Goal: Contribute content: Contribute content

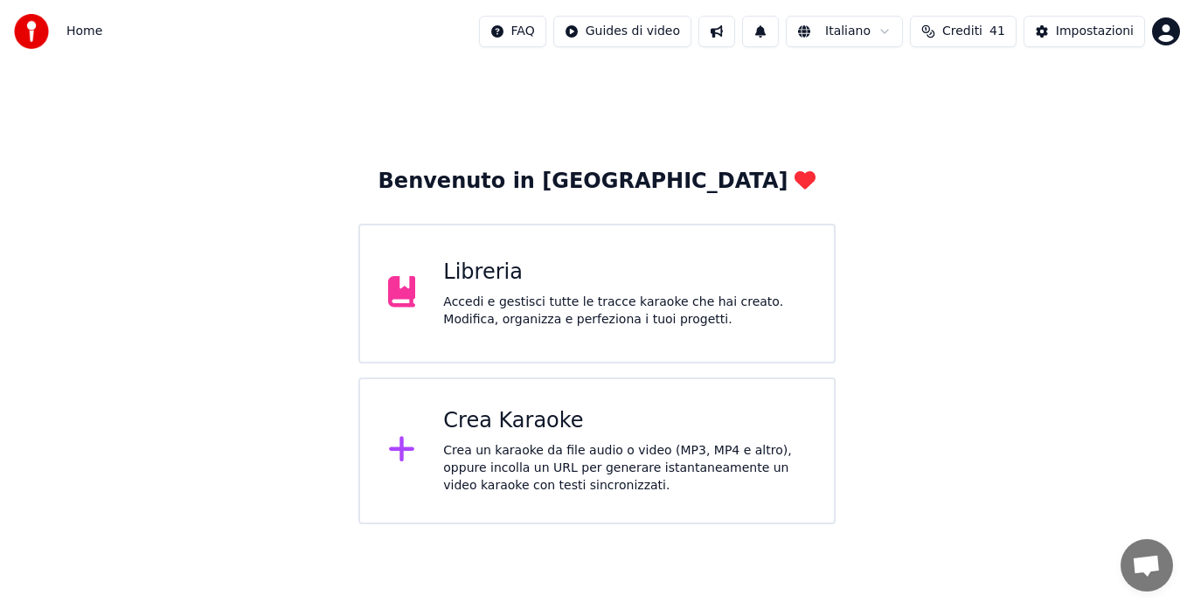
click at [597, 427] on div "Crea Karaoke" at bounding box center [624, 421] width 363 height 28
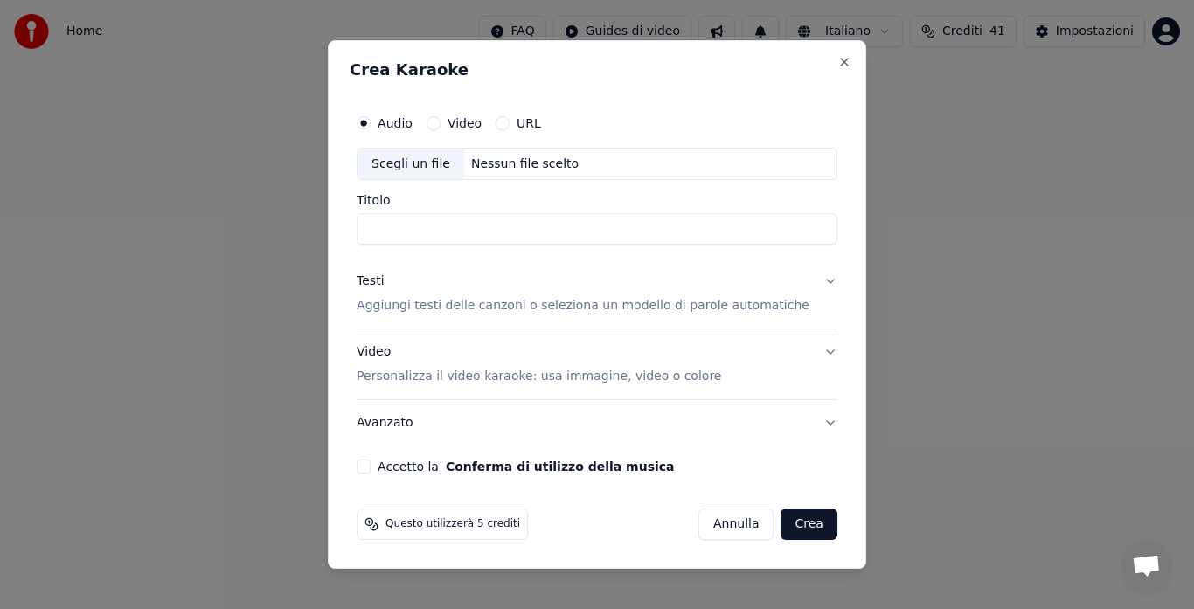
click at [507, 157] on div "Nessun file scelto" at bounding box center [524, 164] width 121 height 17
type input "**********"
click at [515, 316] on button "Testi Aggiungi testi delle canzoni o seleziona un modello di parole automatiche" at bounding box center [596, 295] width 481 height 70
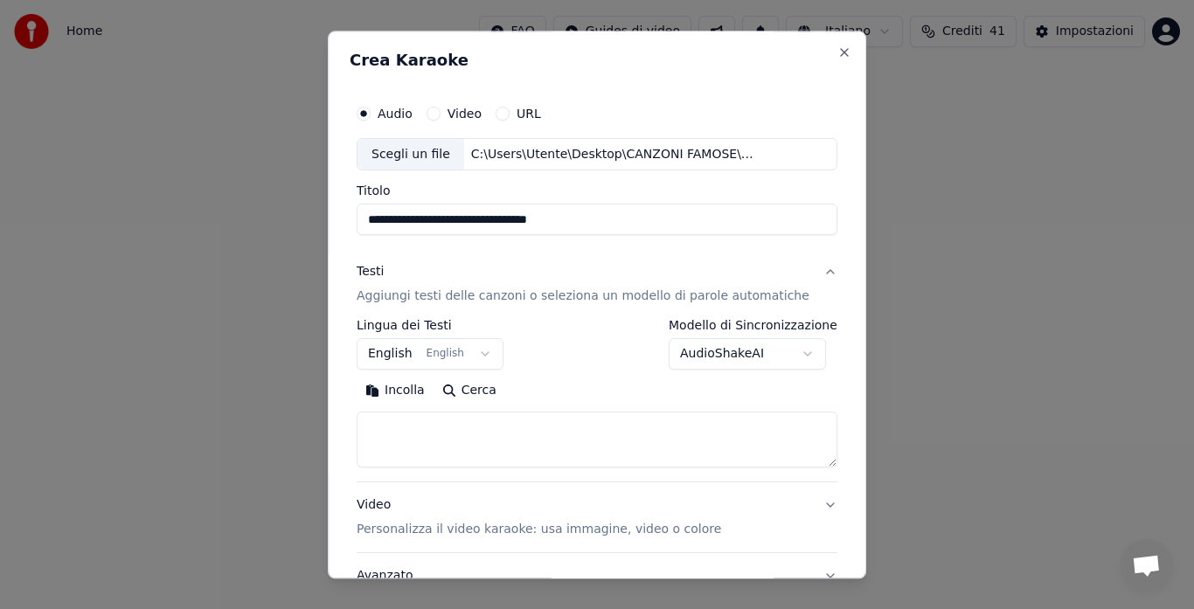
click at [406, 397] on button "Incolla" at bounding box center [394, 391] width 77 height 28
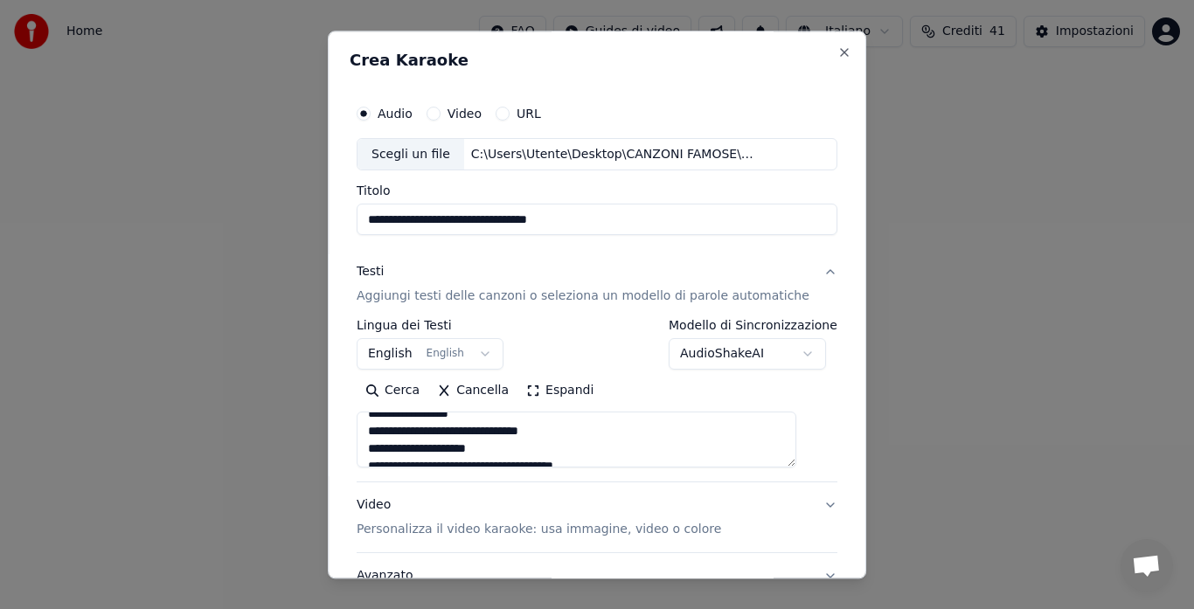
scroll to position [146, 0]
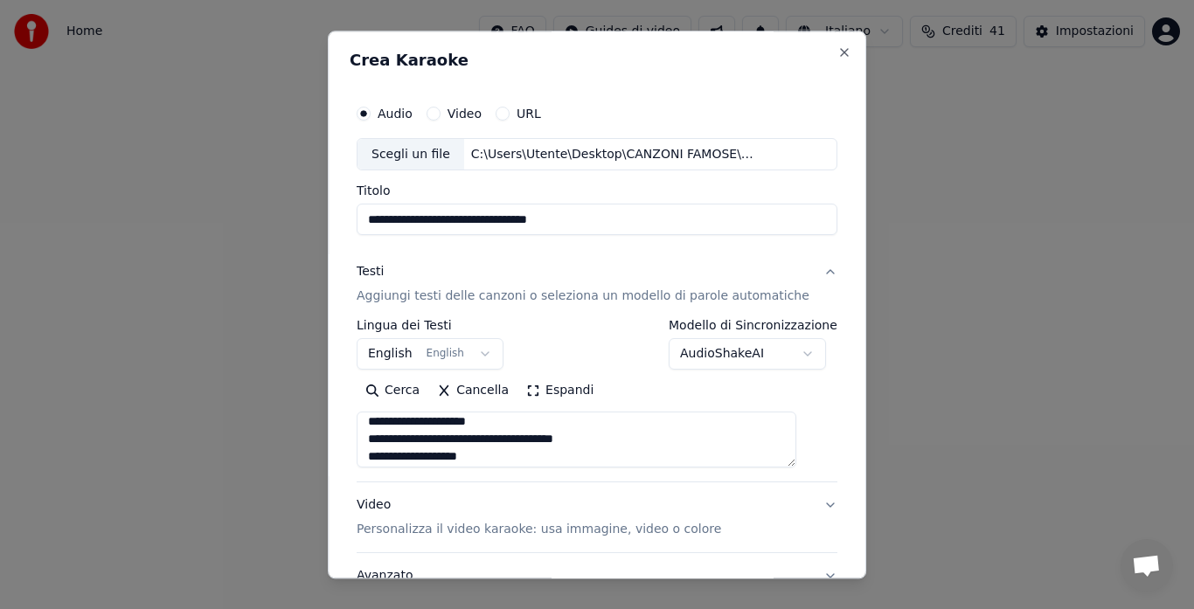
click at [799, 506] on button "Video Personalizza il video karaoke: usa immagine, video o colore" at bounding box center [596, 518] width 481 height 70
type textarea "**********"
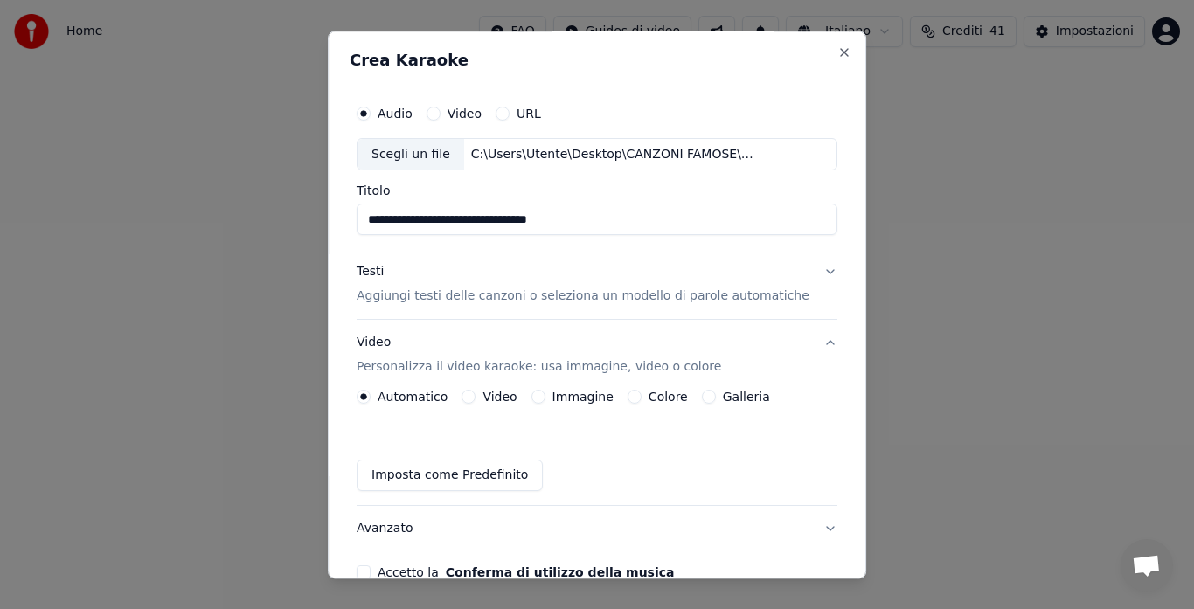
click at [709, 398] on button "Galleria" at bounding box center [709, 398] width 14 height 14
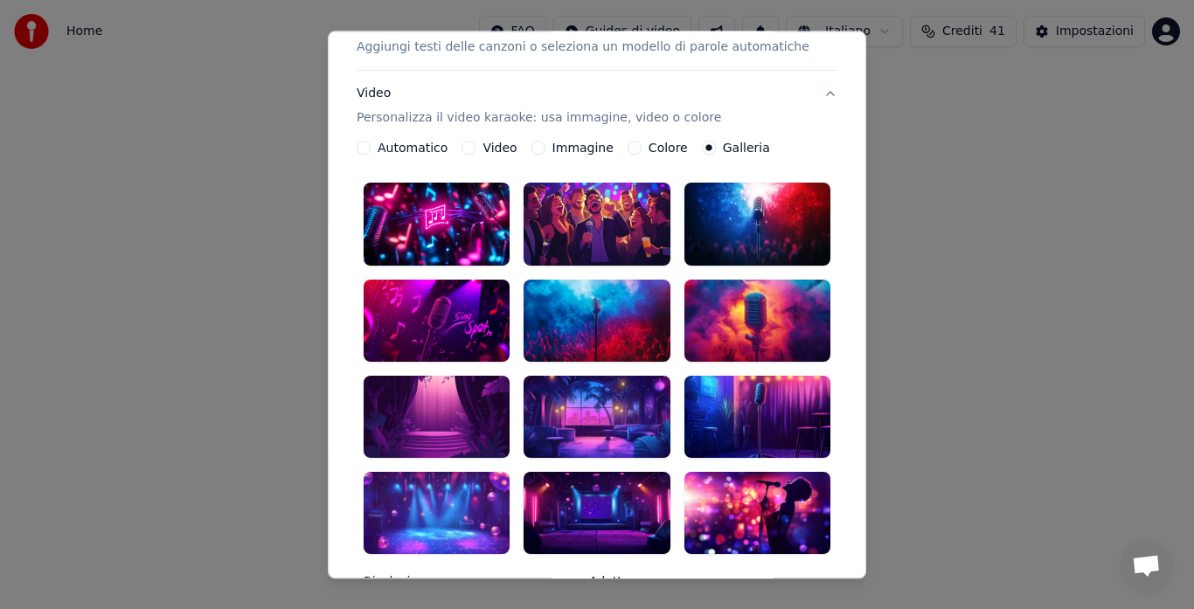
scroll to position [253, 0]
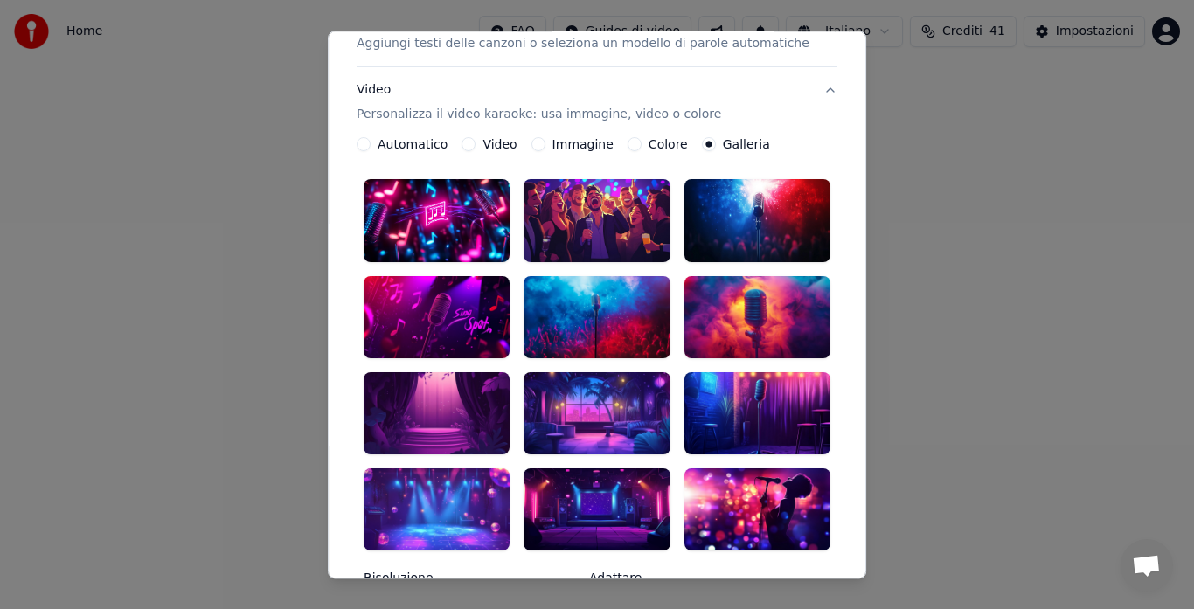
click at [758, 230] on div at bounding box center [757, 221] width 146 height 82
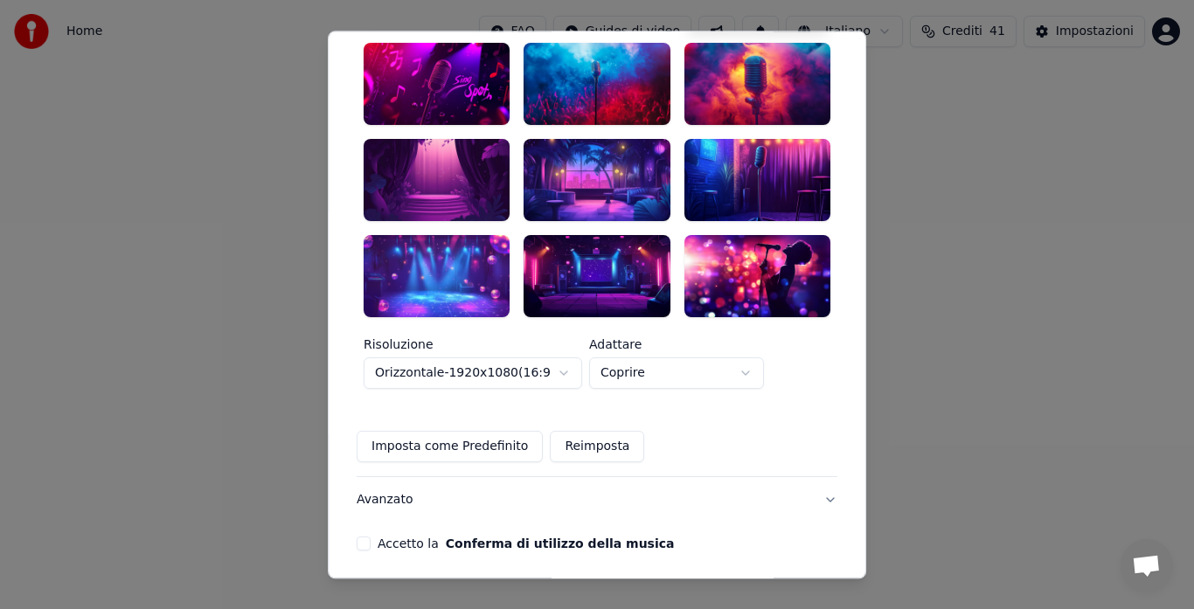
scroll to position [522, 0]
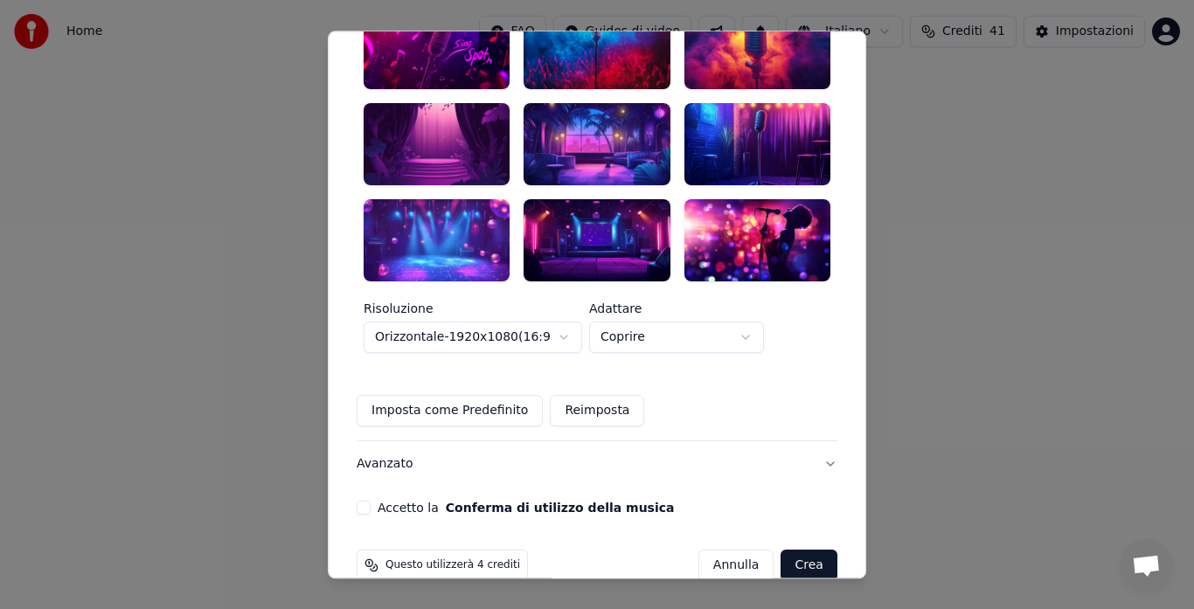
click at [370, 501] on button "Accetto la Conferma di utilizzo della musica" at bounding box center [363, 508] width 14 height 14
click at [793, 550] on button "Crea" at bounding box center [809, 565] width 56 height 31
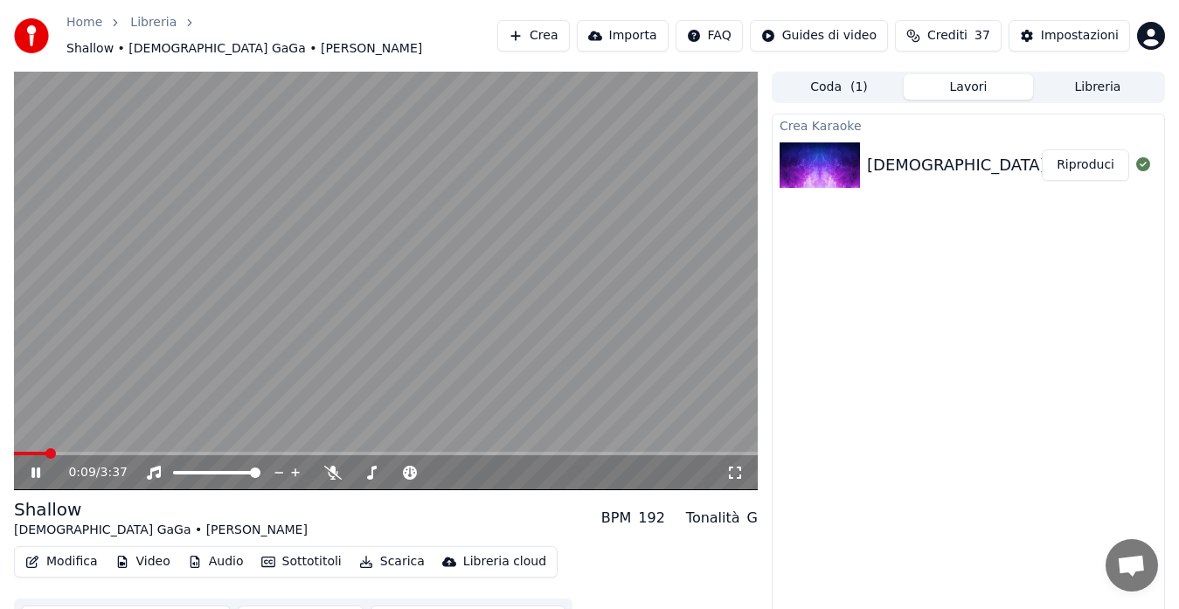
click at [37, 466] on icon at bounding box center [48, 473] width 40 height 14
click at [37, 471] on div "0:09 / 3:37" at bounding box center [386, 472] width 730 height 17
click at [31, 466] on icon at bounding box center [48, 473] width 40 height 14
click at [328, 470] on icon at bounding box center [332, 473] width 17 height 14
click at [62, 550] on button "Modifica" at bounding box center [61, 562] width 87 height 24
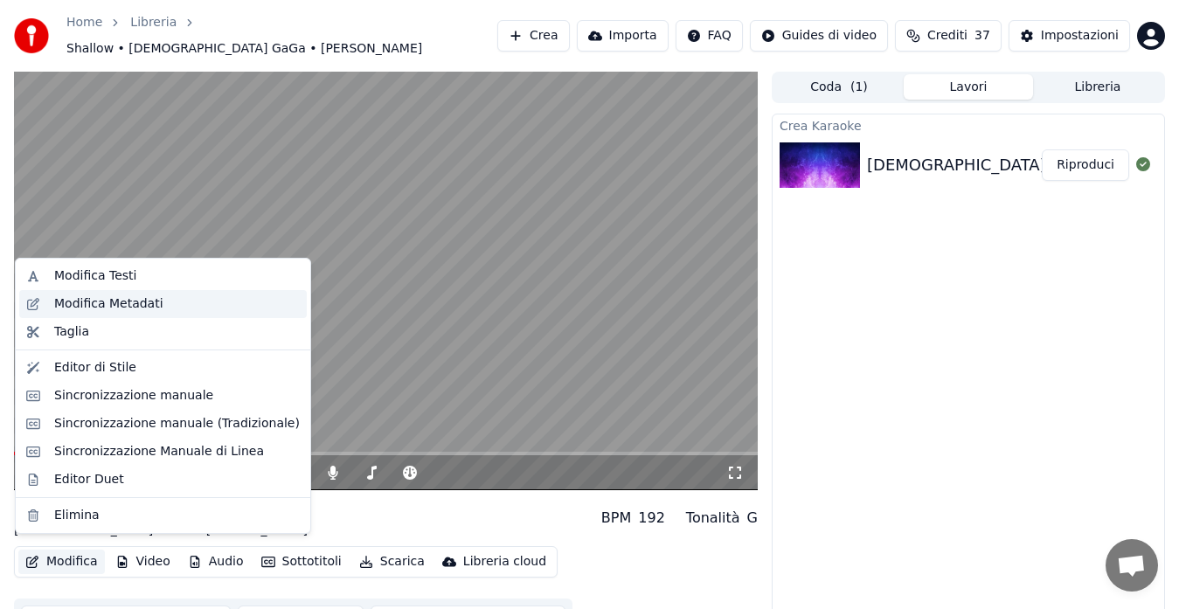
click at [126, 299] on div "Modifica Metadati" at bounding box center [108, 303] width 109 height 17
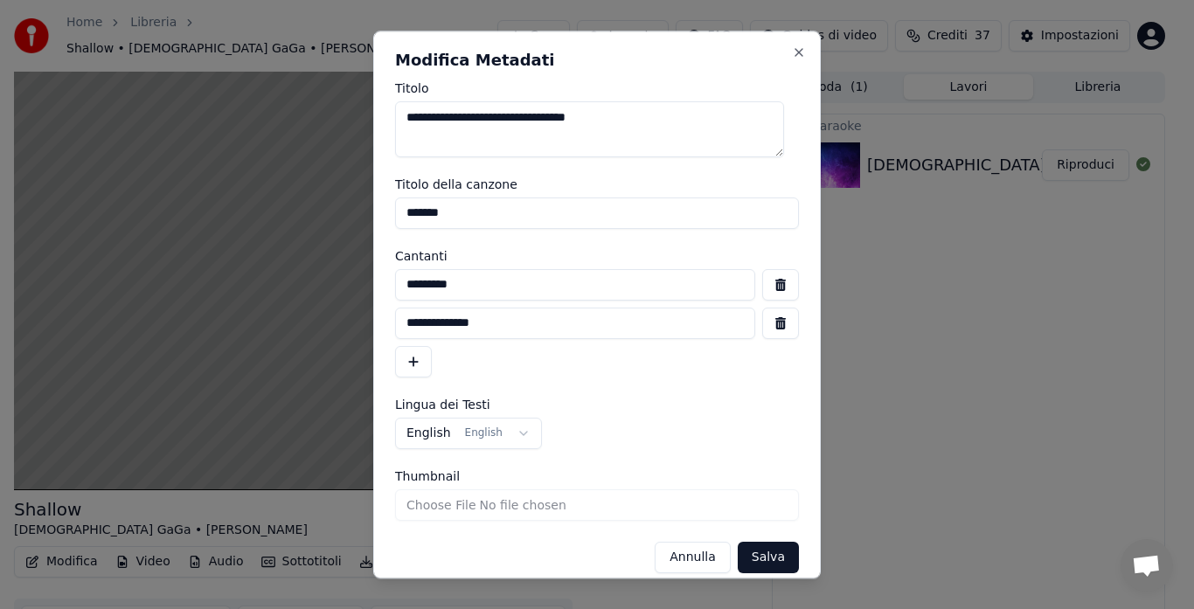
click at [445, 324] on input "**********" at bounding box center [575, 323] width 360 height 31
click at [481, 281] on input "*********" at bounding box center [575, 284] width 360 height 31
type input "**********"
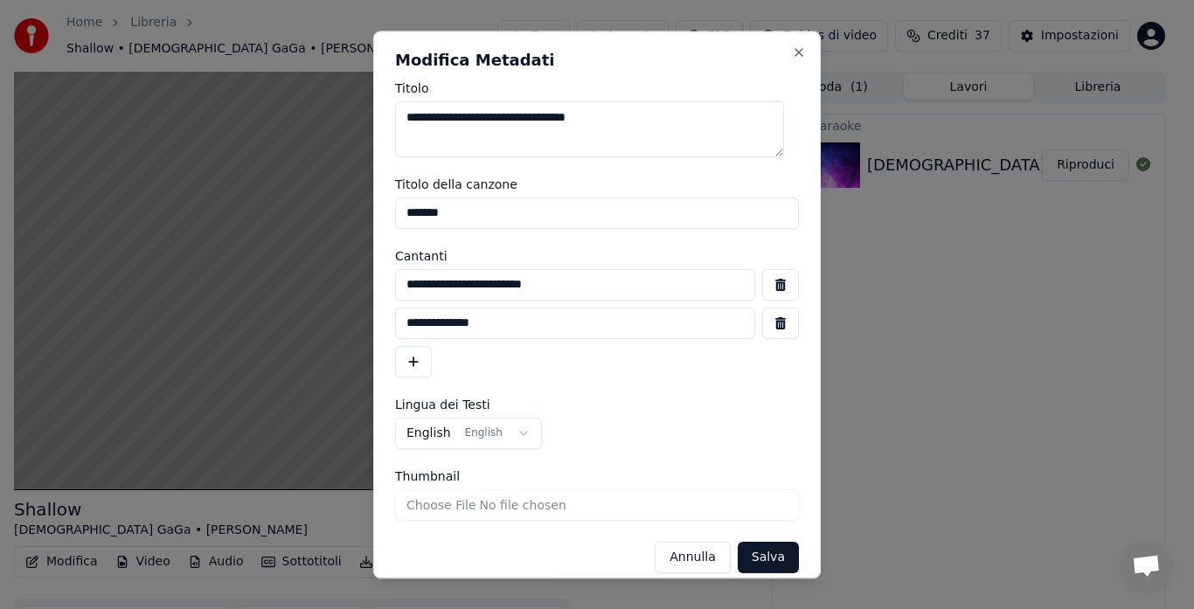
click at [459, 322] on input "**********" at bounding box center [575, 323] width 360 height 31
type input "**********"
click at [489, 366] on div "**********" at bounding box center [597, 323] width 404 height 108
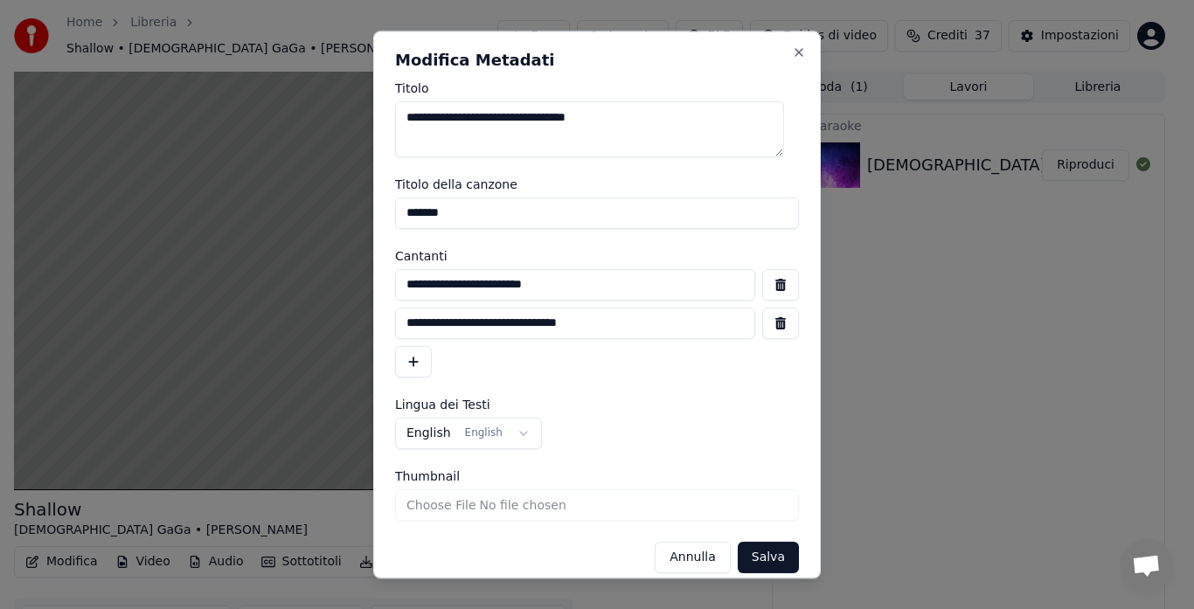
click at [433, 215] on input "*******" at bounding box center [597, 212] width 404 height 31
type input "*******"
click at [751, 557] on button "Salva" at bounding box center [767, 557] width 61 height 31
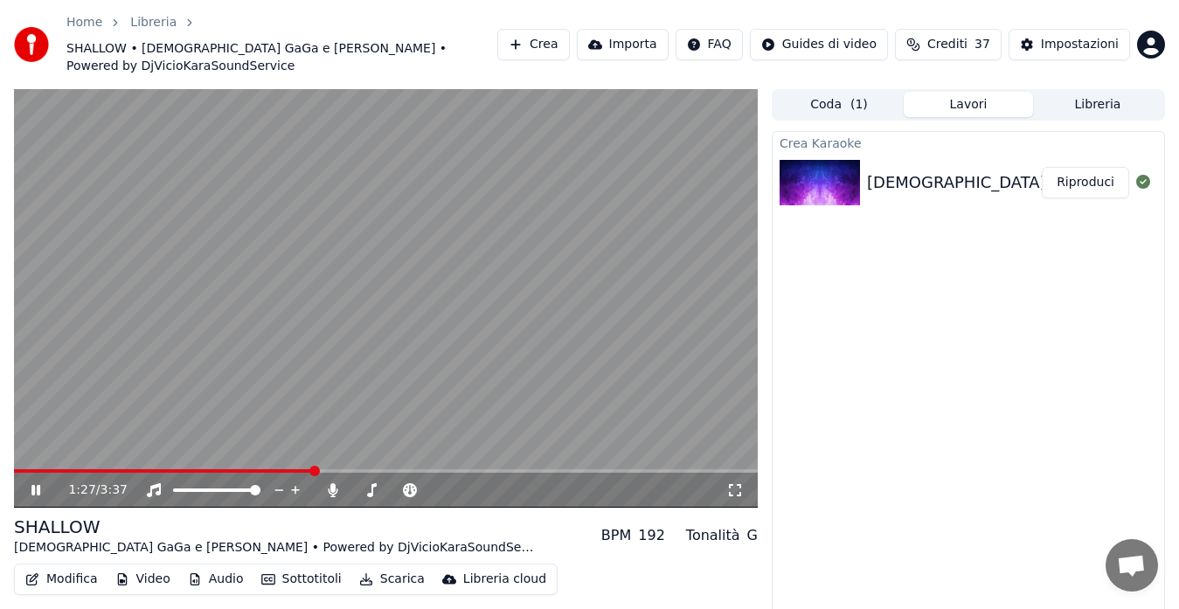
click at [34, 568] on button "Modifica" at bounding box center [61, 579] width 87 height 24
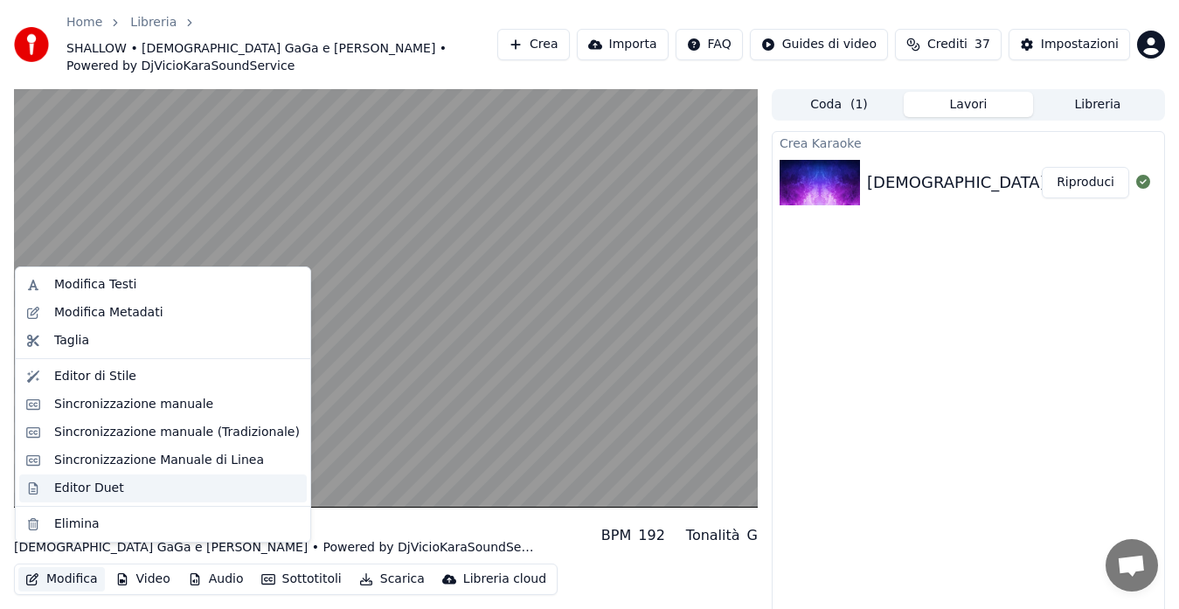
click at [104, 480] on div "Editor Duet" at bounding box center [89, 488] width 70 height 17
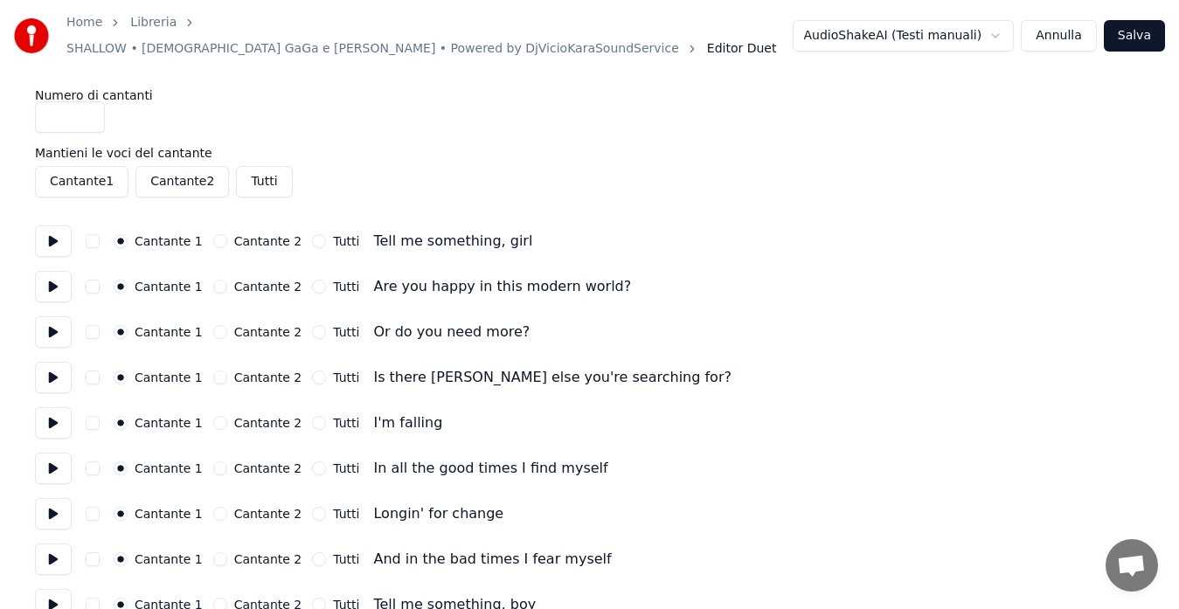
click at [52, 240] on button at bounding box center [53, 240] width 37 height 31
click at [61, 278] on button at bounding box center [53, 286] width 37 height 31
click at [58, 325] on button at bounding box center [53, 331] width 37 height 31
click at [49, 375] on button at bounding box center [53, 377] width 37 height 31
click at [54, 416] on button at bounding box center [53, 422] width 37 height 31
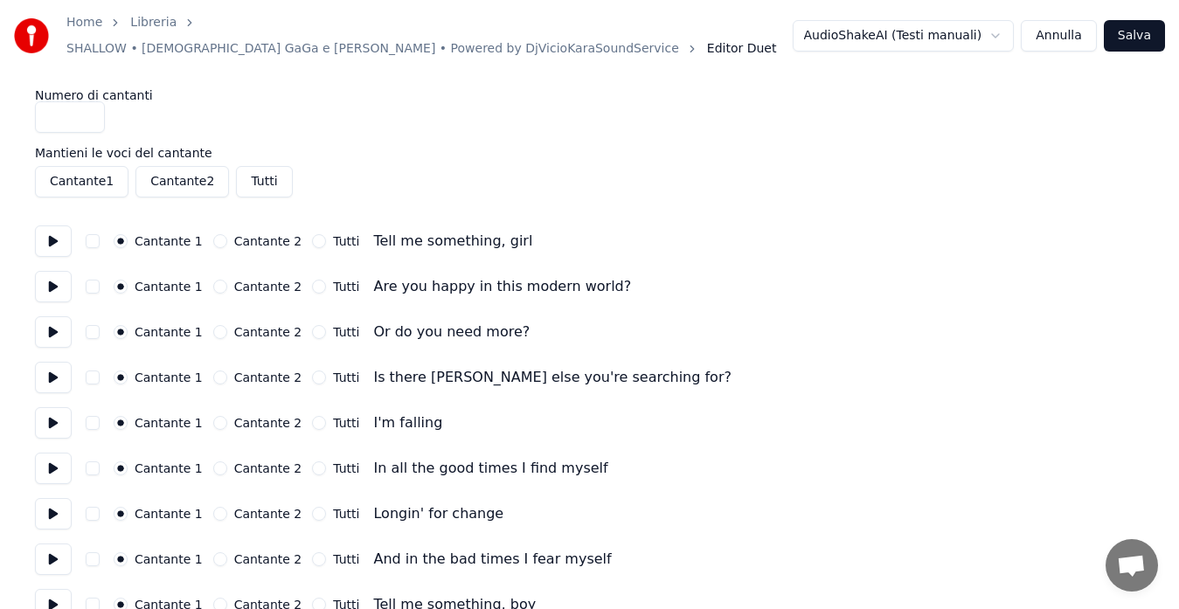
click at [52, 458] on button at bounding box center [53, 468] width 37 height 31
click at [53, 501] on button at bounding box center [53, 513] width 37 height 31
click at [53, 552] on button at bounding box center [53, 558] width 37 height 31
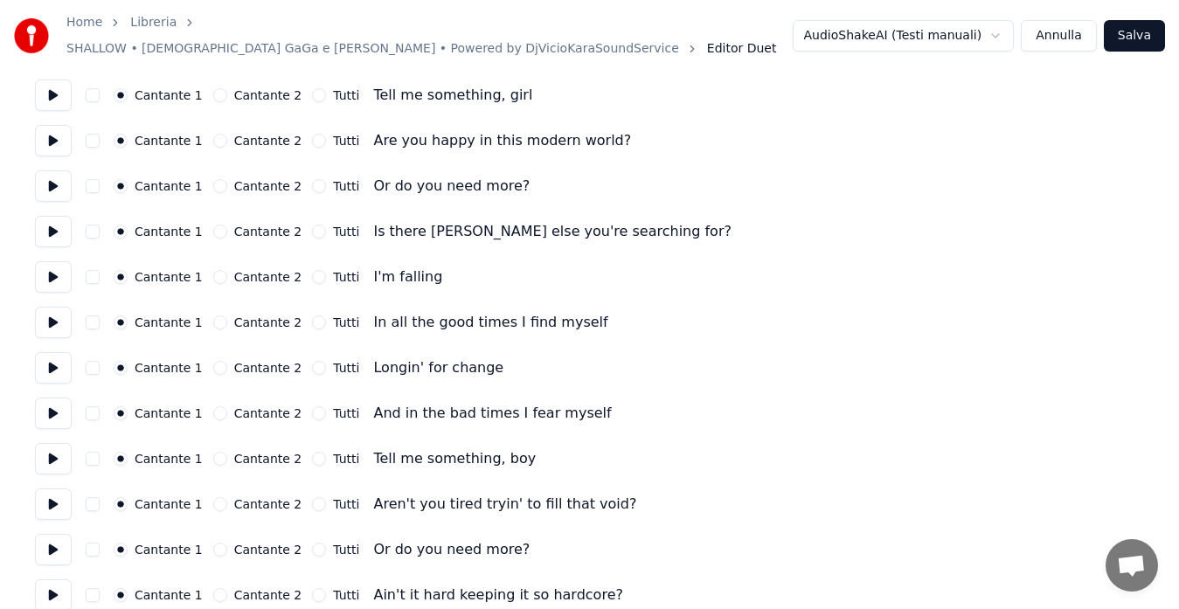
click at [55, 456] on button at bounding box center [53, 458] width 37 height 31
click at [213, 452] on button "Cantante 2" at bounding box center [220, 459] width 14 height 14
click at [54, 496] on button at bounding box center [53, 503] width 37 height 31
click at [214, 497] on button "Cantante 2" at bounding box center [220, 504] width 14 height 14
click at [49, 538] on button at bounding box center [53, 549] width 37 height 31
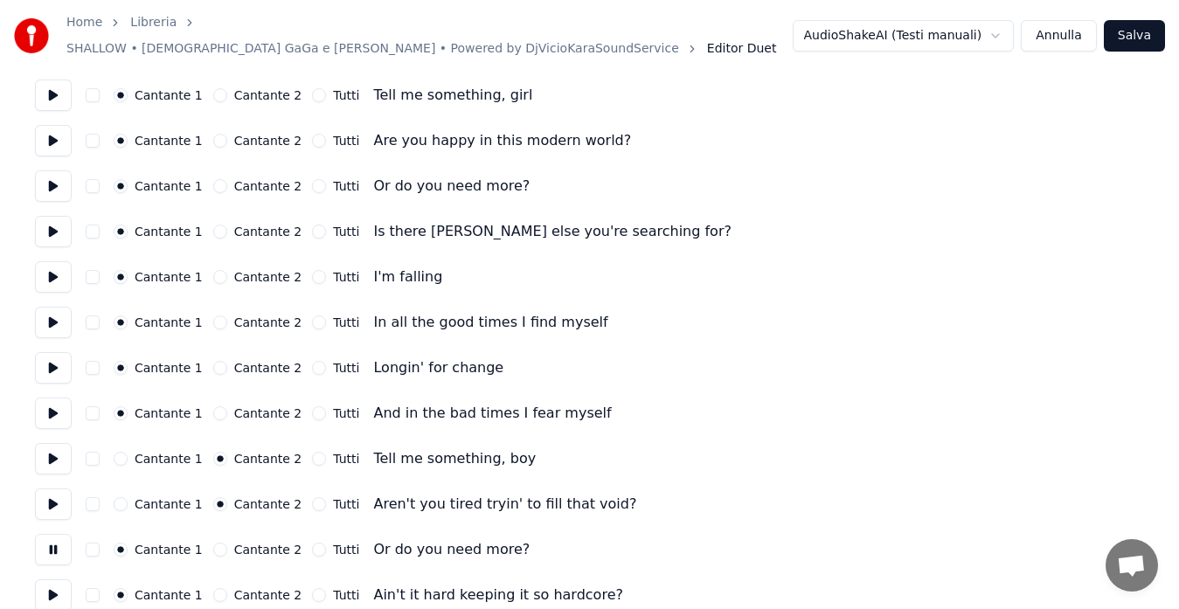
click at [214, 543] on button "Cantante 2" at bounding box center [220, 550] width 14 height 14
click at [49, 583] on button at bounding box center [53, 594] width 37 height 31
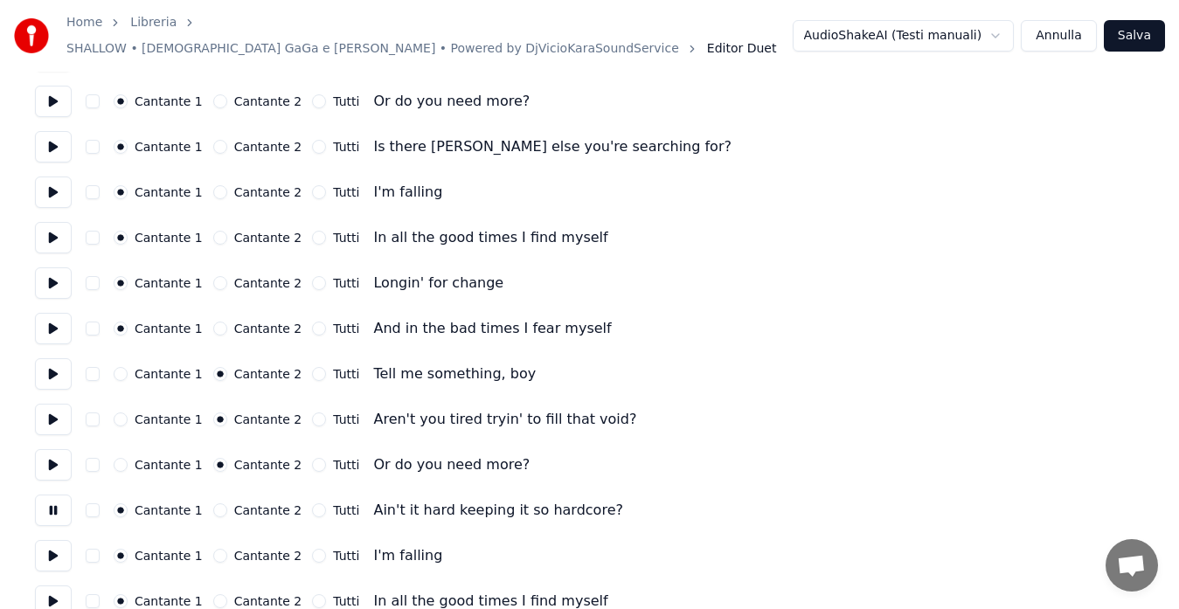
scroll to position [291, 0]
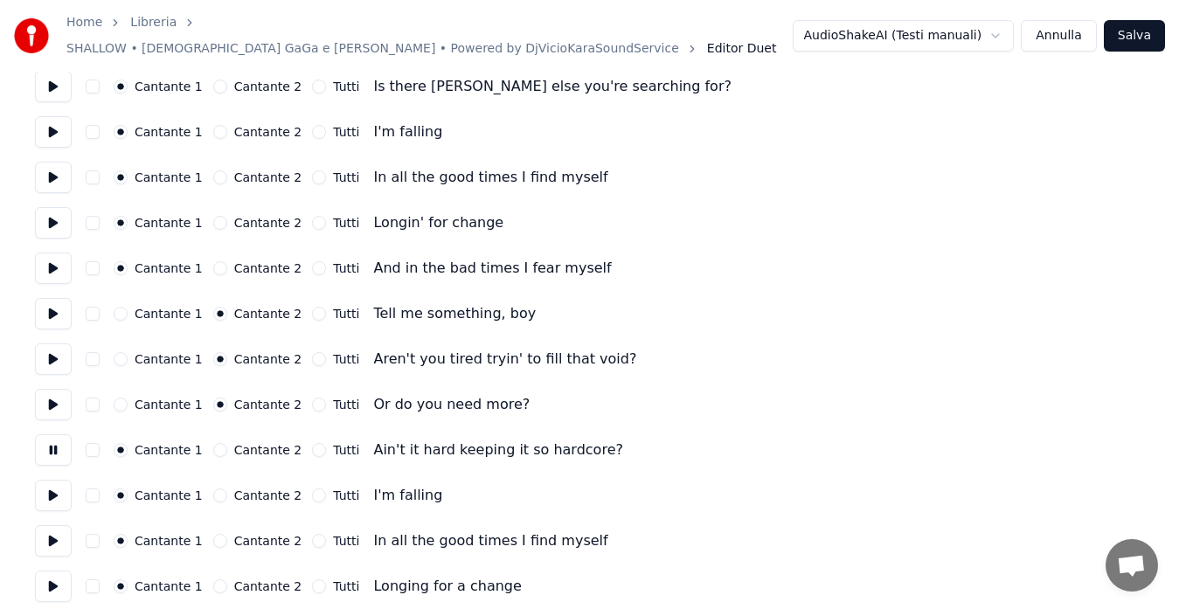
click at [213, 443] on button "Cantante 2" at bounding box center [220, 450] width 14 height 14
click at [51, 487] on button at bounding box center [53, 495] width 37 height 31
click at [213, 488] on button "Cantante 2" at bounding box center [220, 495] width 14 height 14
click at [56, 529] on button at bounding box center [53, 540] width 37 height 31
click at [213, 534] on button "Cantante 2" at bounding box center [220, 541] width 14 height 14
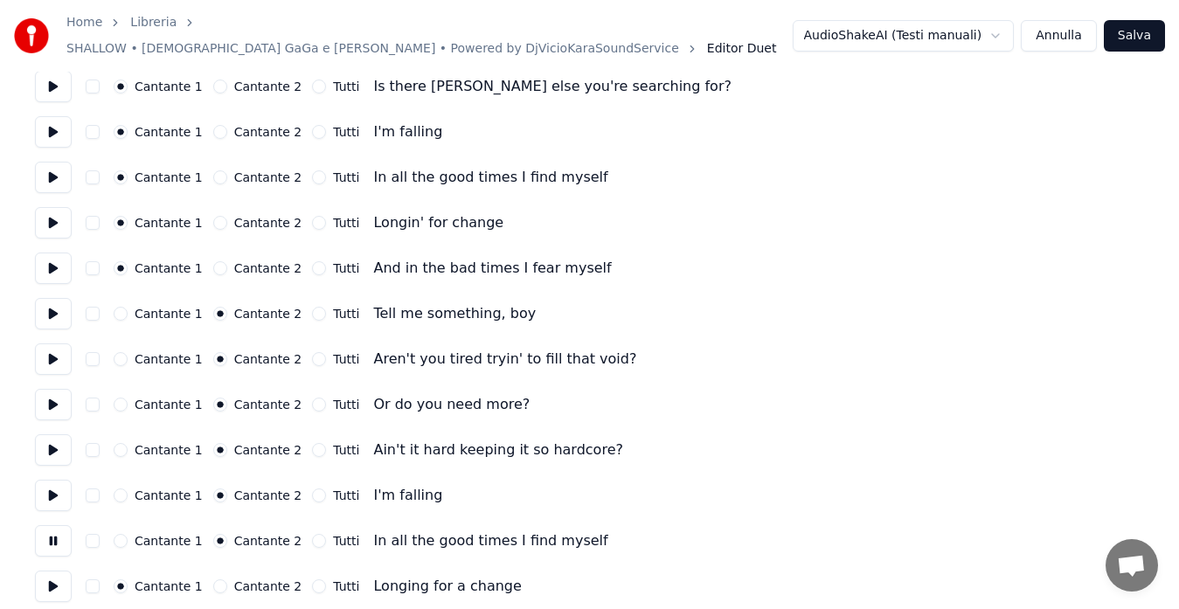
scroll to position [437, 0]
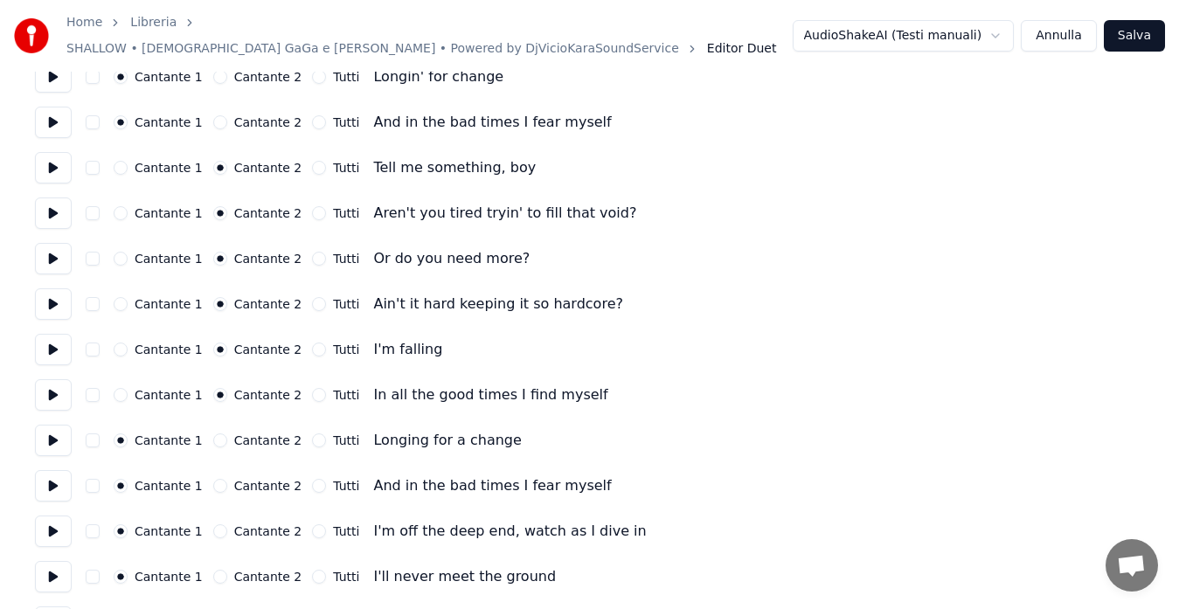
click at [59, 439] on button at bounding box center [53, 440] width 37 height 31
click at [213, 433] on button "Cantante 2" at bounding box center [220, 440] width 14 height 14
click at [54, 478] on button at bounding box center [53, 485] width 37 height 31
click at [213, 479] on button "Cantante 2" at bounding box center [220, 486] width 14 height 14
click at [50, 523] on button at bounding box center [53, 531] width 37 height 31
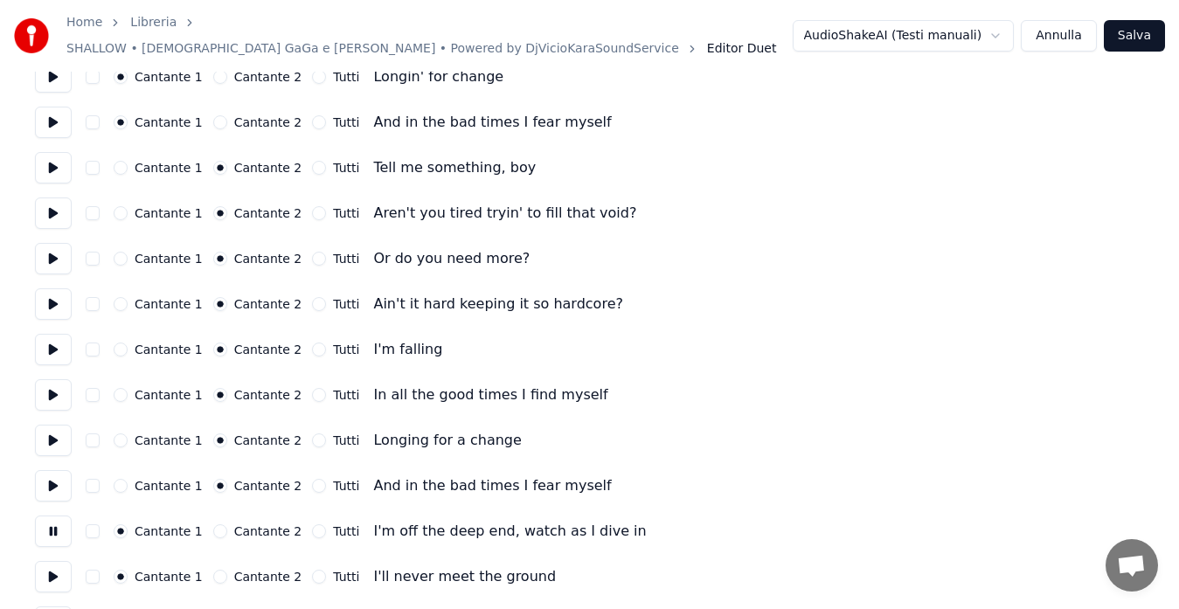
click at [213, 524] on button "Cantante 2" at bounding box center [220, 531] width 14 height 14
click at [213, 570] on button "Cantante 2" at bounding box center [220, 577] width 14 height 14
click at [44, 565] on button at bounding box center [53, 576] width 37 height 31
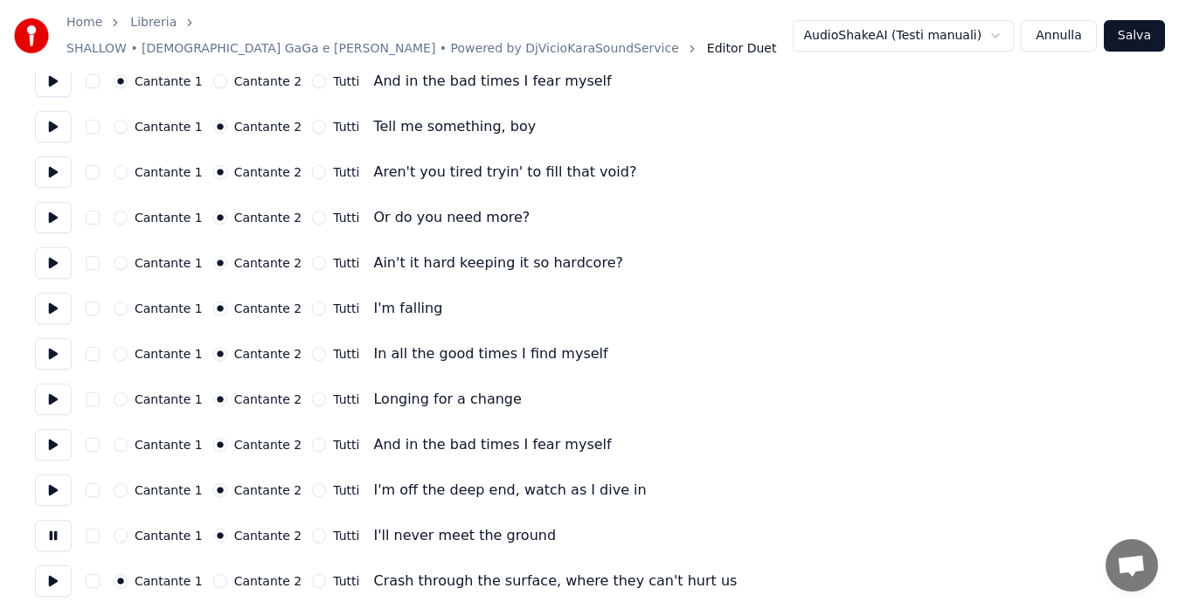
scroll to position [583, 0]
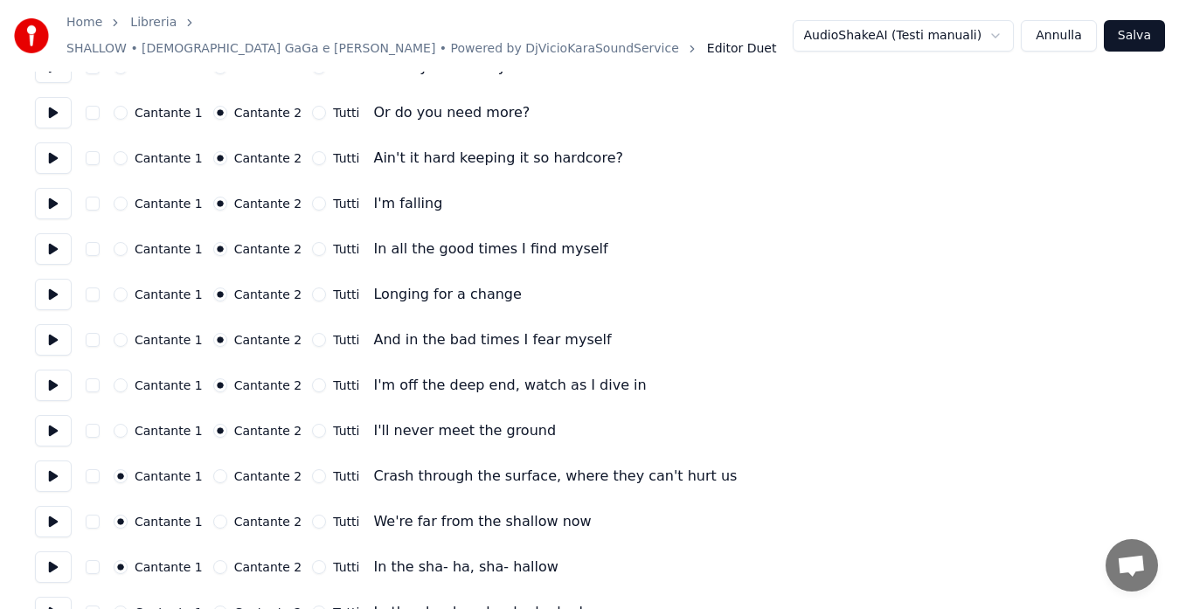
click at [54, 474] on button at bounding box center [53, 475] width 37 height 31
click at [214, 469] on button "Cantante 2" at bounding box center [220, 476] width 14 height 14
click at [52, 509] on button at bounding box center [53, 521] width 37 height 31
click at [213, 515] on button "Cantante 2" at bounding box center [220, 522] width 14 height 14
click at [57, 556] on button at bounding box center [53, 566] width 37 height 31
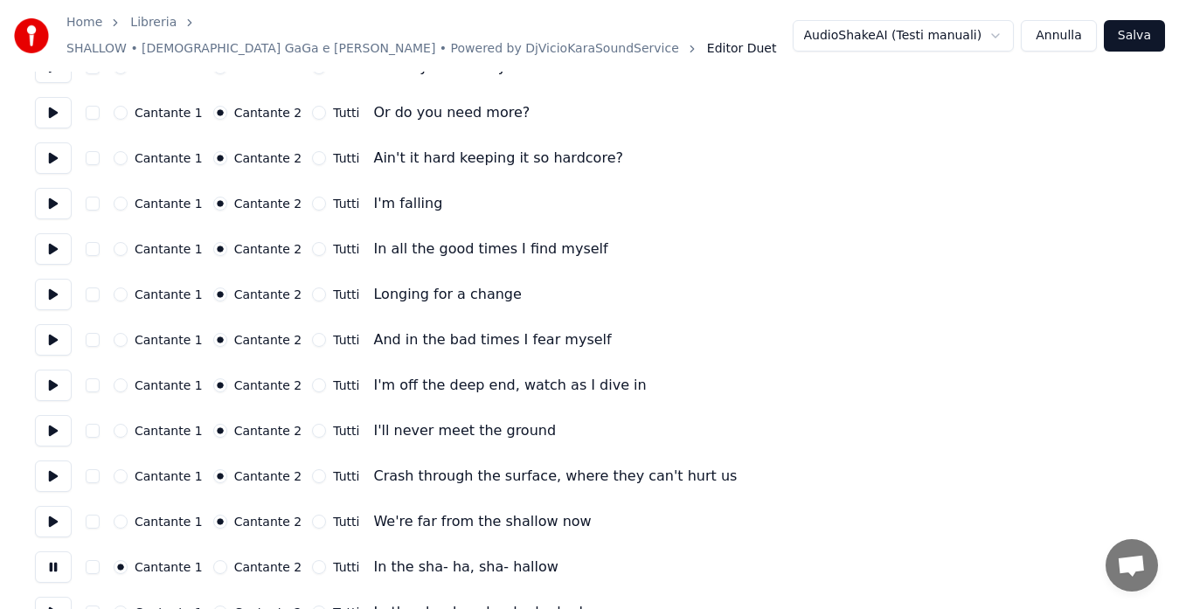
click at [312, 562] on button "Tutti" at bounding box center [319, 567] width 14 height 14
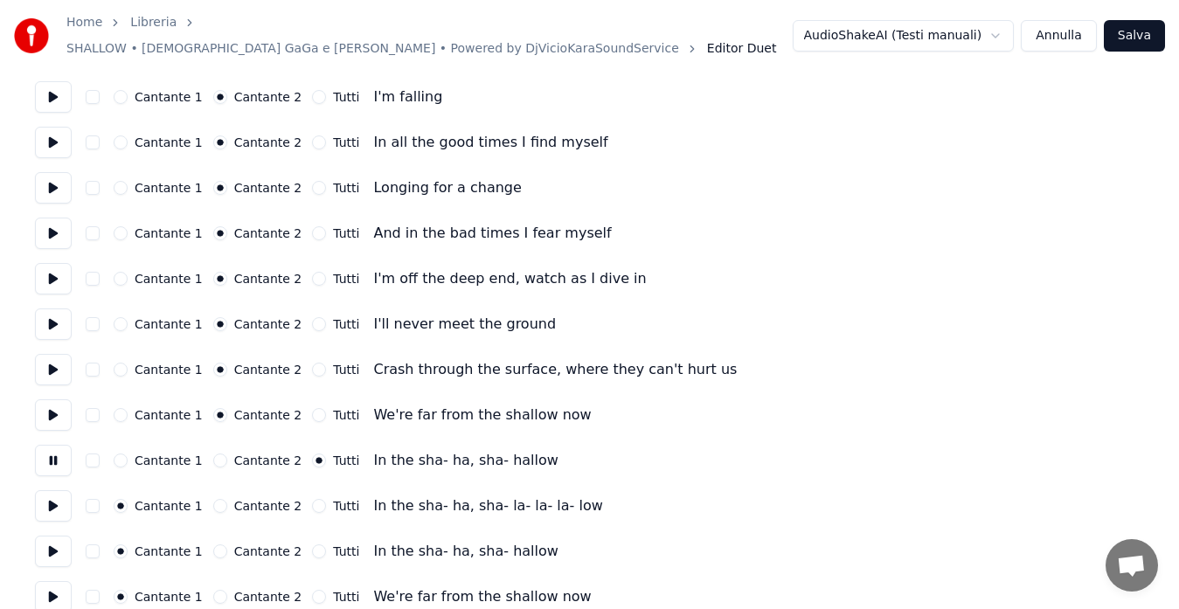
scroll to position [728, 0]
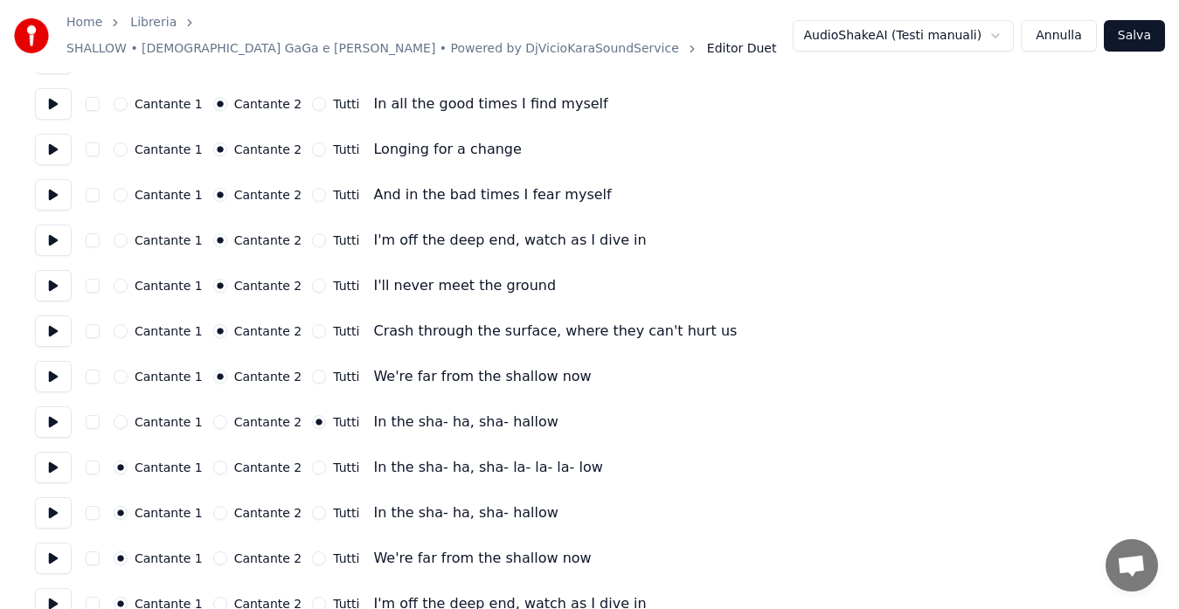
click at [59, 463] on button at bounding box center [53, 467] width 37 height 31
click at [312, 460] on button "Tutti" at bounding box center [319, 467] width 14 height 14
click at [46, 509] on button at bounding box center [53, 512] width 37 height 31
click at [312, 506] on button "Tutti" at bounding box center [319, 513] width 14 height 14
click at [52, 555] on button at bounding box center [53, 558] width 37 height 31
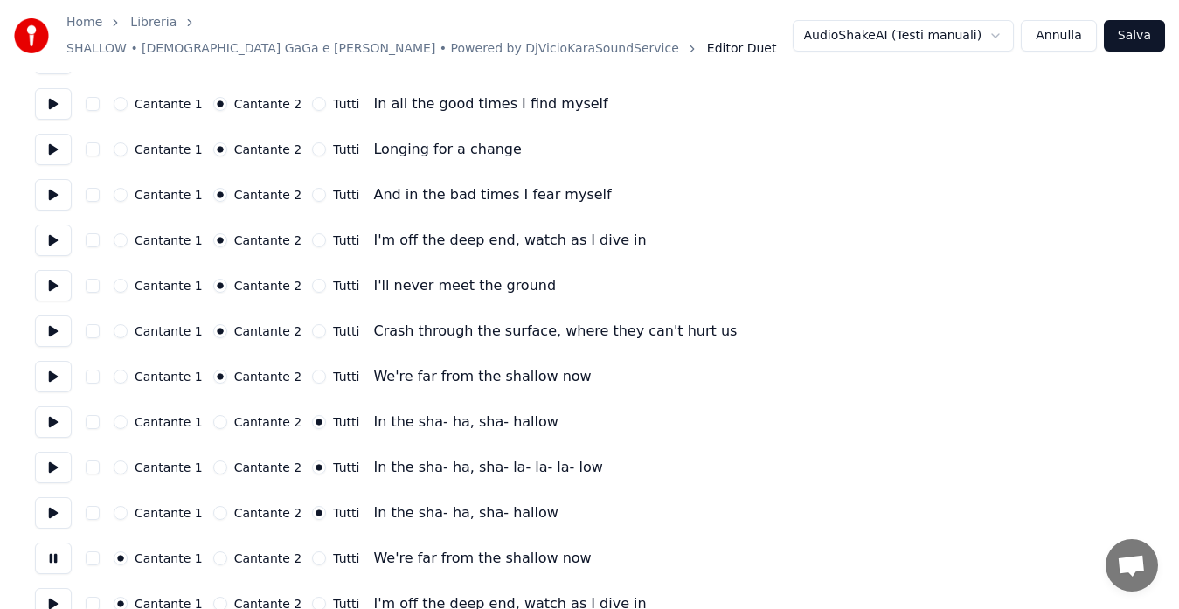
click at [312, 551] on button "Tutti" at bounding box center [319, 558] width 14 height 14
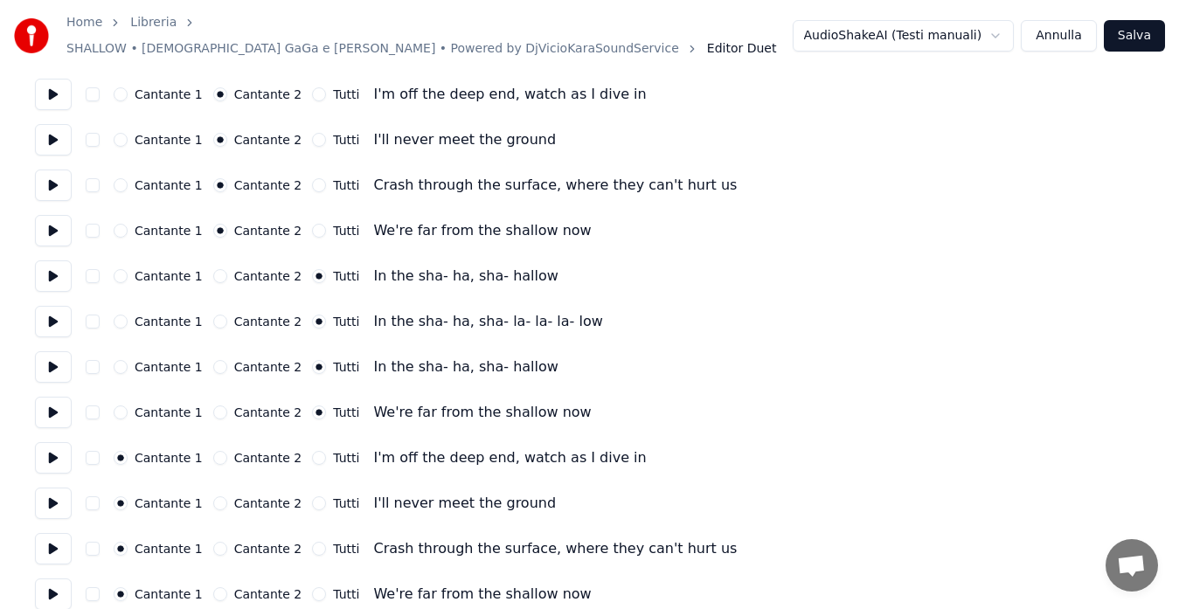
click at [55, 449] on button at bounding box center [53, 457] width 37 height 31
click at [213, 453] on button "Cantante 2" at bounding box center [220, 458] width 14 height 14
click at [50, 500] on button at bounding box center [53, 503] width 37 height 31
click at [213, 496] on button "Cantante 2" at bounding box center [220, 503] width 14 height 14
click at [56, 541] on button at bounding box center [53, 548] width 37 height 31
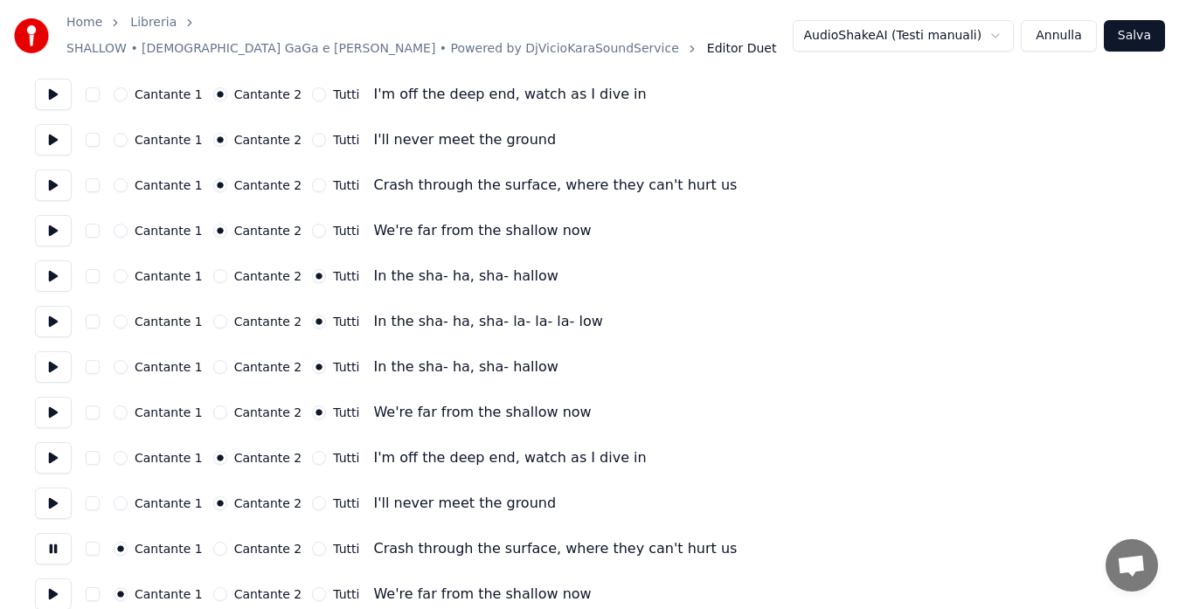
click at [213, 542] on button "Cantante 2" at bounding box center [220, 549] width 14 height 14
click at [45, 546] on button at bounding box center [53, 548] width 37 height 31
click at [54, 583] on button at bounding box center [53, 593] width 37 height 31
click at [213, 587] on button "Cantante 2" at bounding box center [220, 594] width 14 height 14
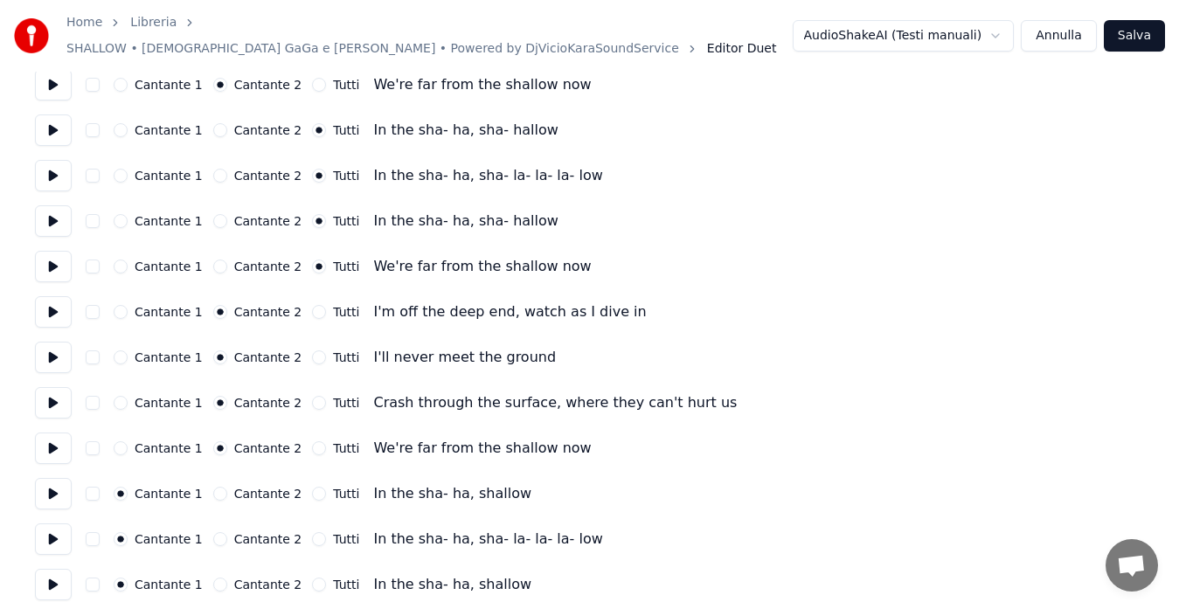
click at [42, 486] on button at bounding box center [53, 493] width 37 height 31
click at [312, 487] on button "Tutti" at bounding box center [319, 494] width 14 height 14
click at [51, 532] on button at bounding box center [53, 538] width 37 height 31
click at [312, 532] on button "Tutti" at bounding box center [319, 539] width 14 height 14
click at [58, 572] on button at bounding box center [53, 584] width 37 height 31
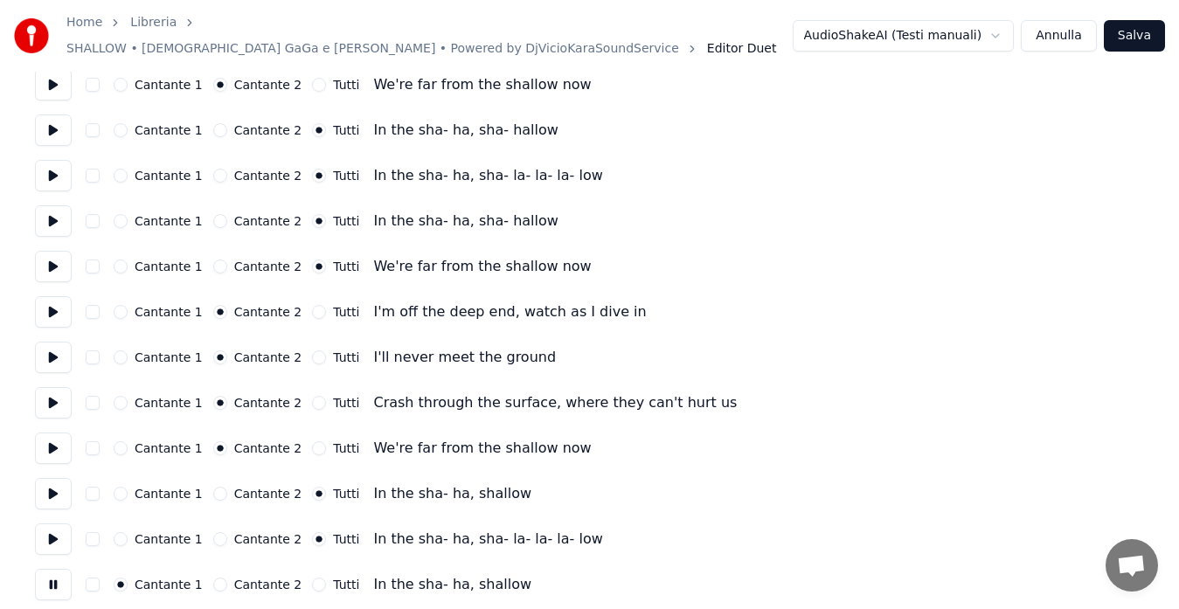
click at [312, 578] on button "Tutti" at bounding box center [319, 585] width 14 height 14
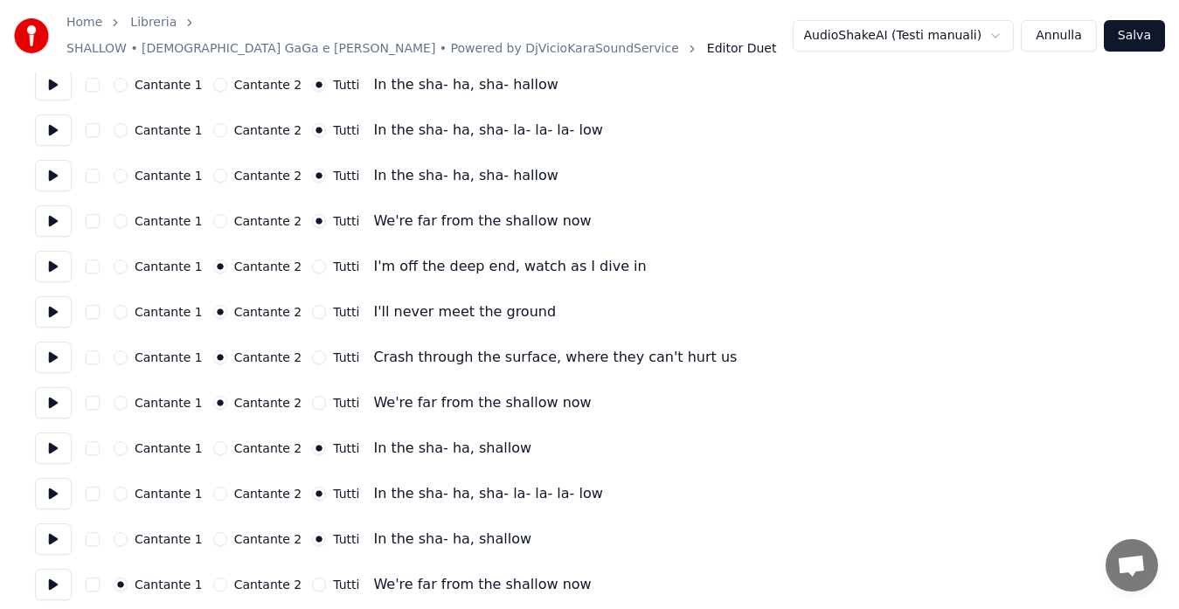
click at [44, 578] on button at bounding box center [53, 584] width 37 height 31
click at [312, 578] on button "Tutti" at bounding box center [319, 585] width 14 height 14
click at [1140, 39] on button "Salva" at bounding box center [1134, 35] width 61 height 31
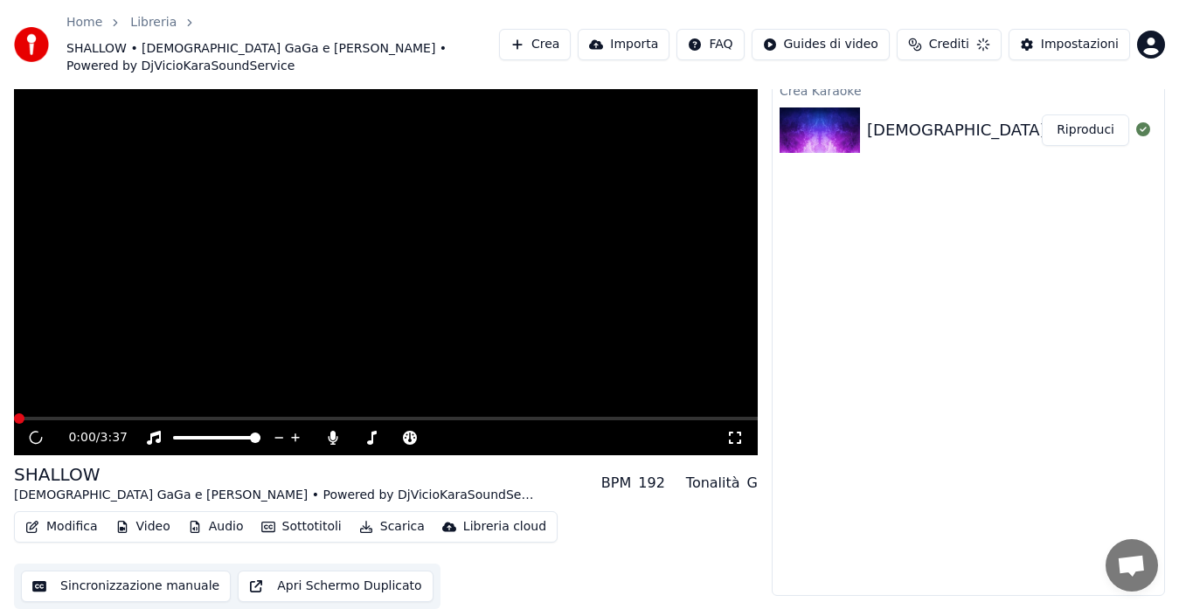
scroll to position [35, 0]
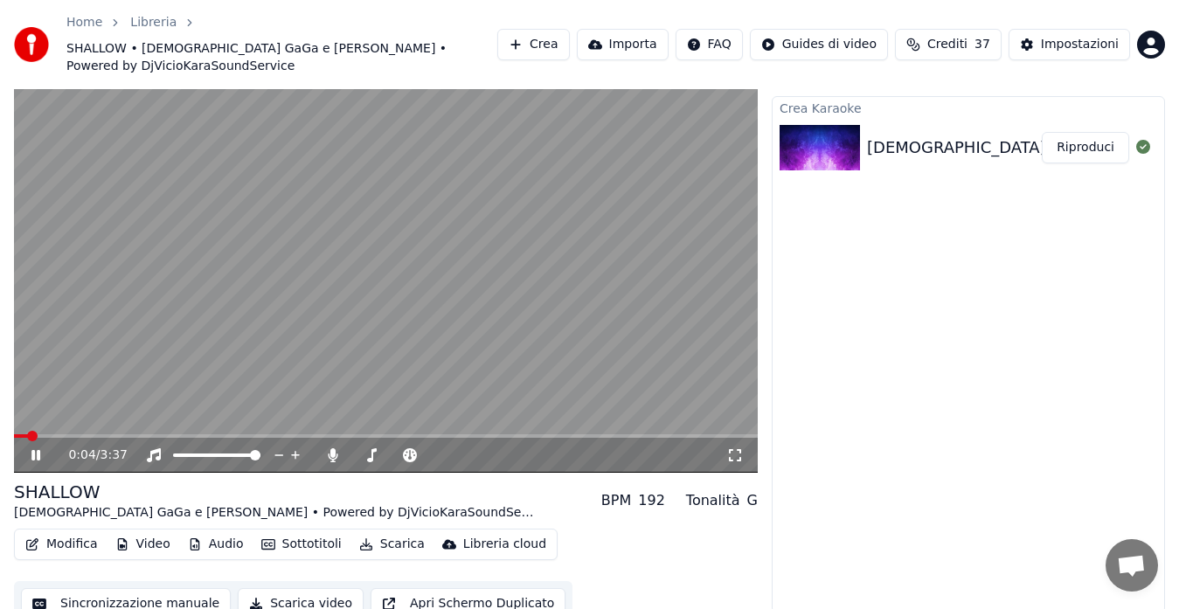
click at [32, 450] on icon at bounding box center [35, 455] width 9 height 10
click at [79, 532] on button "Modifica" at bounding box center [61, 544] width 87 height 24
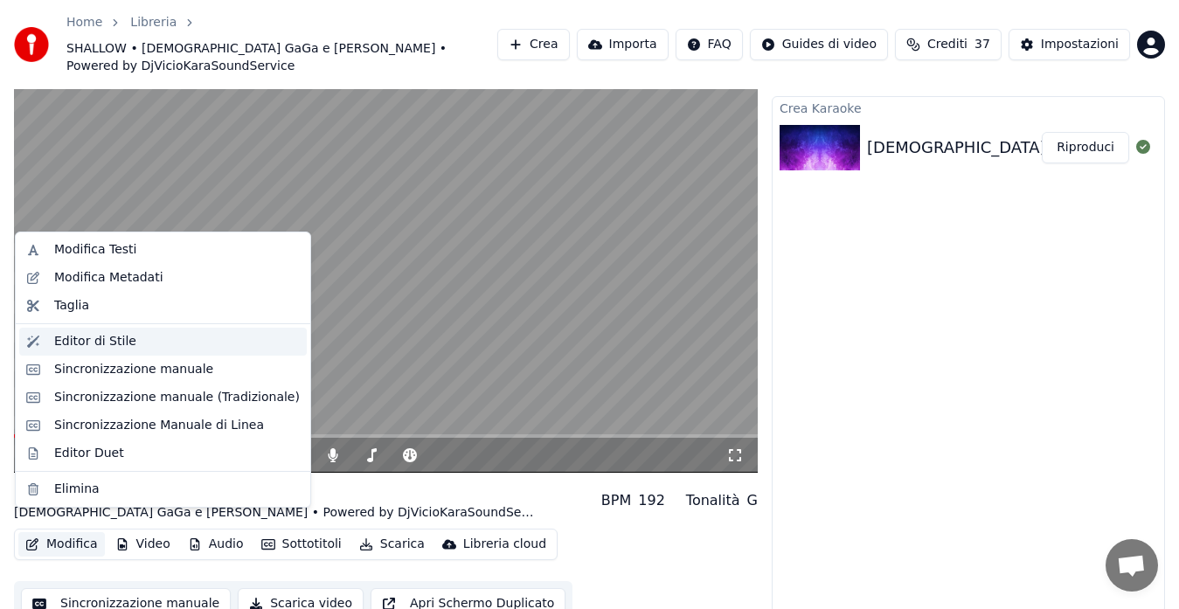
click at [93, 343] on div "Editor di Stile" at bounding box center [95, 341] width 82 height 17
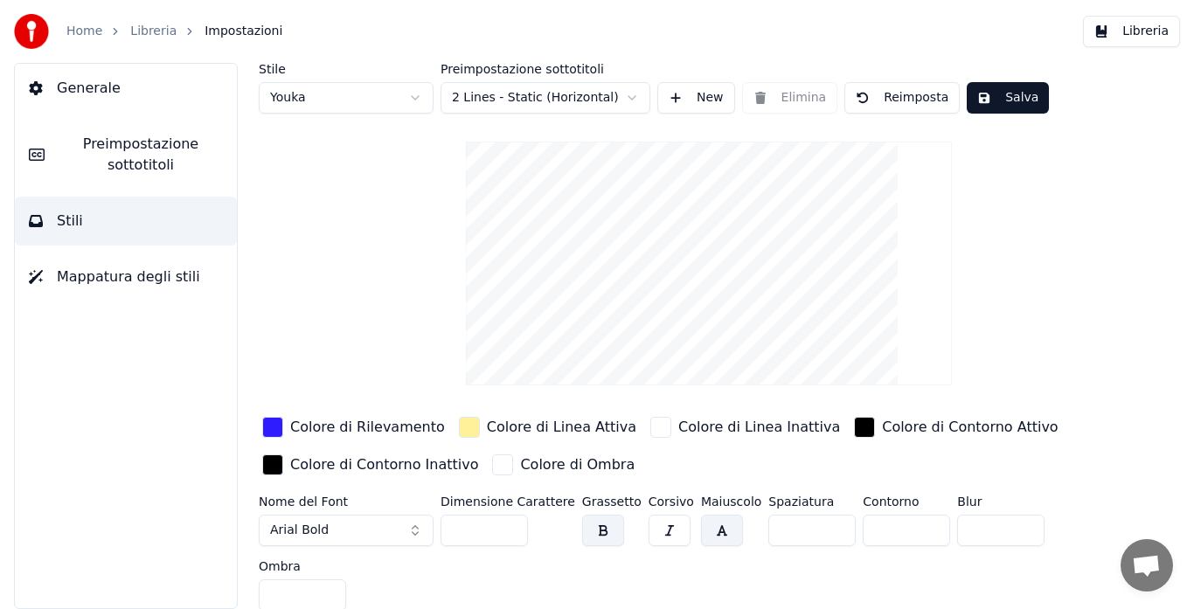
click at [346, 89] on html "Home Libreria Impostazioni Libreria Generale Preimpostazione sottotitoli Stili …" at bounding box center [597, 304] width 1194 height 609
type input "*"
click at [273, 423] on div "button" at bounding box center [272, 427] width 21 height 21
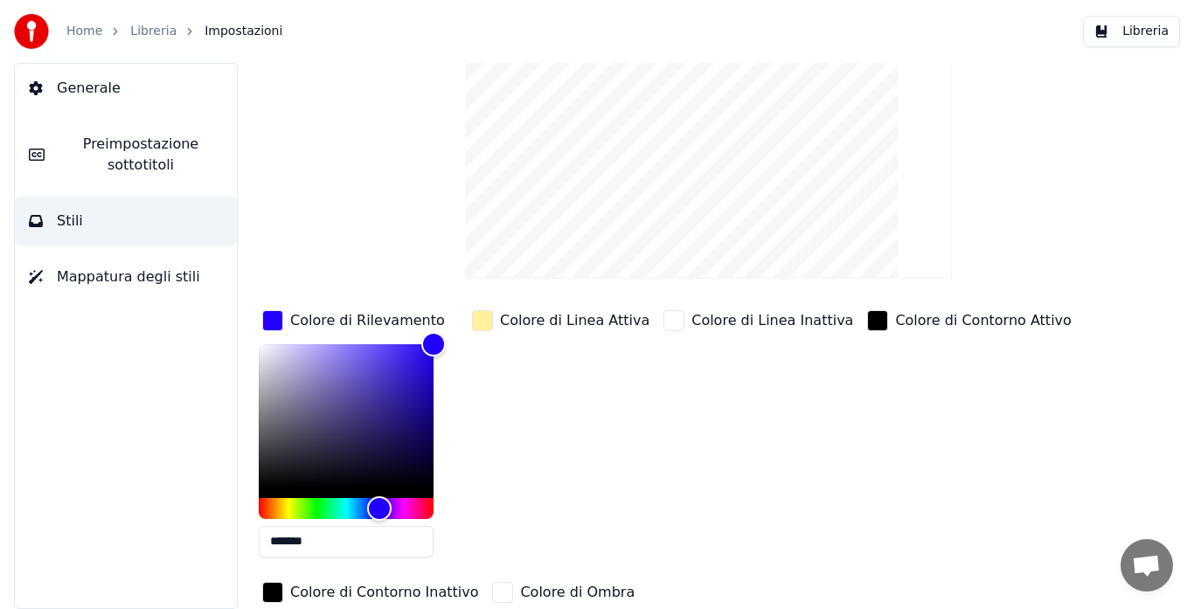
scroll to position [146, 0]
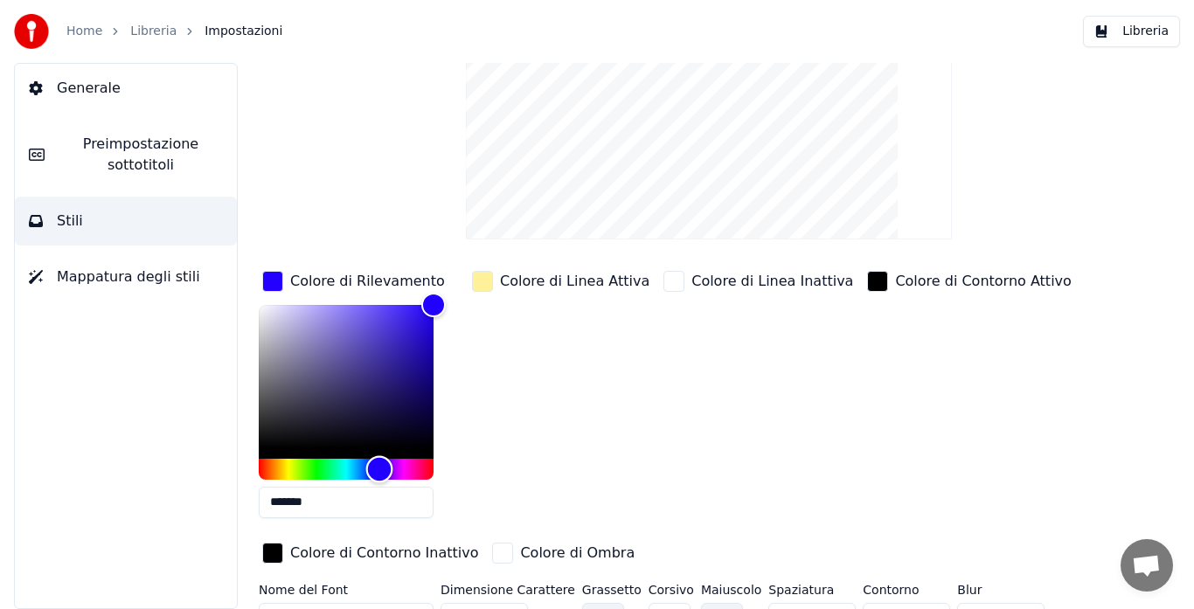
click at [403, 468] on div "Hue" at bounding box center [346, 469] width 175 height 21
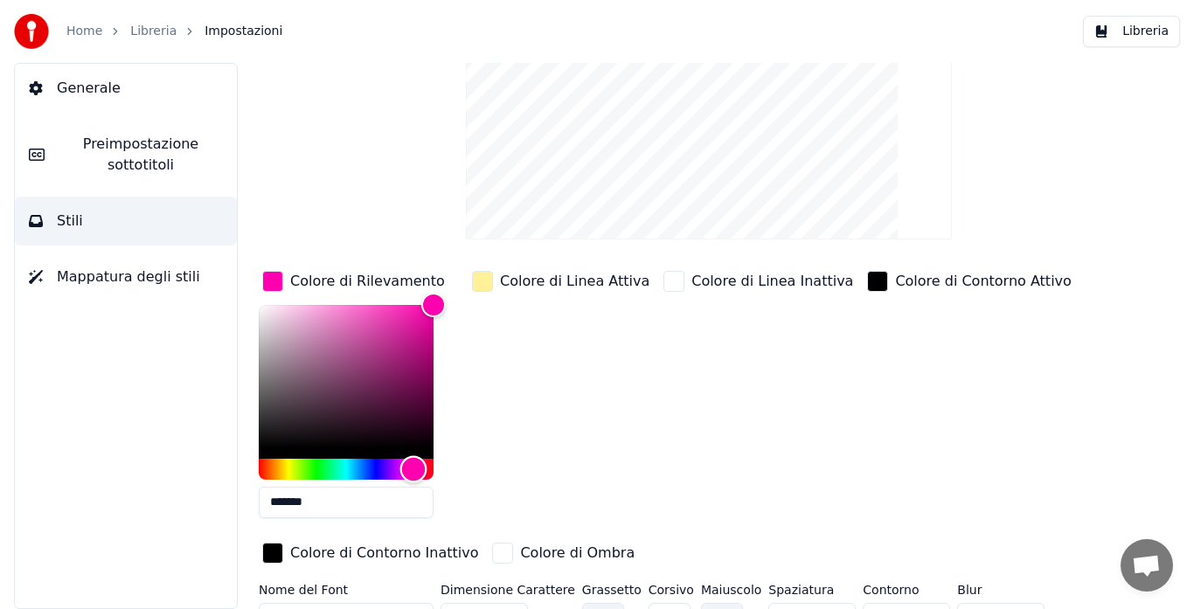
type input "*******"
drag, startPoint x: 403, startPoint y: 468, endPoint x: 412, endPoint y: 466, distance: 10.0
click at [412, 466] on div "Hue" at bounding box center [412, 468] width 27 height 27
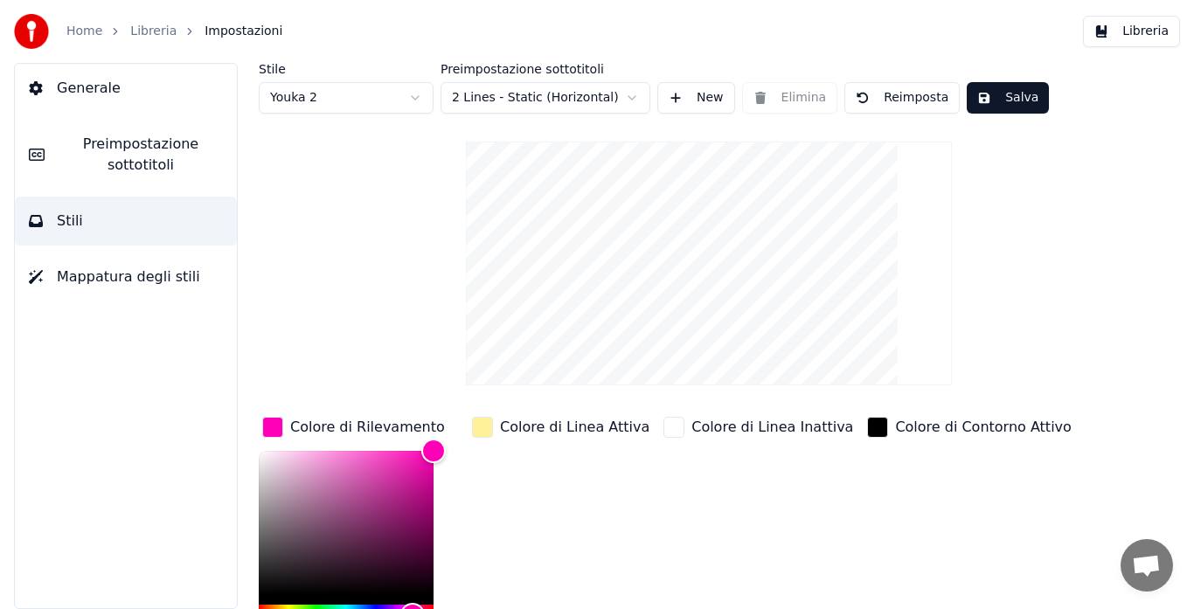
click at [997, 92] on button "Salva" at bounding box center [1007, 97] width 82 height 31
click at [159, 157] on span "Preimpostazione sottotitoli" at bounding box center [141, 155] width 164 height 42
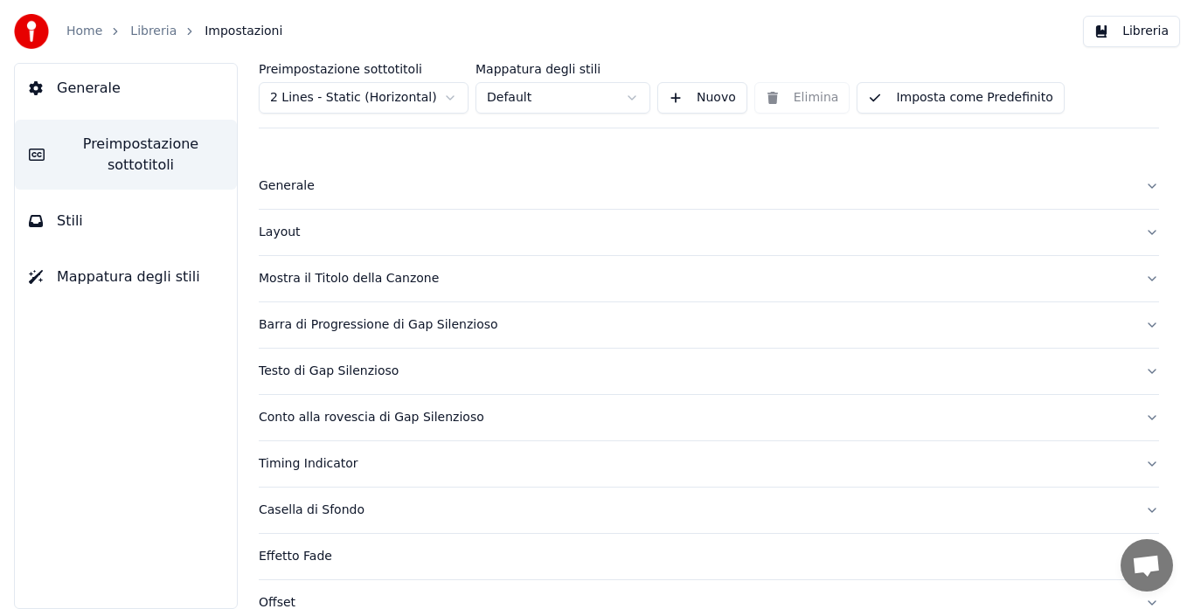
click at [323, 277] on div "Mostra il Titolo della Canzone" at bounding box center [695, 278] width 872 height 17
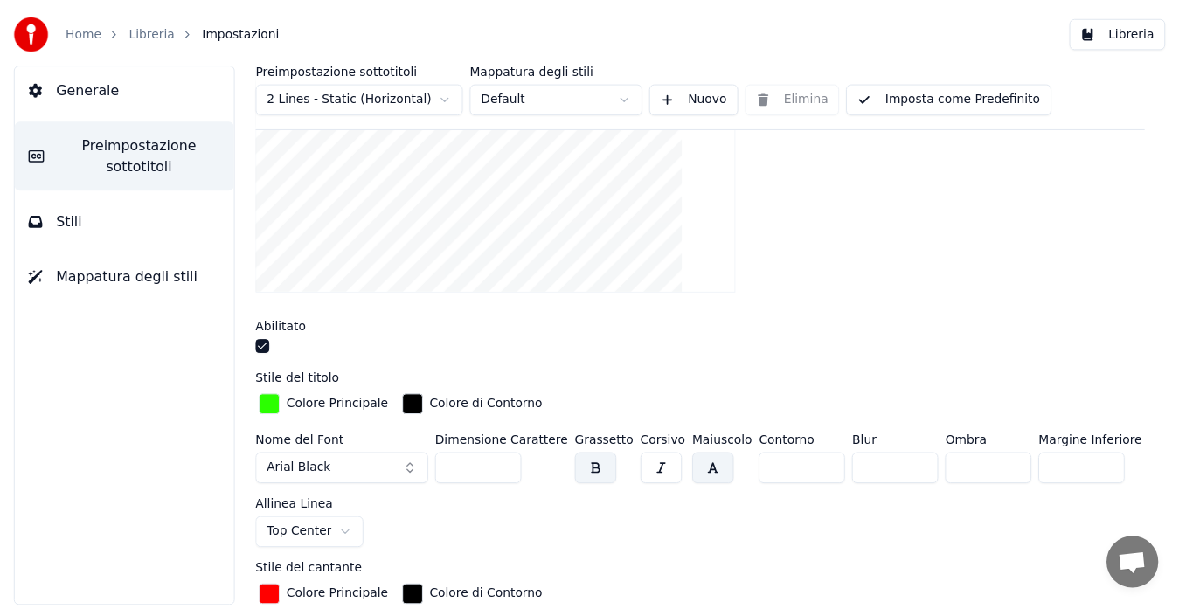
scroll to position [437, 0]
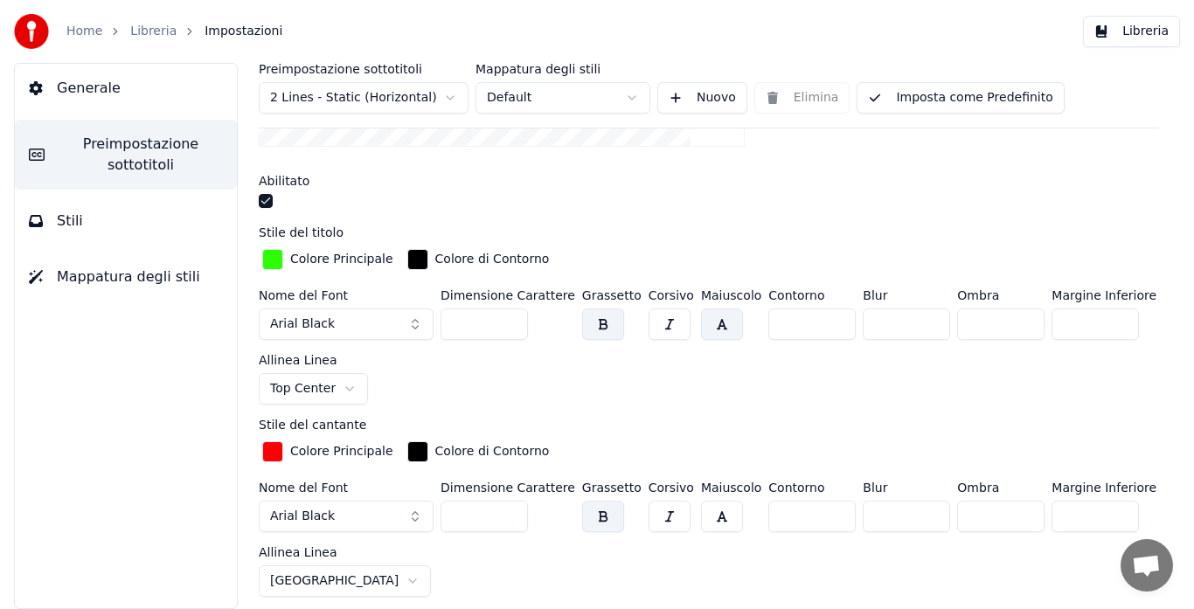
click at [512, 516] on input "***" at bounding box center [483, 516] width 87 height 31
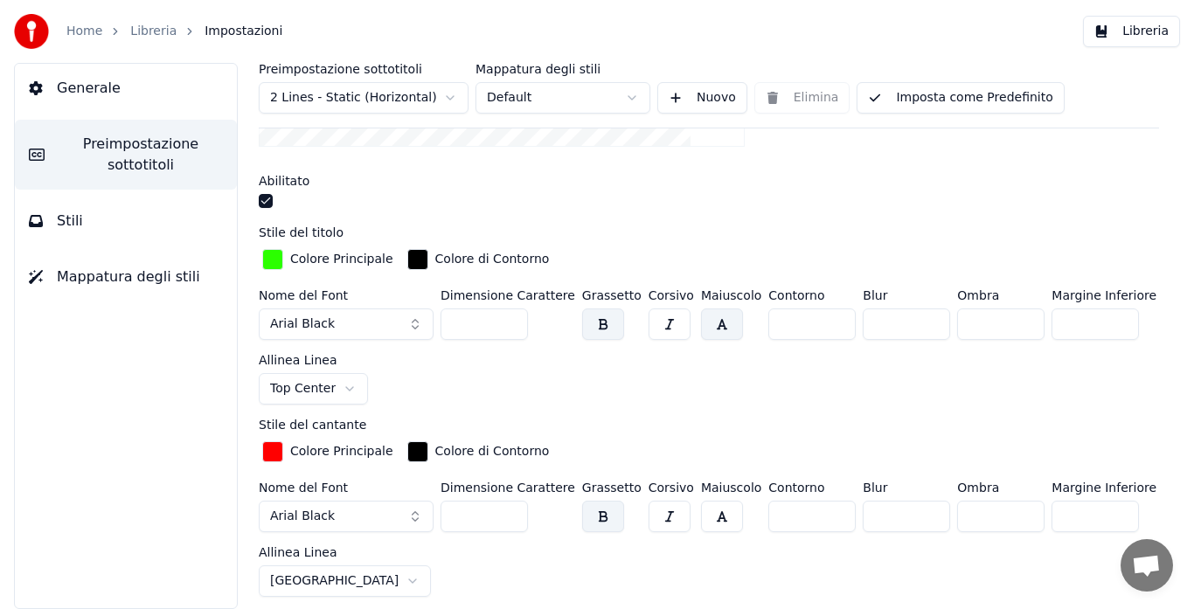
click at [512, 516] on input "***" at bounding box center [483, 516] width 87 height 31
type input "***"
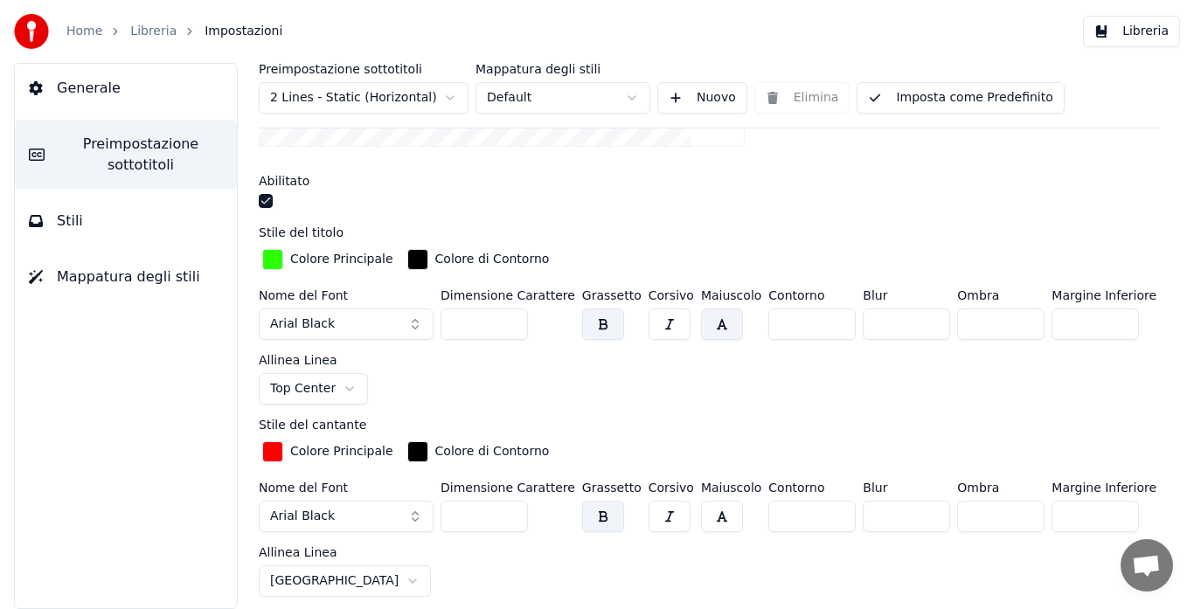
click at [512, 516] on input "***" at bounding box center [483, 516] width 87 height 31
click at [959, 98] on button "Imposta come Predefinito" at bounding box center [959, 97] width 207 height 31
click at [1120, 27] on button "Libreria" at bounding box center [1131, 31] width 97 height 31
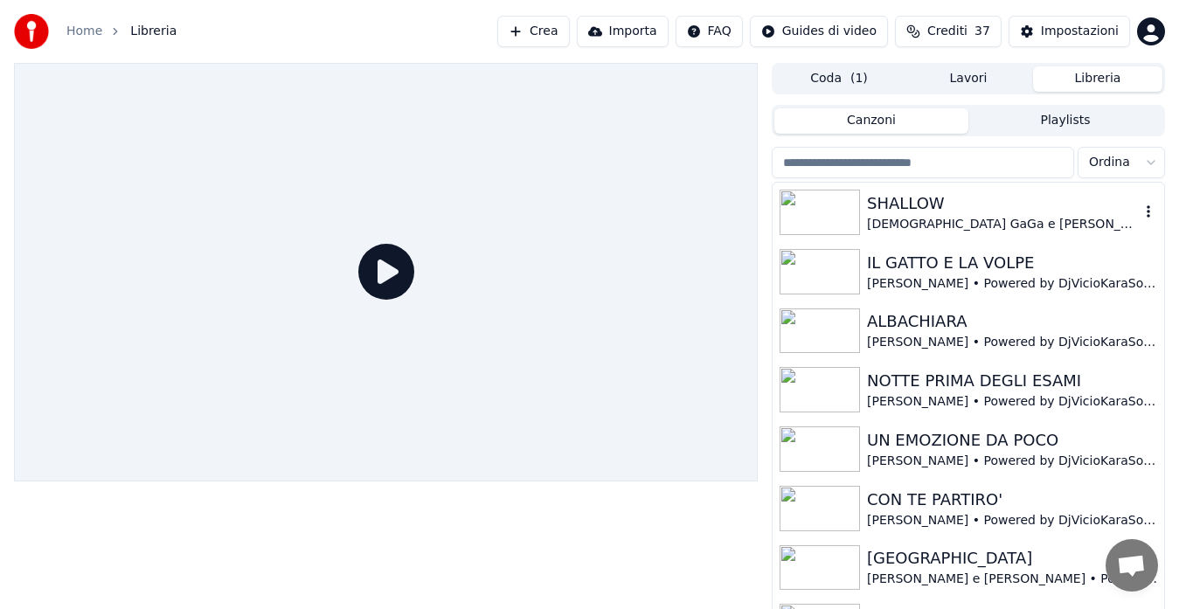
click at [937, 219] on div "[DEMOGRAPHIC_DATA] GaGa e [PERSON_NAME] • Powered by DjVicioKaraSoundService" at bounding box center [1003, 224] width 273 height 17
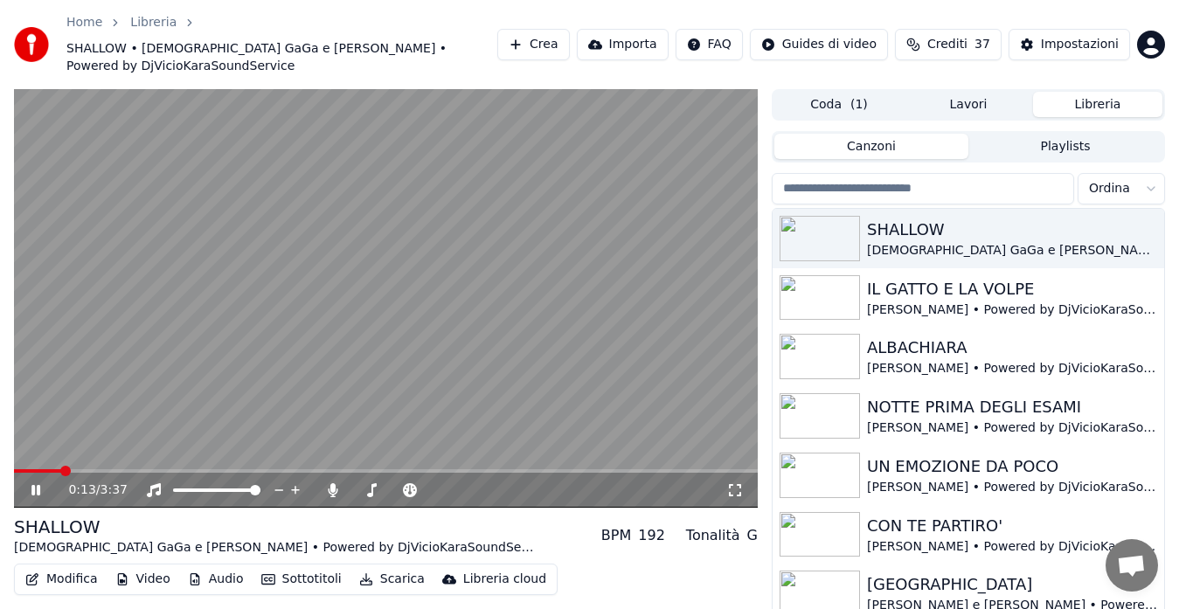
click at [734, 483] on icon at bounding box center [734, 490] width 17 height 14
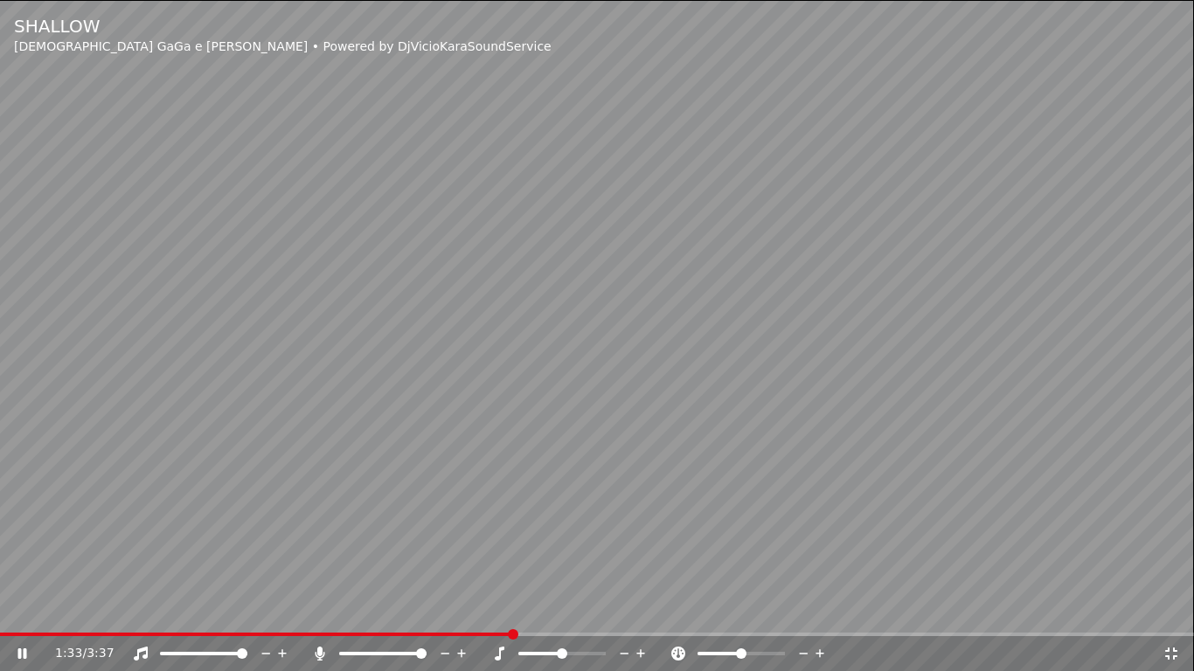
click at [626, 398] on video at bounding box center [597, 335] width 1194 height 671
click at [1175, 608] on icon at bounding box center [1170, 654] width 17 height 14
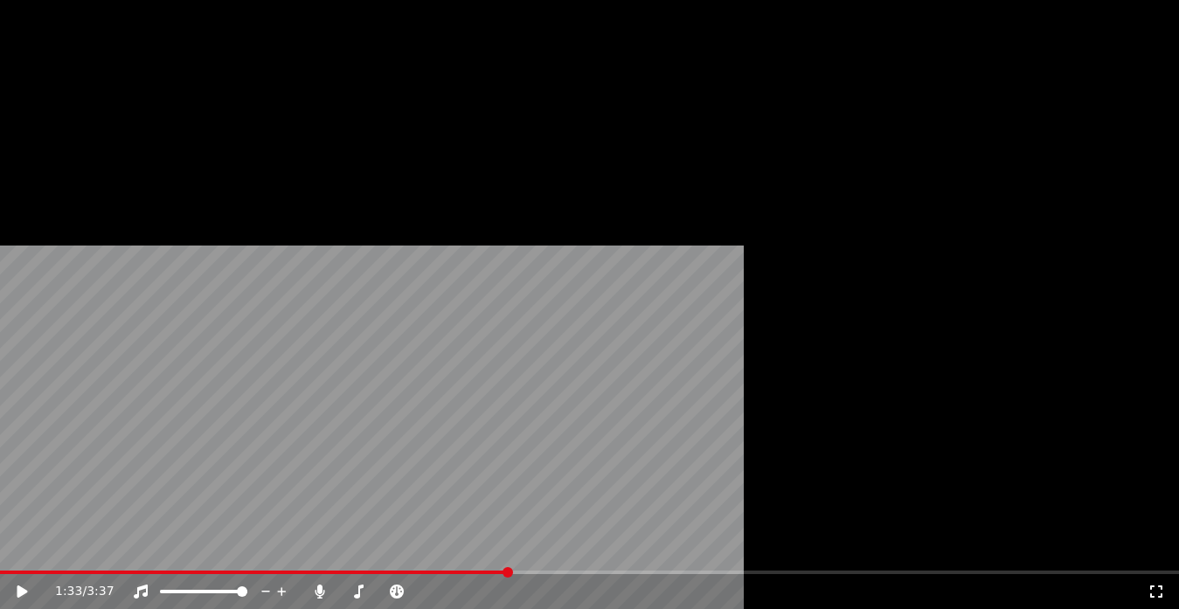
click at [59, 173] on button "Modifica" at bounding box center [61, 161] width 87 height 24
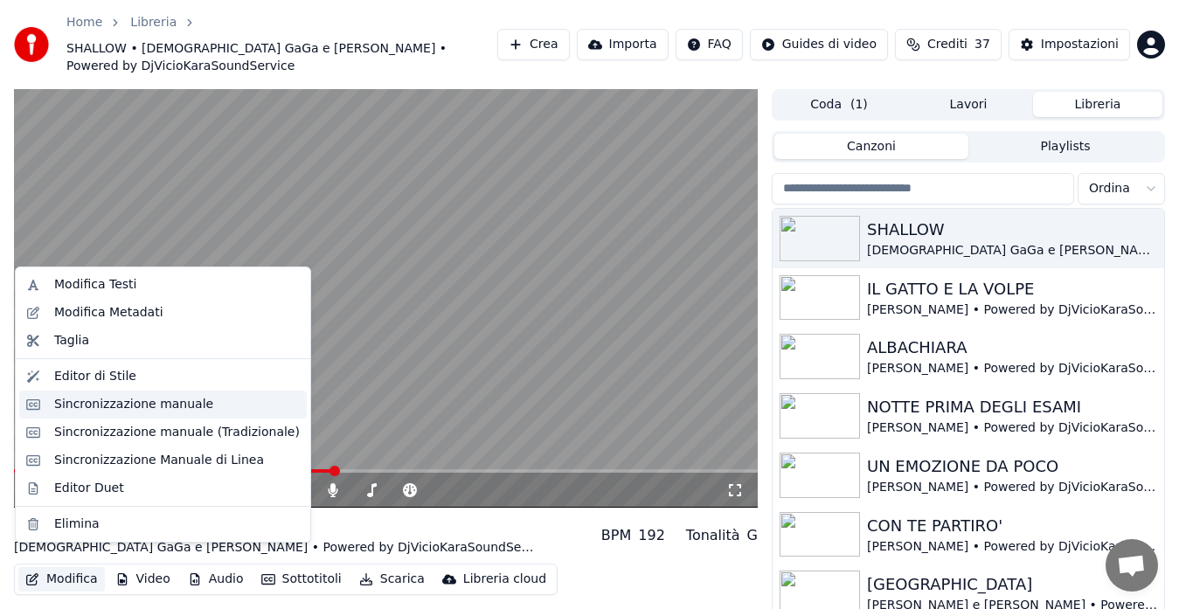
click at [91, 398] on div "Sincronizzazione manuale" at bounding box center [133, 404] width 159 height 17
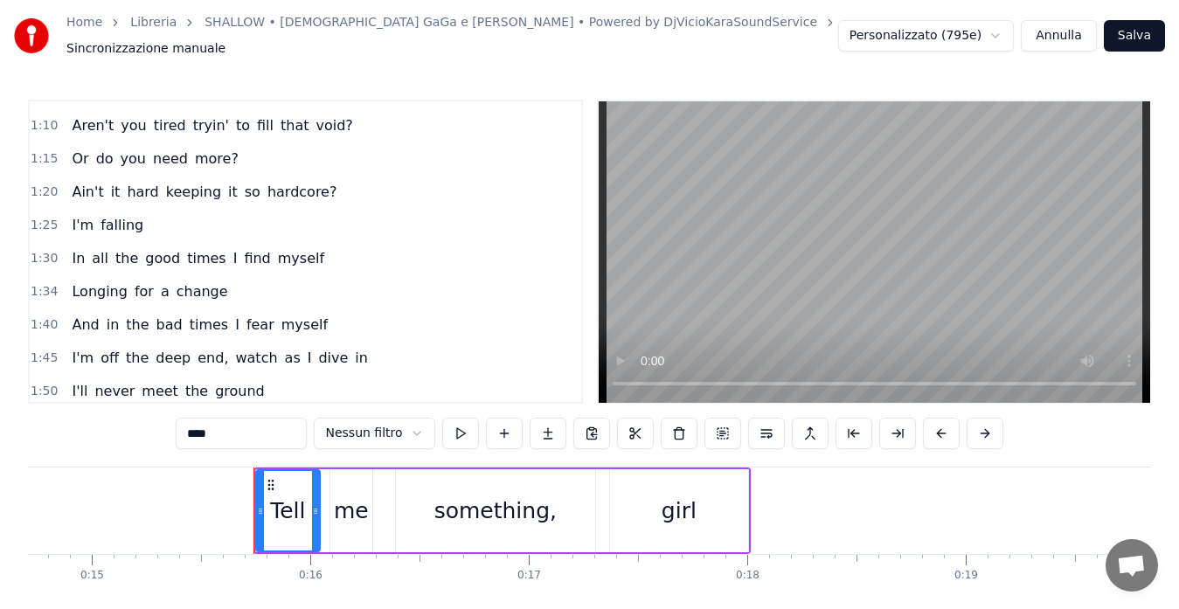
scroll to position [0, 3350]
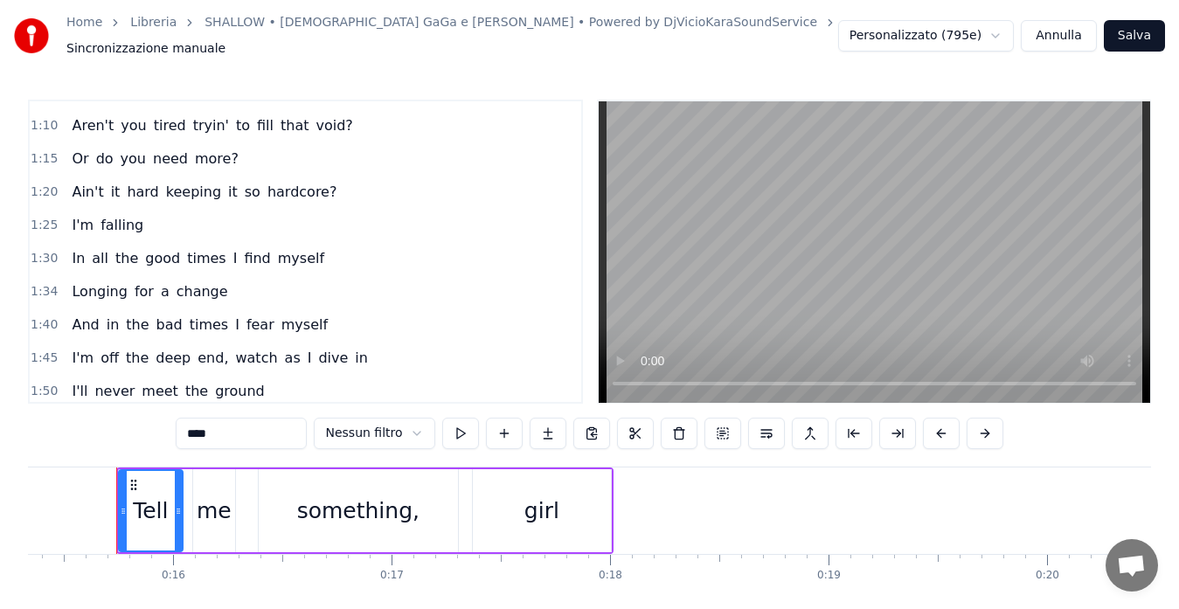
click at [38, 250] on span "1:30" at bounding box center [44, 258] width 27 height 17
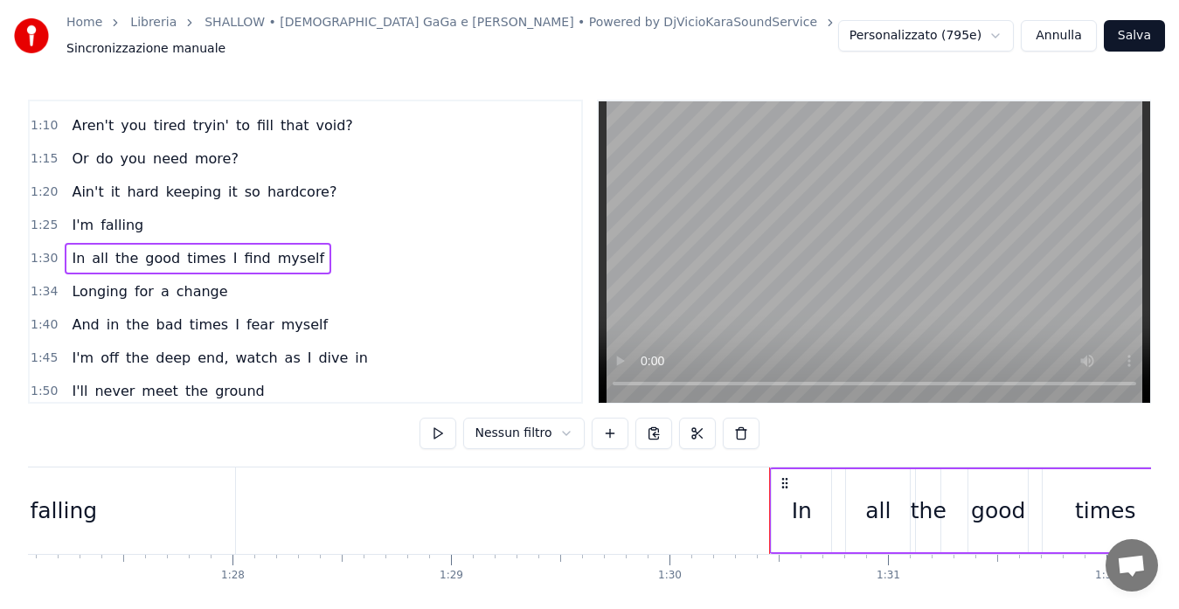
scroll to position [0, 19672]
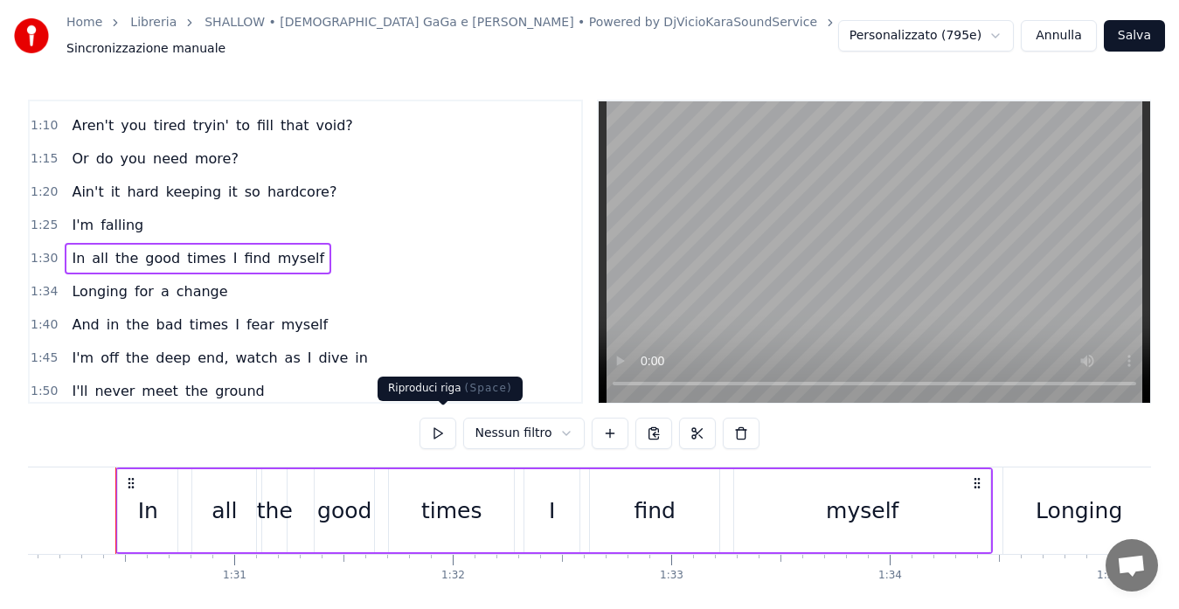
click at [446, 426] on button at bounding box center [437, 433] width 37 height 31
click at [40, 250] on span "1:30" at bounding box center [44, 258] width 27 height 17
click at [31, 250] on span "1:30" at bounding box center [44, 258] width 27 height 17
click at [439, 419] on button at bounding box center [437, 433] width 37 height 31
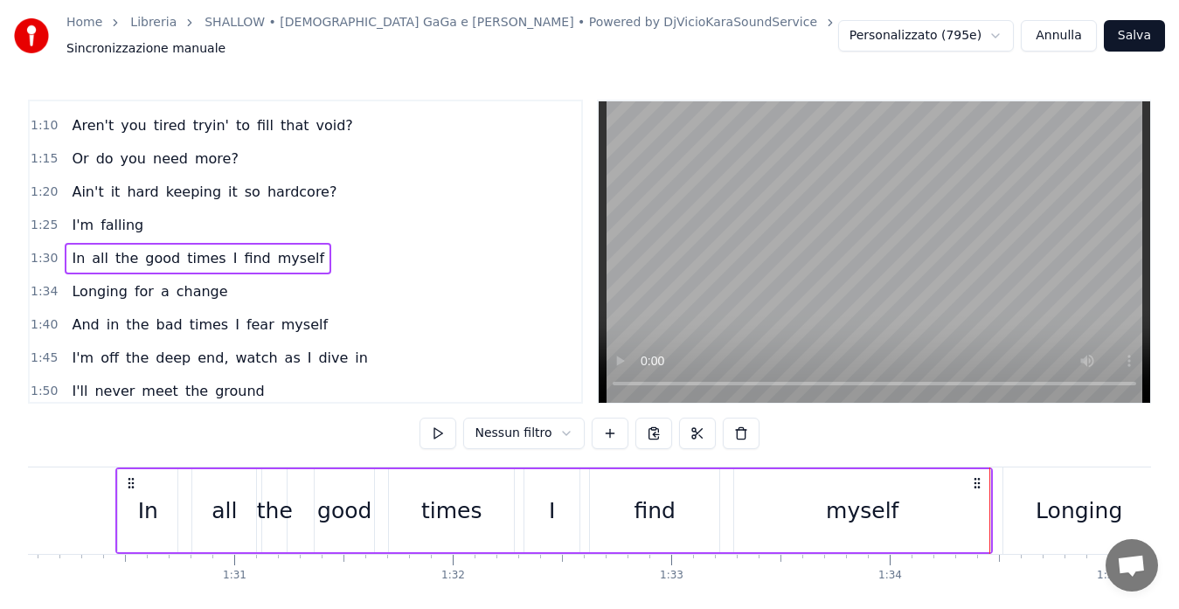
click at [38, 250] on span "1:30" at bounding box center [44, 258] width 27 height 17
click at [232, 252] on span "I" at bounding box center [236, 258] width 8 height 20
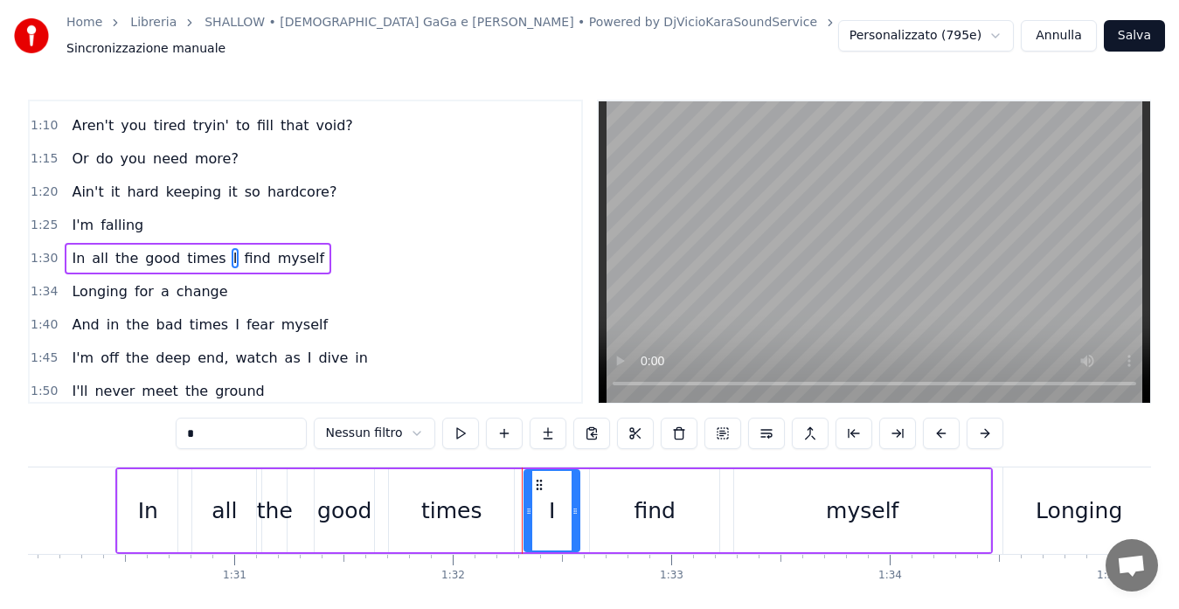
scroll to position [297, 0]
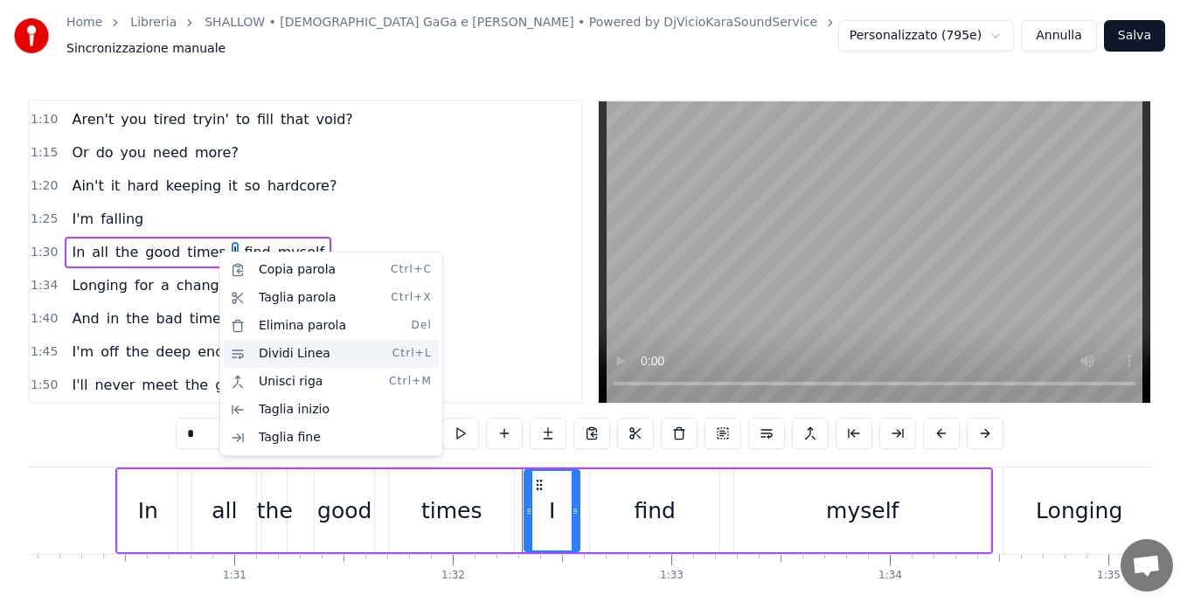
click at [250, 346] on div "Dividi Linea Ctrl+L" at bounding box center [331, 354] width 215 height 28
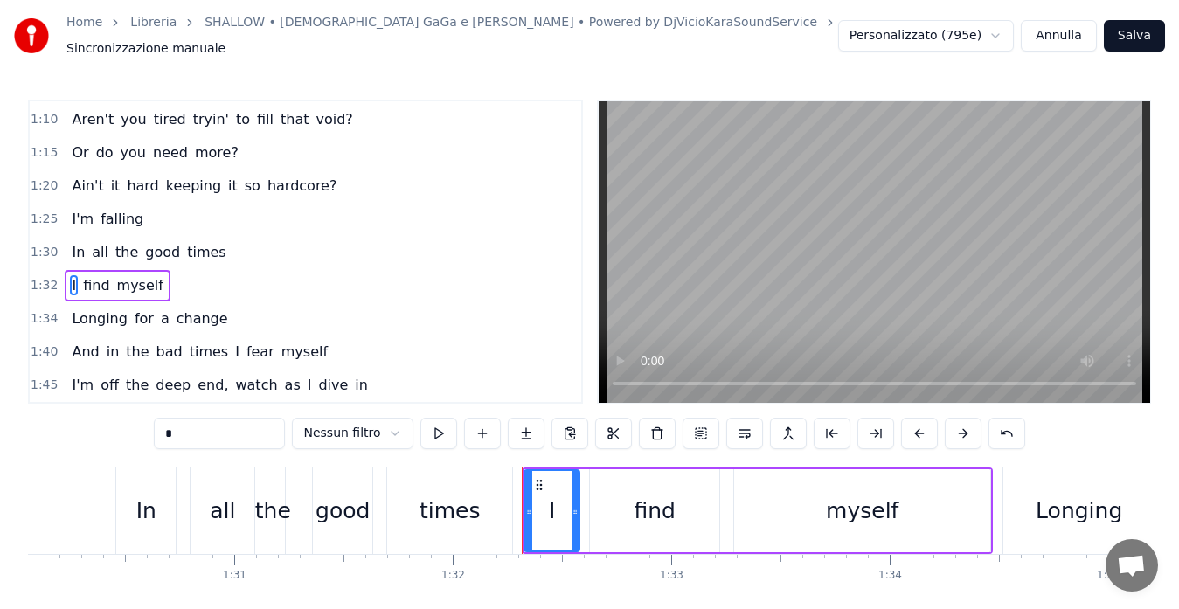
scroll to position [330, 0]
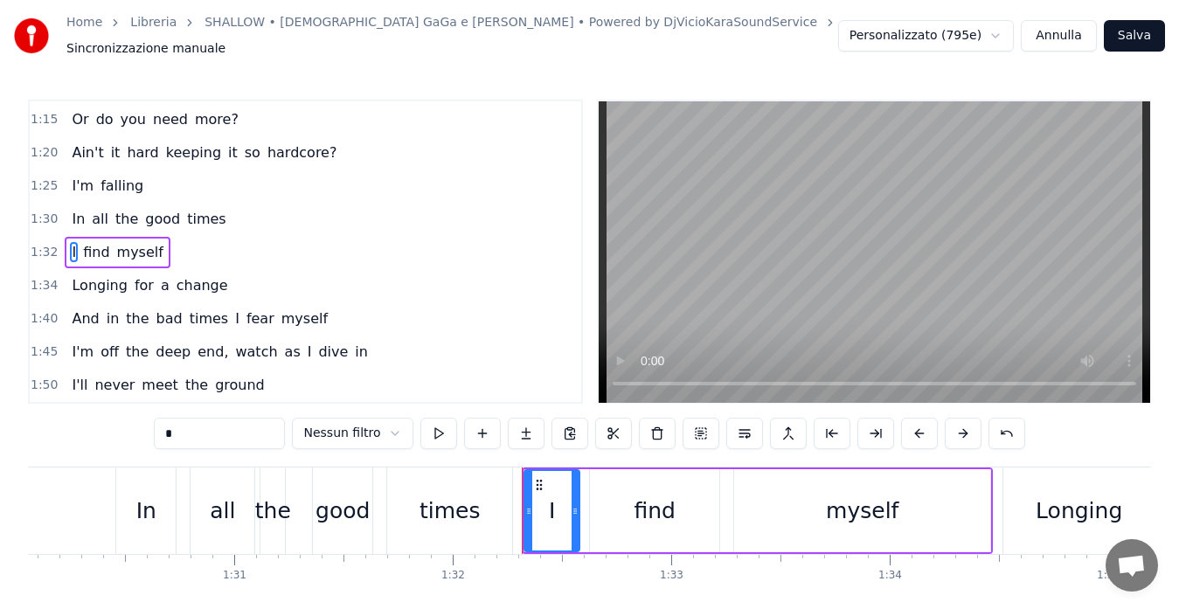
click at [29, 211] on div "0:15 Tell me something, girl [DEMOGRAPHIC_DATA]:20 Are you happy in this modern…" at bounding box center [305, 252] width 555 height 305
click at [47, 211] on span "1:30" at bounding box center [44, 219] width 27 height 17
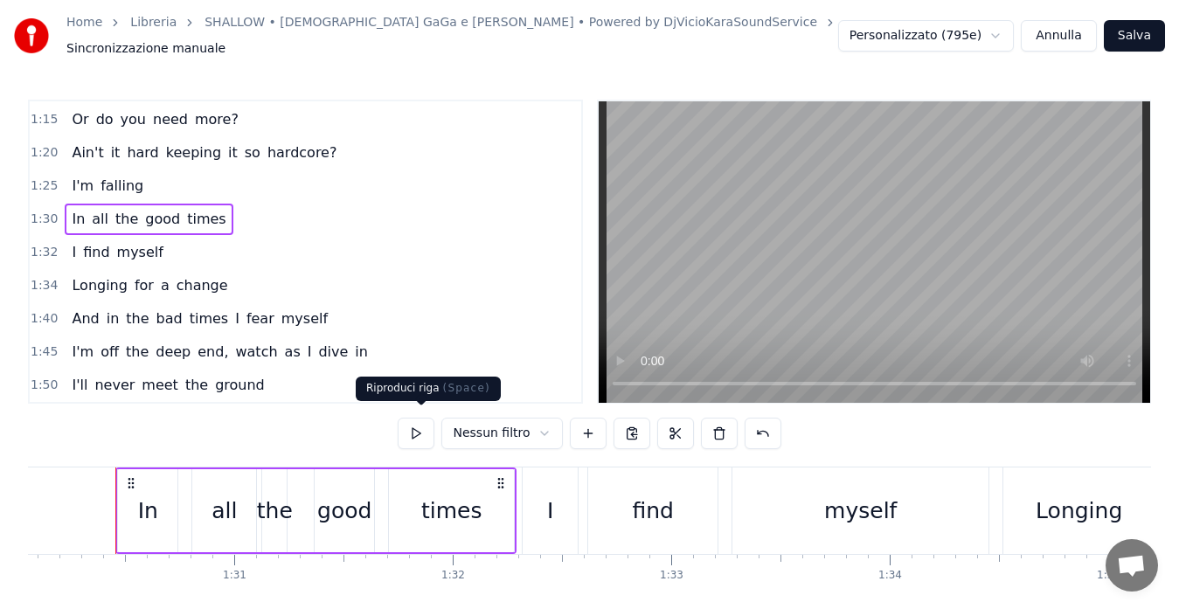
click at [427, 419] on button at bounding box center [416, 433] width 37 height 31
click at [38, 244] on span "1:32" at bounding box center [44, 252] width 27 height 17
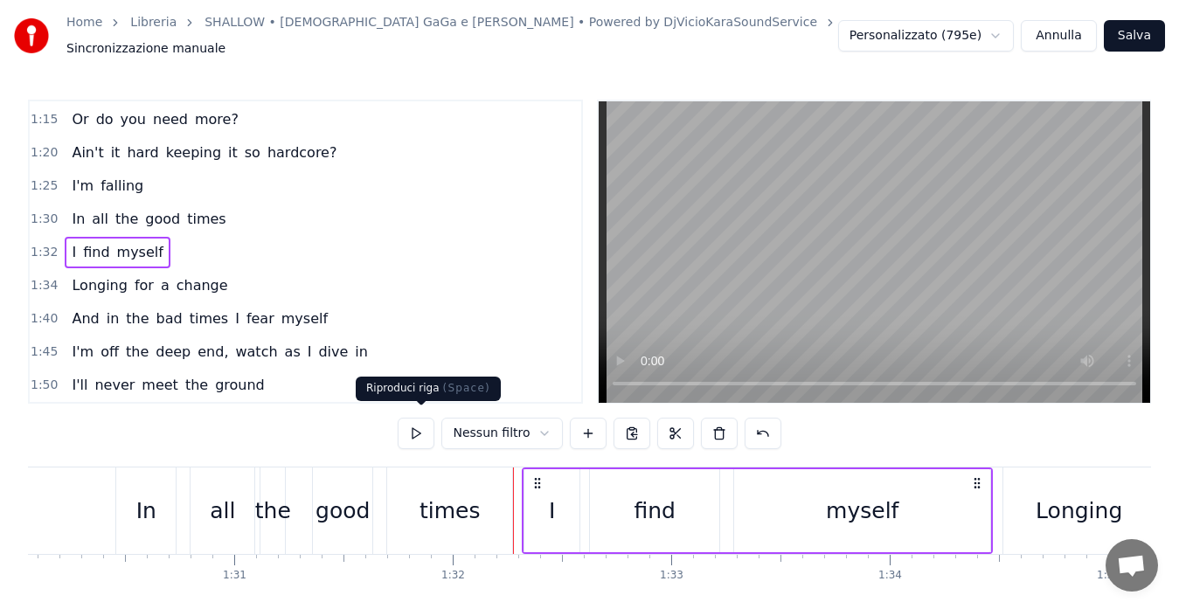
click at [417, 435] on button at bounding box center [416, 433] width 37 height 31
click at [42, 277] on span "1:34" at bounding box center [44, 285] width 27 height 17
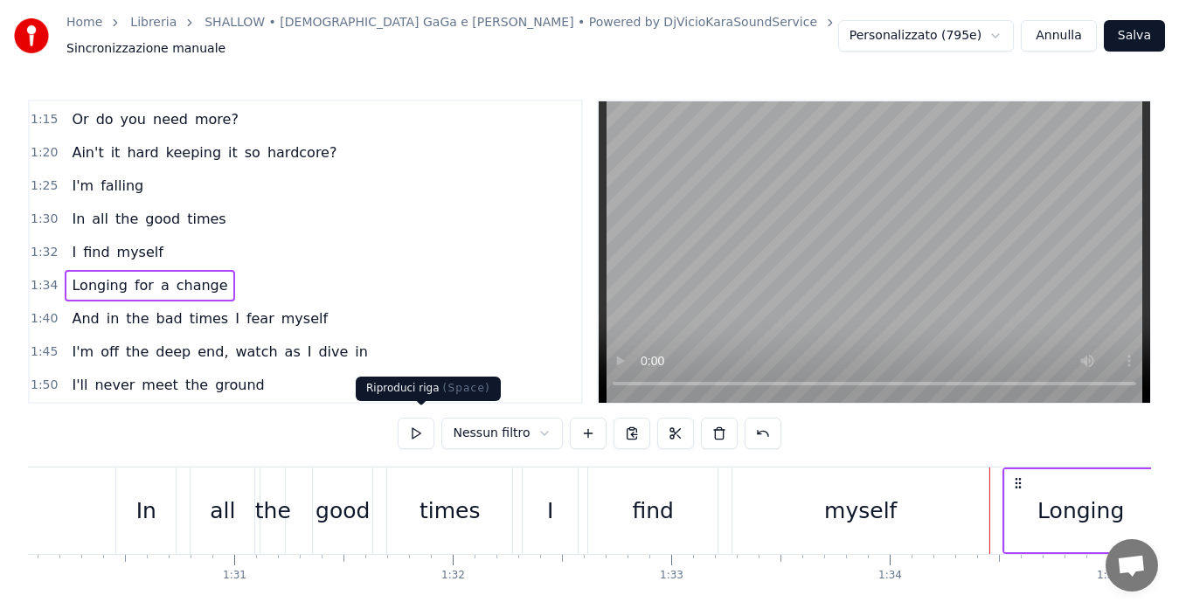
click at [419, 418] on button at bounding box center [416, 433] width 37 height 31
click at [419, 425] on button at bounding box center [416, 433] width 37 height 31
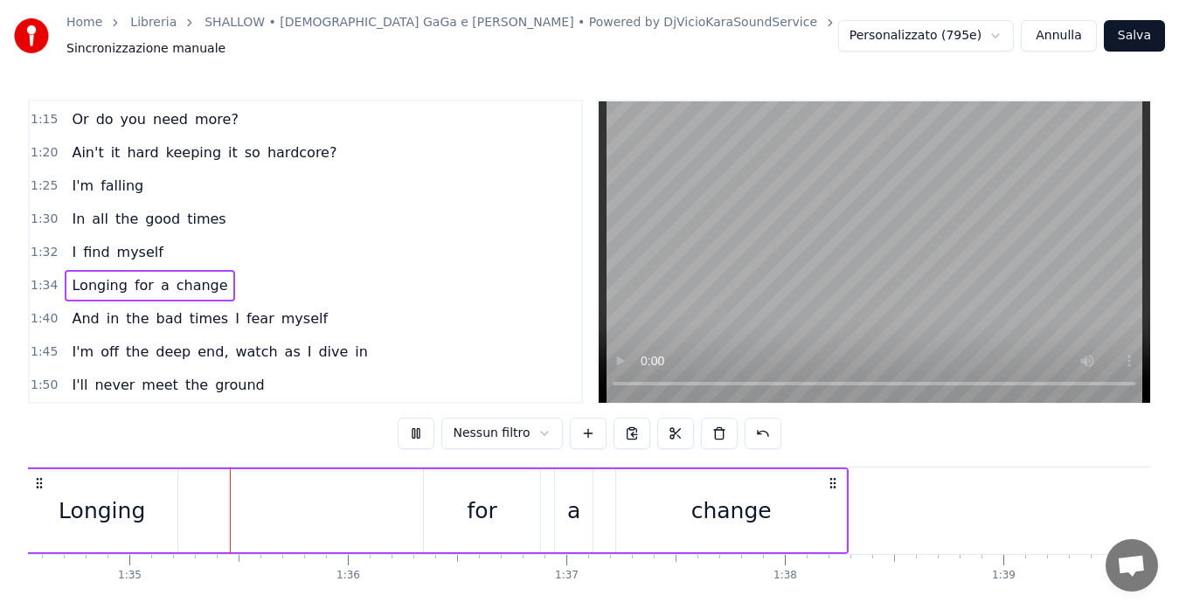
scroll to position [0, 20677]
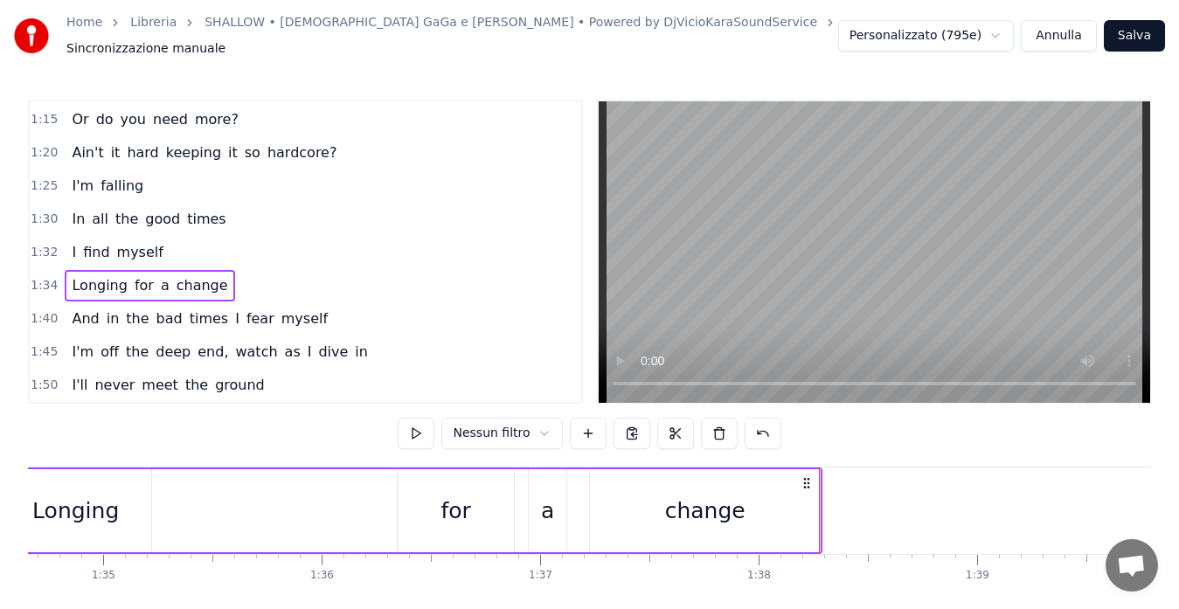
click at [79, 281] on span "Longing" at bounding box center [99, 285] width 59 height 20
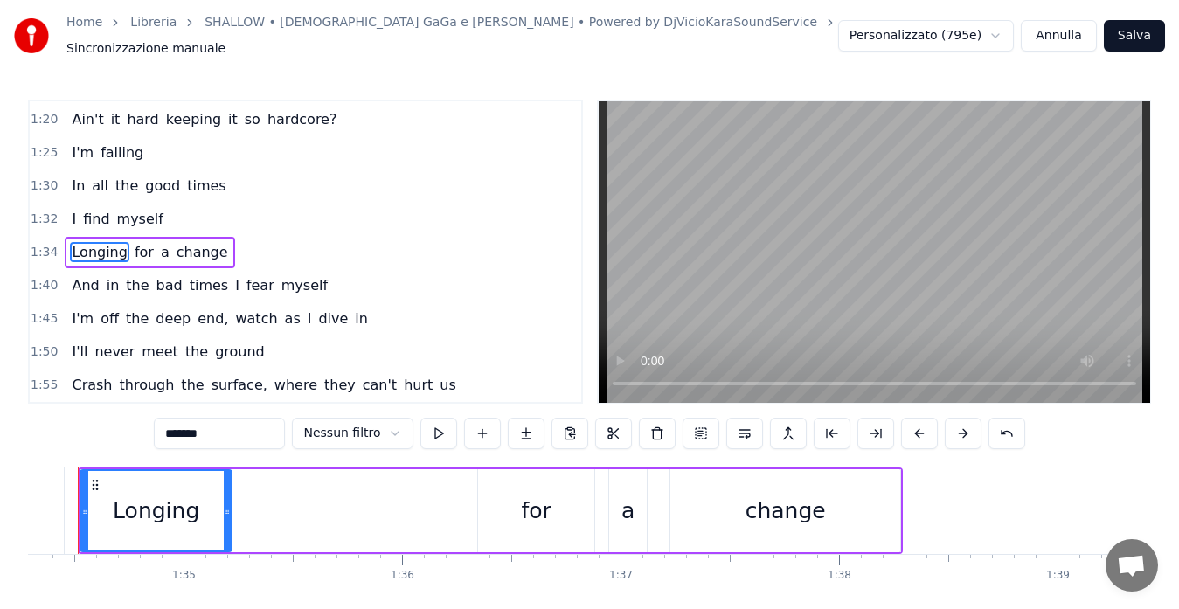
scroll to position [0, 20559]
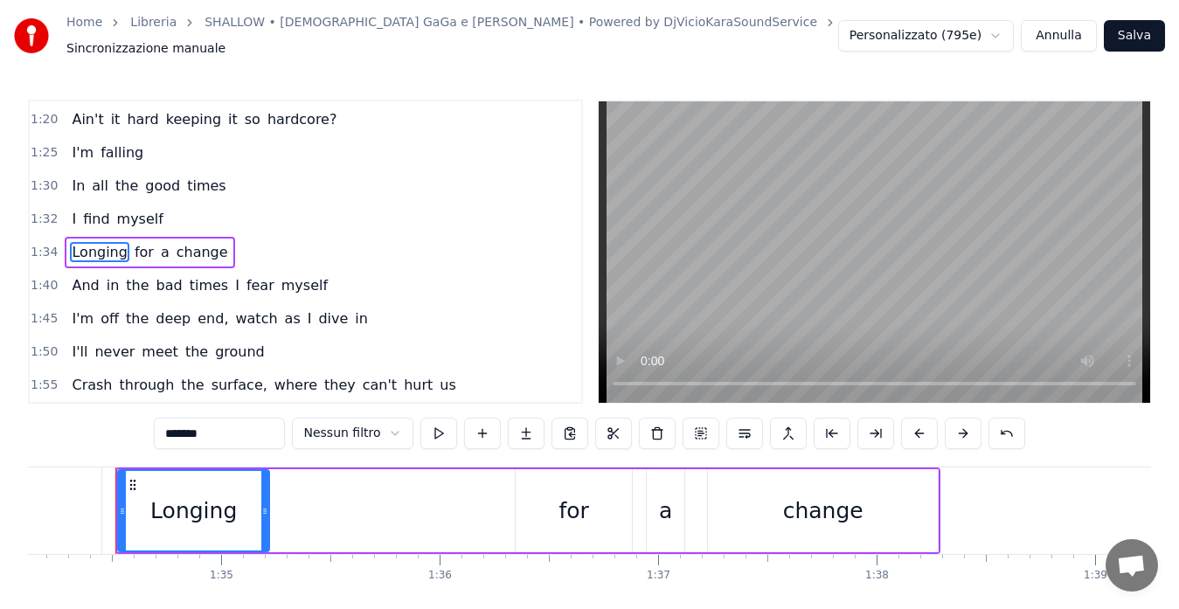
click at [178, 423] on input "*******" at bounding box center [219, 433] width 131 height 31
click at [168, 430] on input "******" at bounding box center [219, 433] width 131 height 31
type input "*******"
click at [41, 244] on span "1:34" at bounding box center [44, 252] width 27 height 17
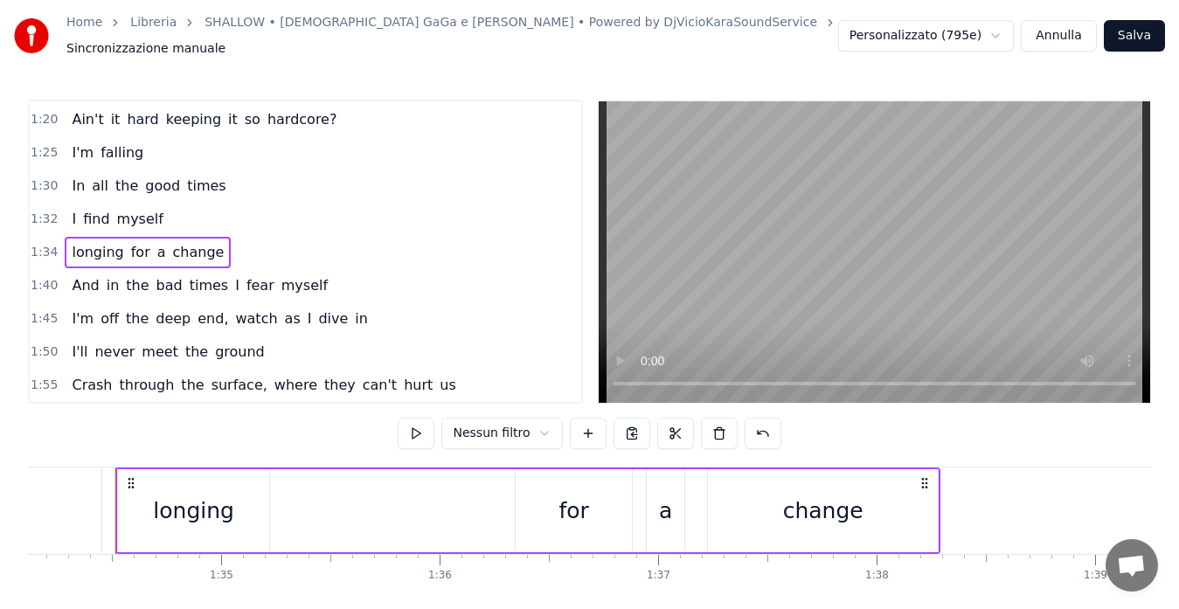
click at [45, 244] on span "1:34" at bounding box center [44, 252] width 27 height 17
click at [406, 434] on button at bounding box center [416, 433] width 37 height 31
click at [147, 508] on div "longing" at bounding box center [193, 510] width 151 height 83
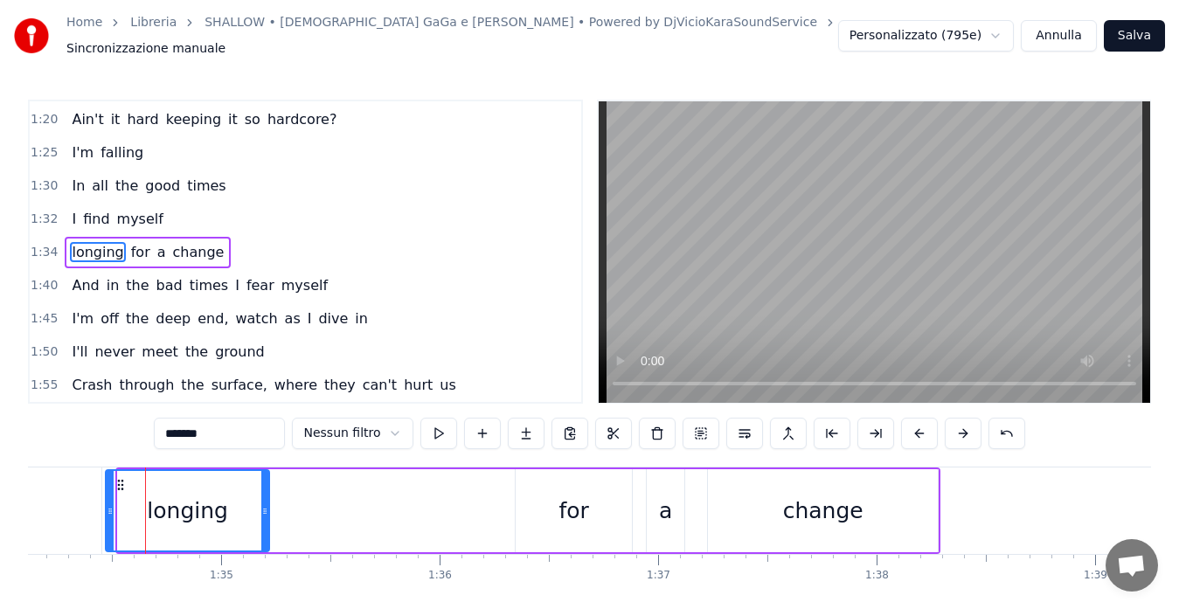
drag, startPoint x: 121, startPoint y: 503, endPoint x: 108, endPoint y: 505, distance: 12.4
click at [108, 505] on icon at bounding box center [110, 511] width 7 height 14
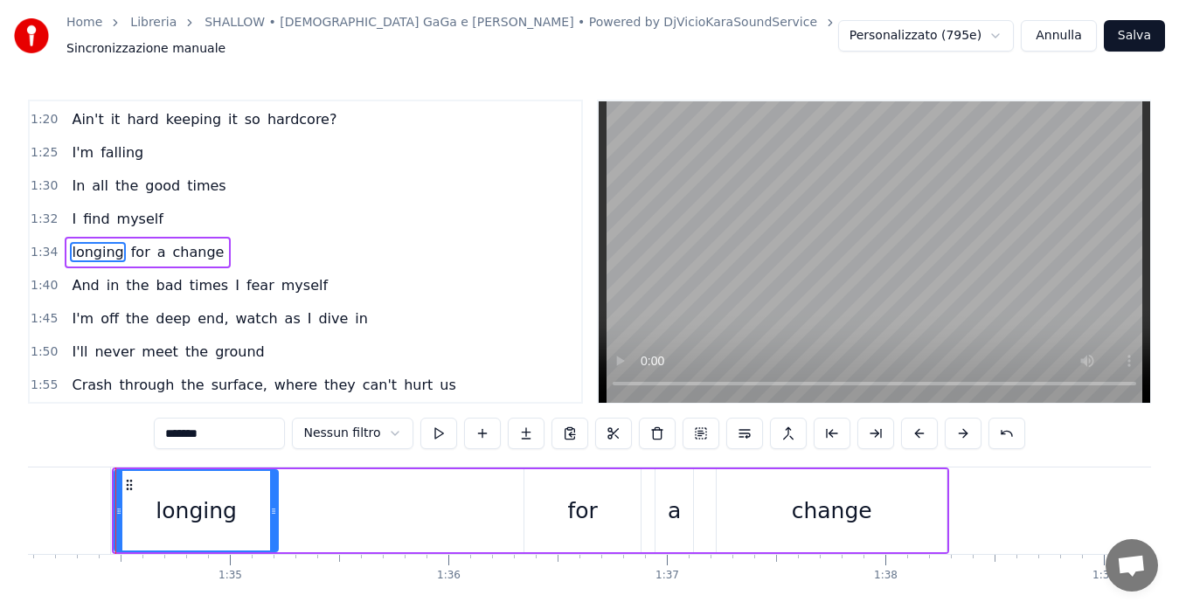
click at [35, 212] on span "1:32" at bounding box center [44, 219] width 27 height 17
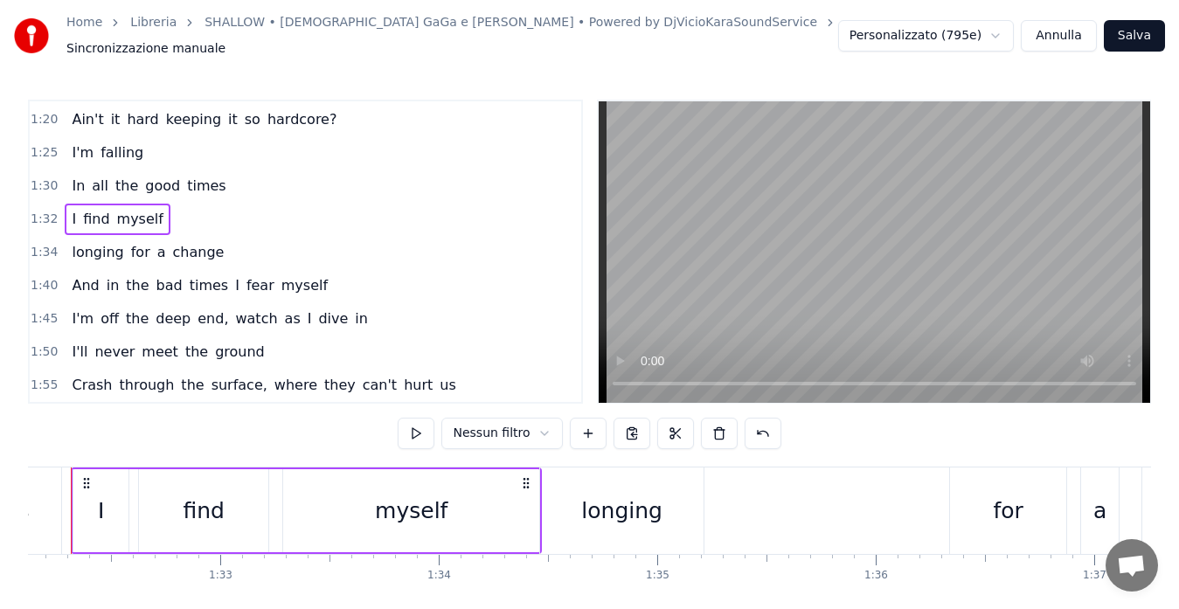
scroll to position [0, 20078]
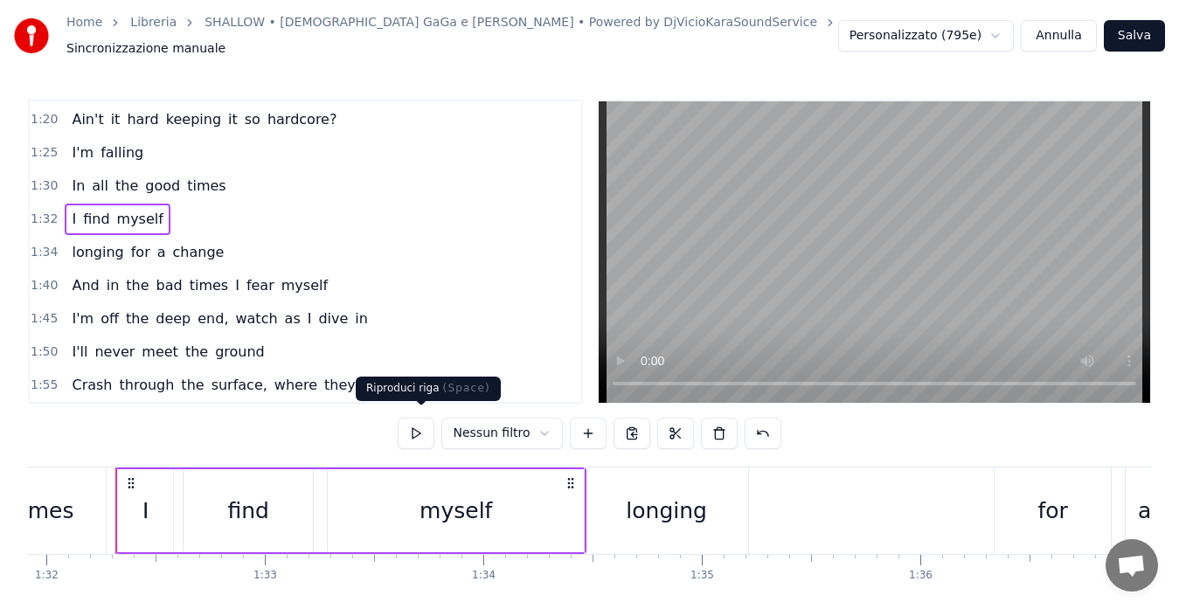
click at [412, 426] on button at bounding box center [416, 433] width 37 height 31
click at [44, 244] on span "1:34" at bounding box center [44, 252] width 27 height 17
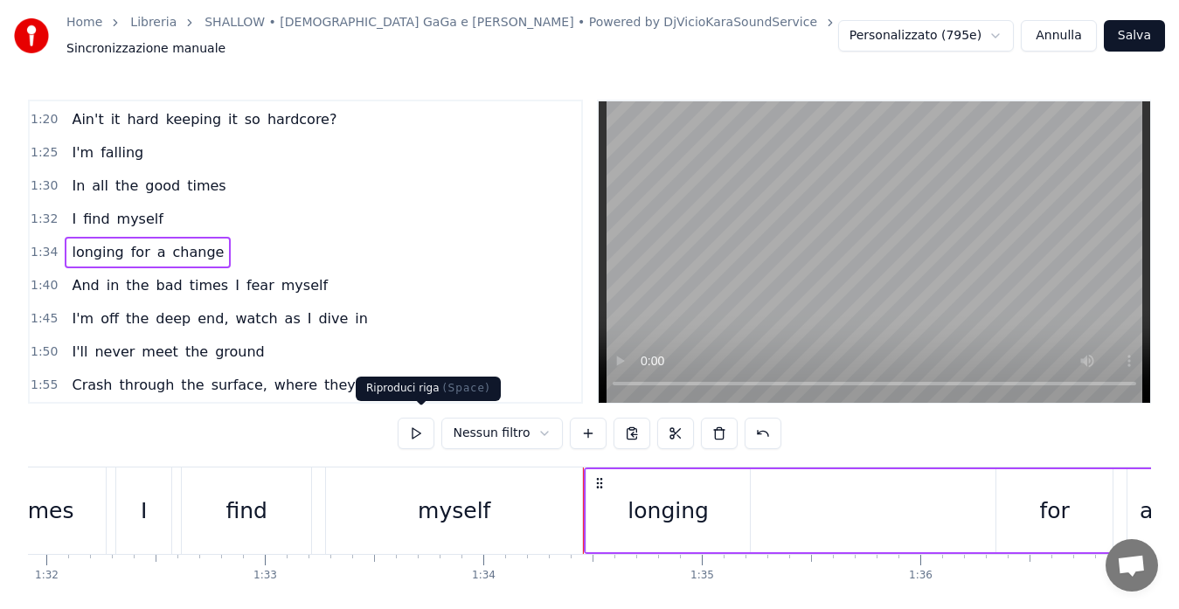
click at [413, 424] on button at bounding box center [416, 433] width 37 height 31
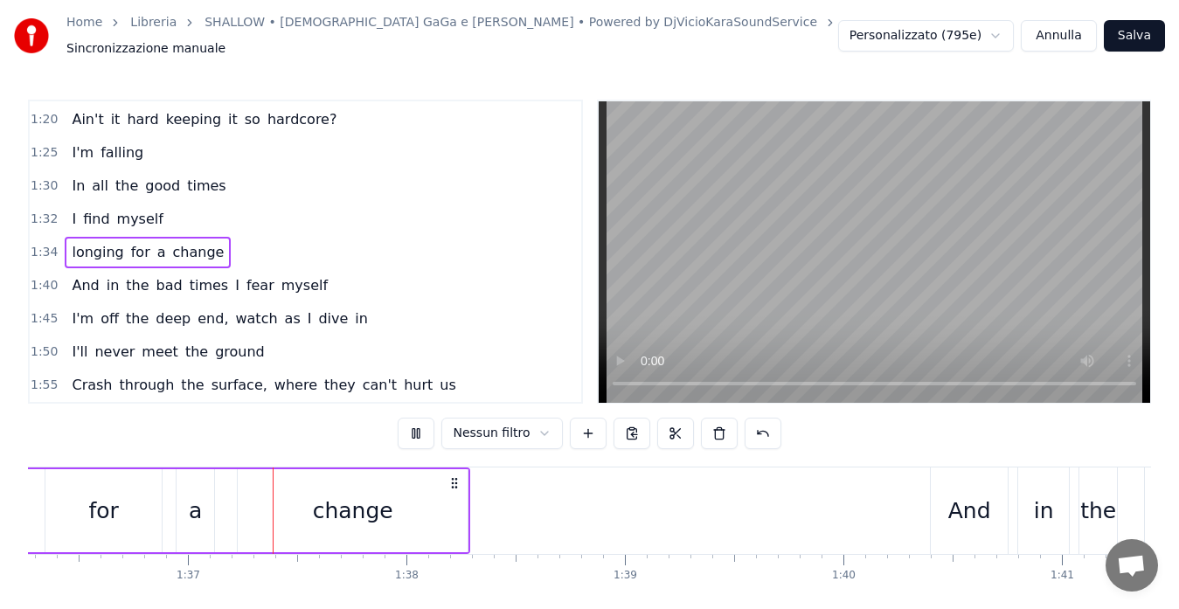
scroll to position [0, 21065]
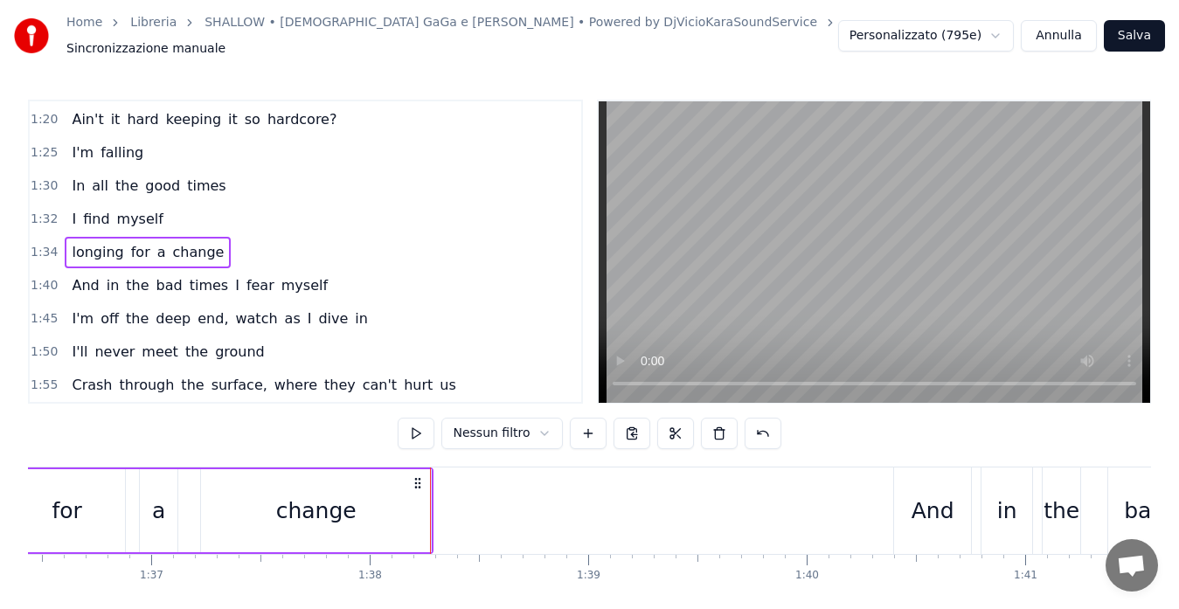
click at [35, 211] on span "1:32" at bounding box center [44, 219] width 27 height 17
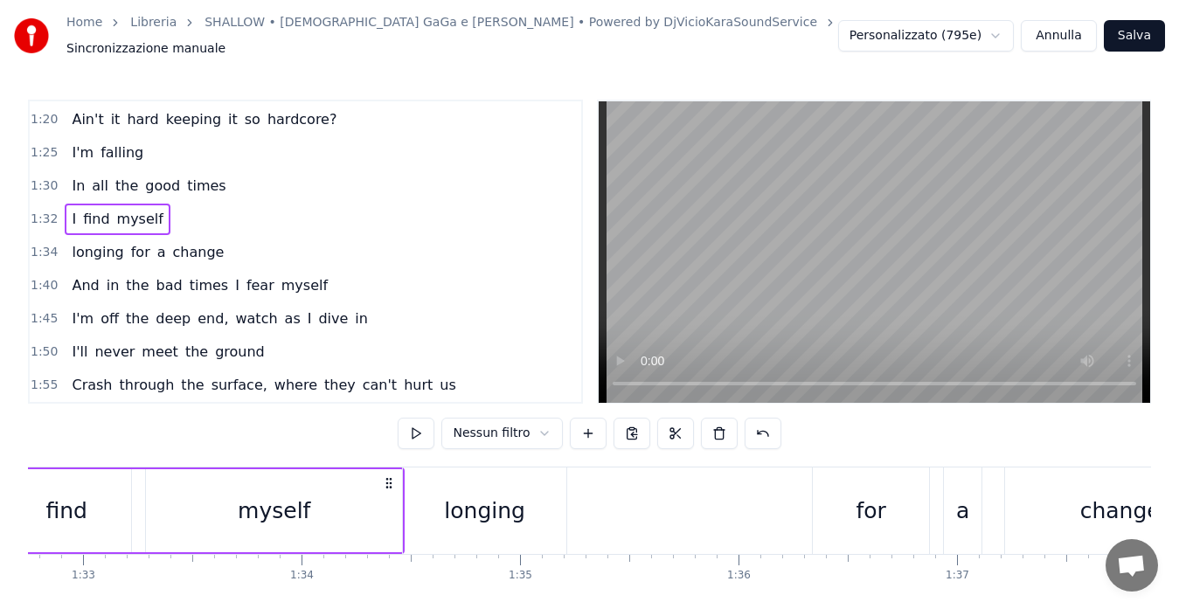
scroll to position [0, 20078]
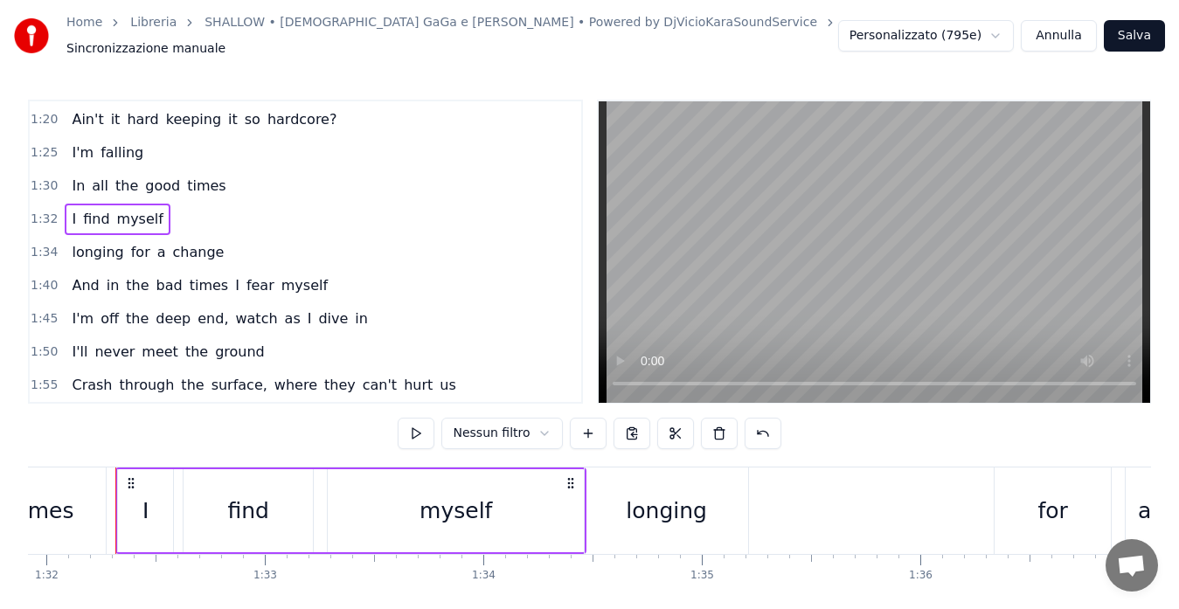
click at [542, 504] on div "myself" at bounding box center [456, 510] width 256 height 83
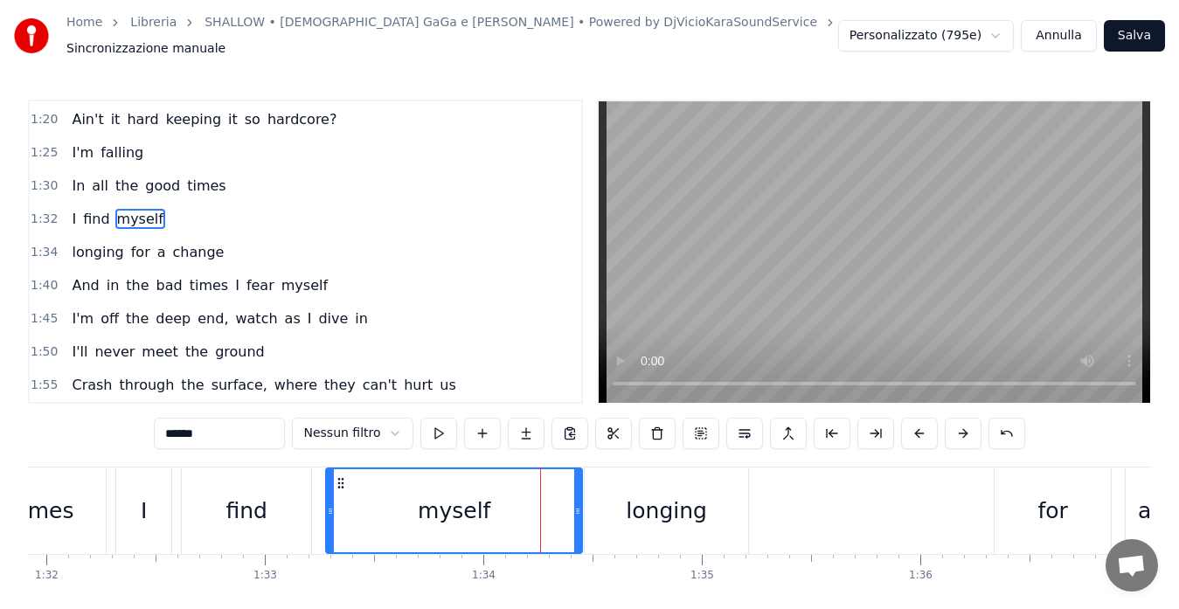
scroll to position [330, 0]
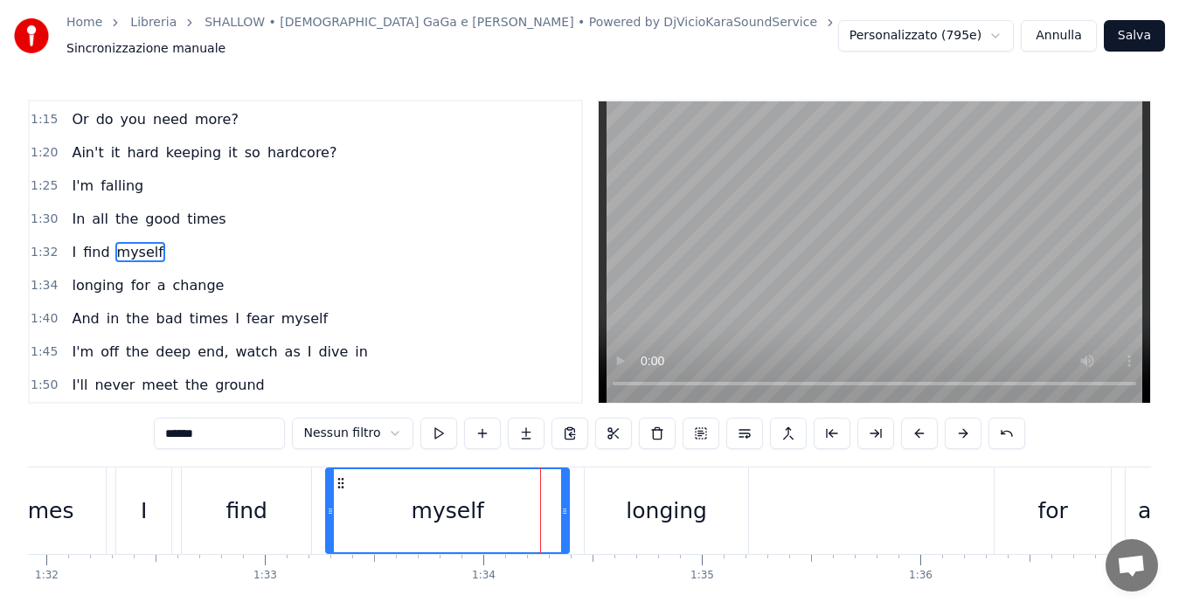
drag, startPoint x: 576, startPoint y: 499, endPoint x: 563, endPoint y: 503, distance: 13.8
click at [563, 504] on icon at bounding box center [564, 511] width 7 height 14
click at [31, 212] on span "1:30" at bounding box center [44, 219] width 27 height 17
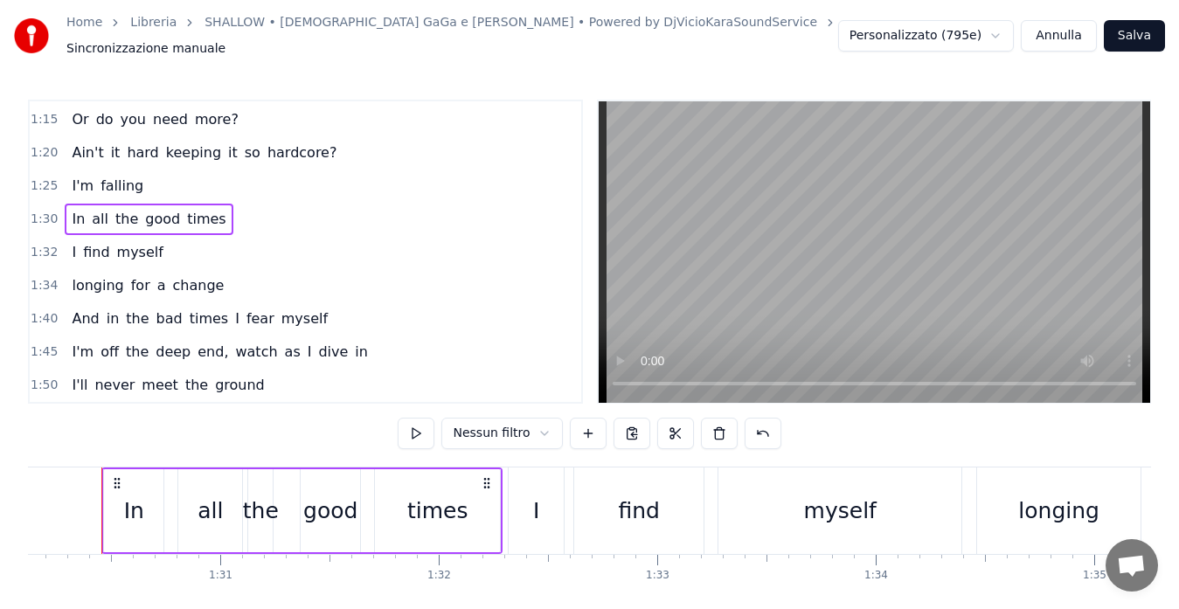
scroll to position [0, 19672]
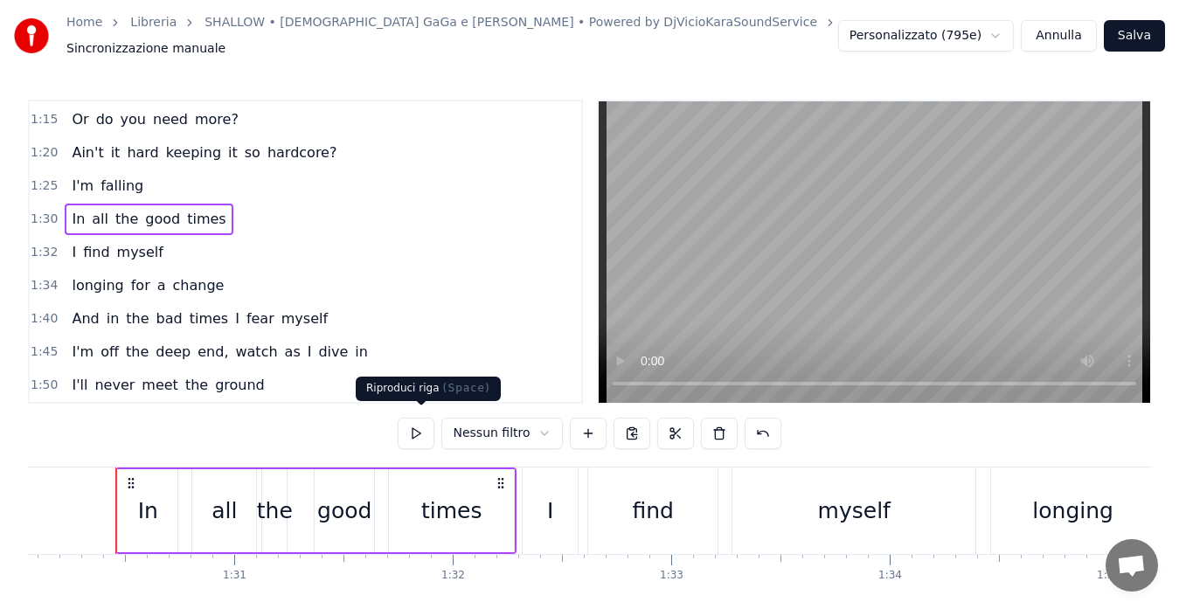
click at [420, 426] on button at bounding box center [416, 433] width 37 height 31
click at [44, 244] on span "1:32" at bounding box center [44, 252] width 27 height 17
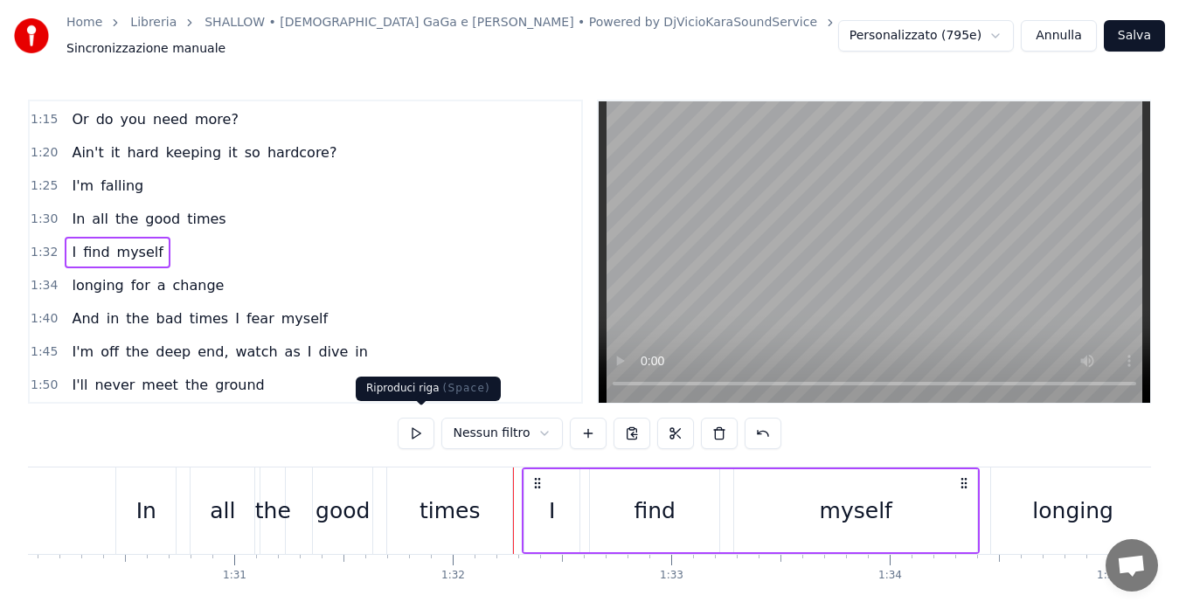
click at [416, 429] on button at bounding box center [416, 433] width 37 height 31
click at [42, 280] on span "1:34" at bounding box center [44, 285] width 27 height 17
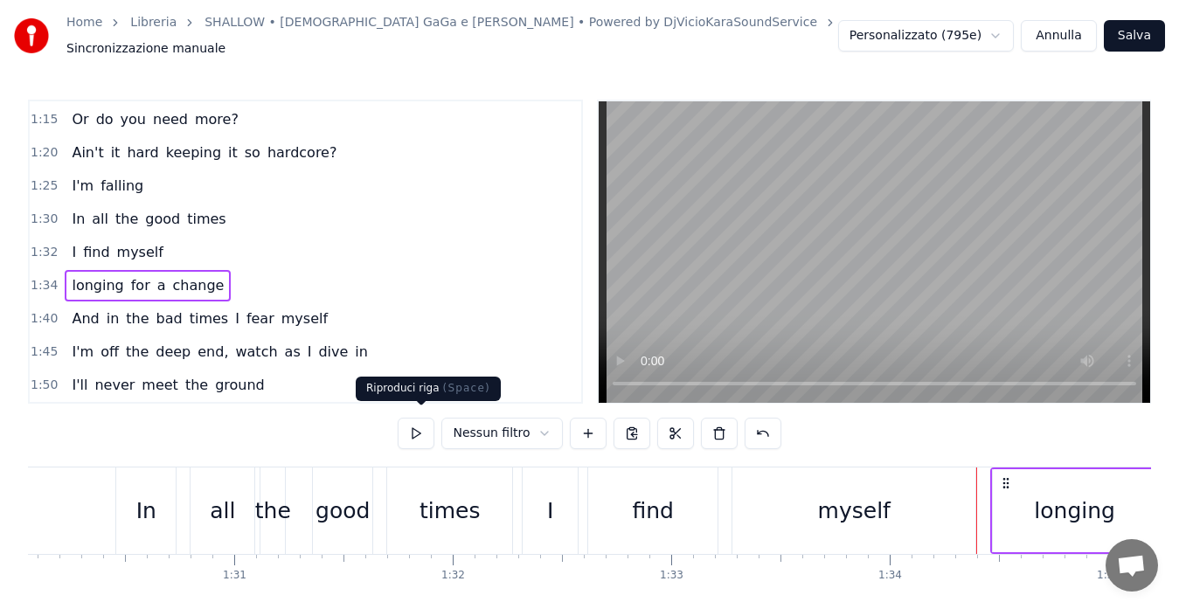
click at [419, 425] on button at bounding box center [416, 433] width 37 height 31
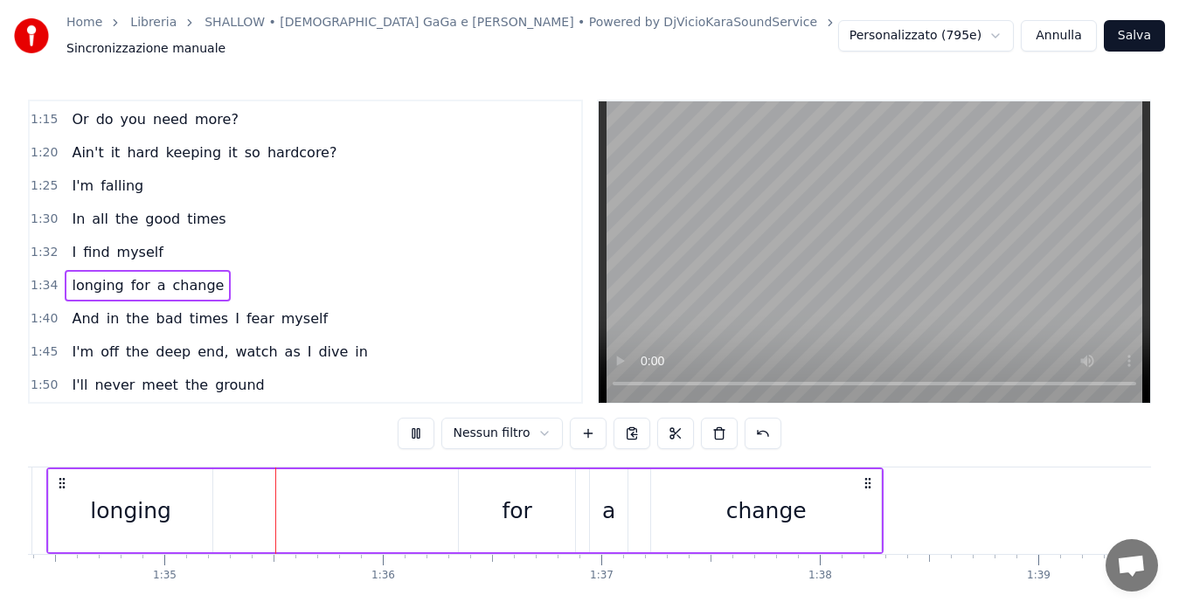
scroll to position [0, 20651]
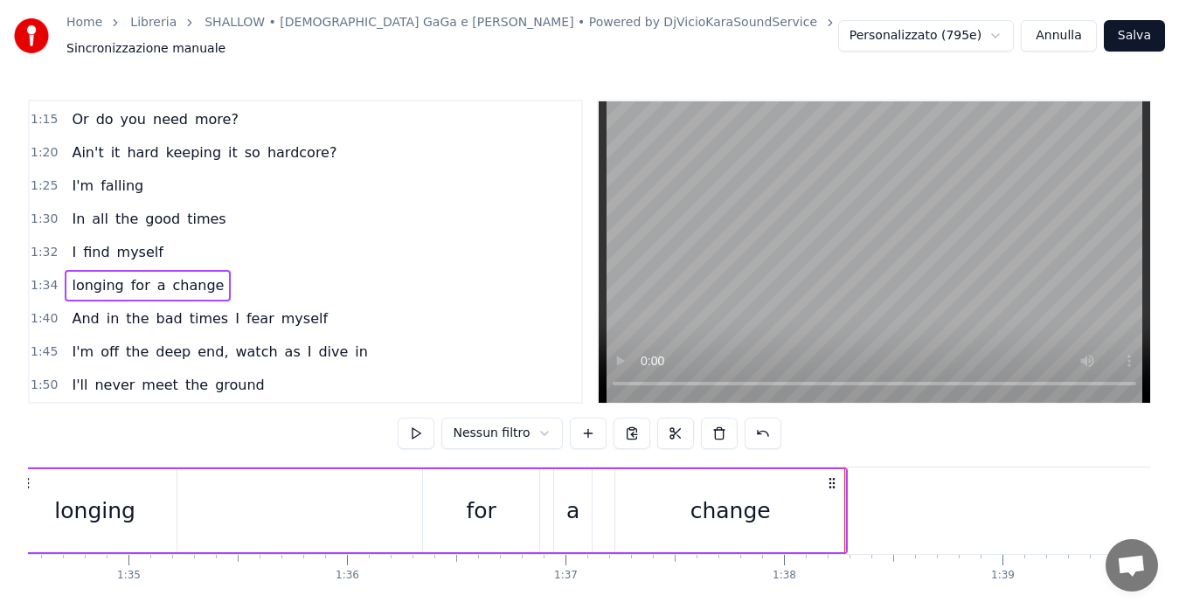
click at [125, 246] on span "myself" at bounding box center [140, 252] width 50 height 20
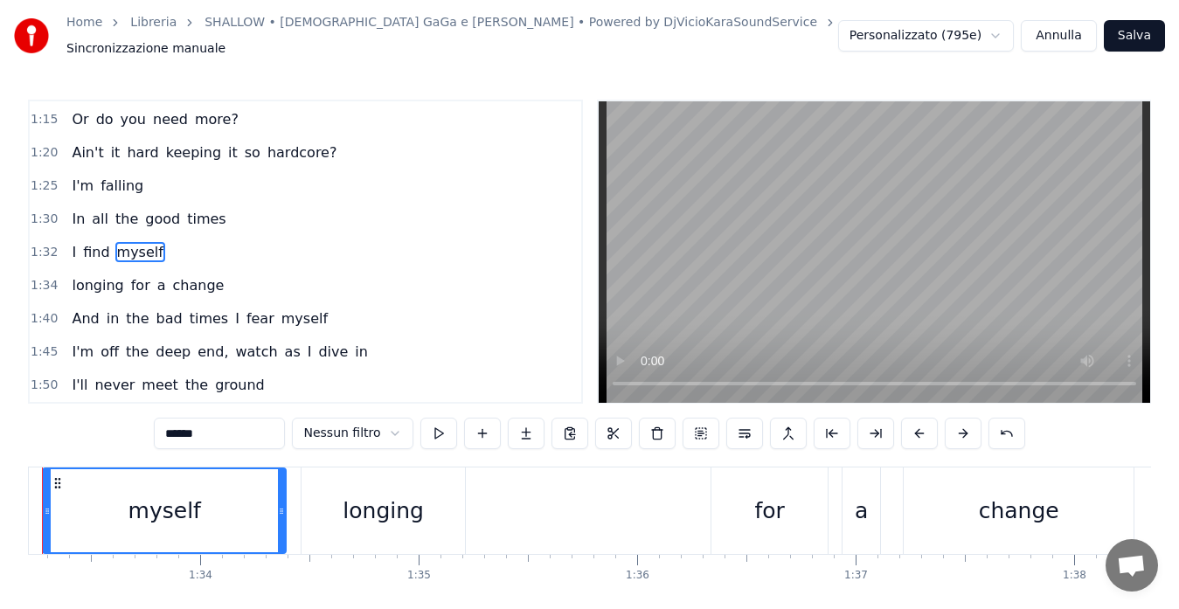
scroll to position [0, 20288]
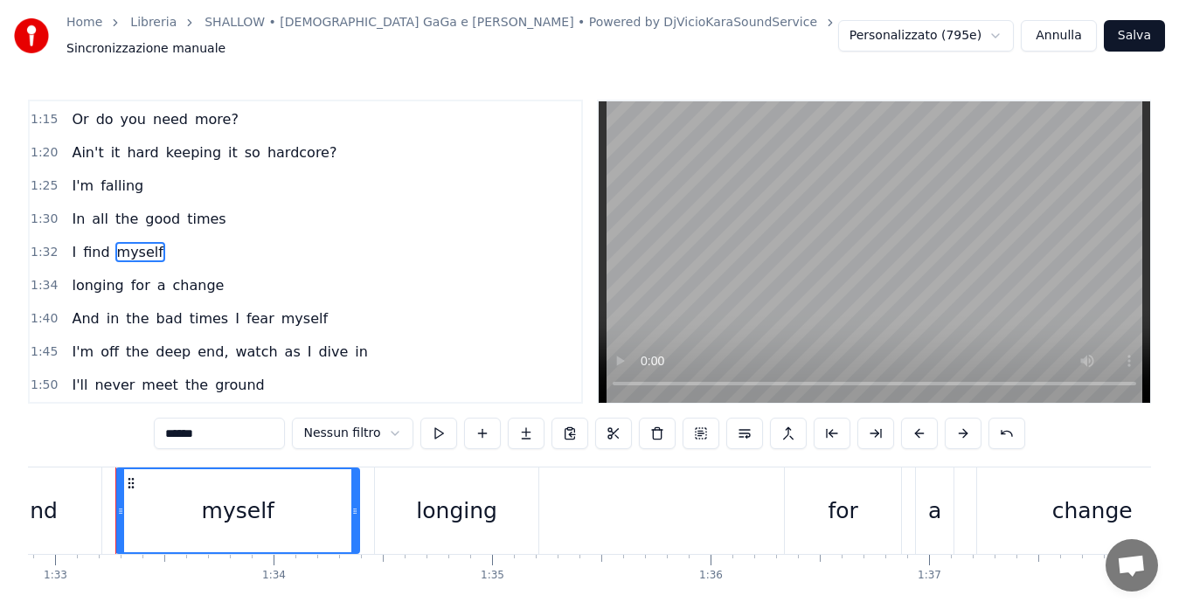
click at [431, 495] on div "longing" at bounding box center [456, 511] width 81 height 33
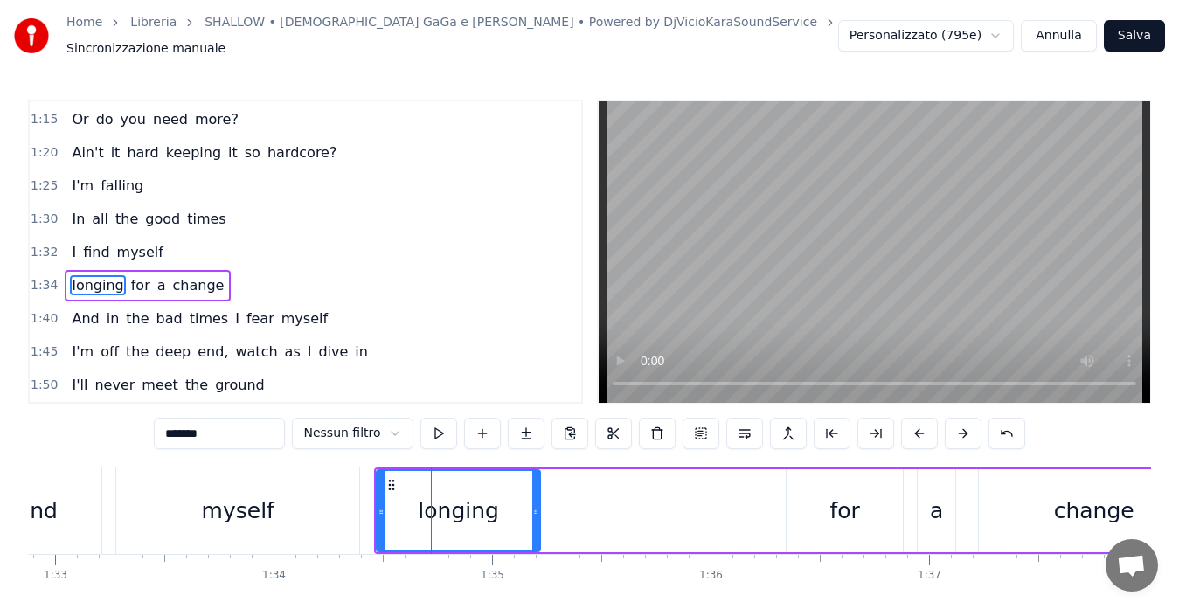
scroll to position [363, 0]
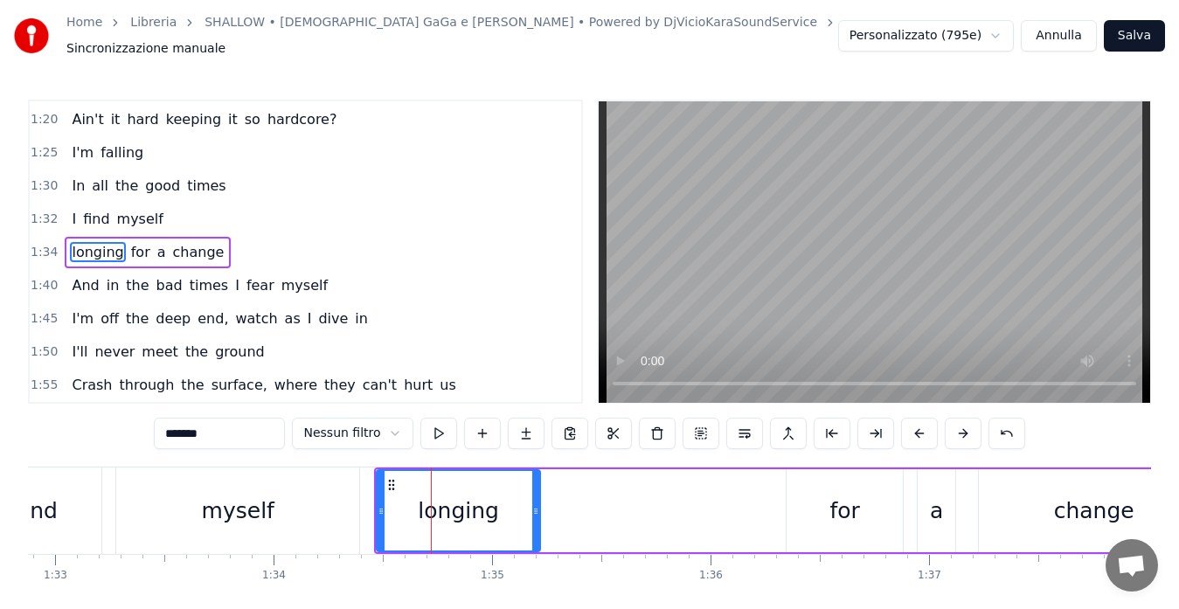
click at [133, 209] on span "myself" at bounding box center [140, 219] width 50 height 20
type input "******"
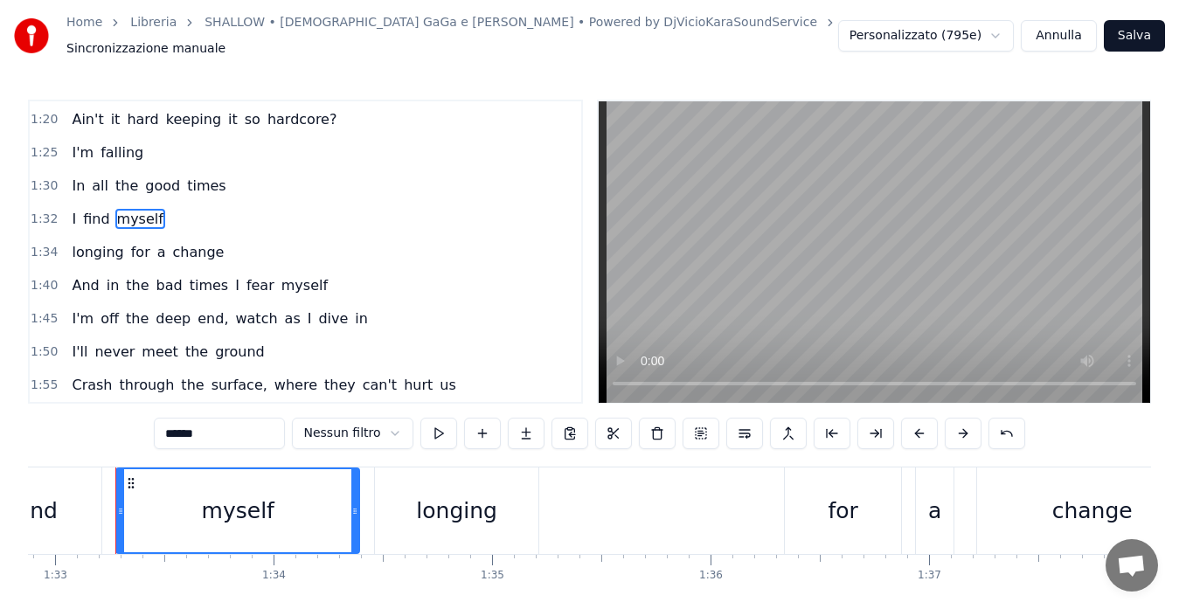
scroll to position [330, 0]
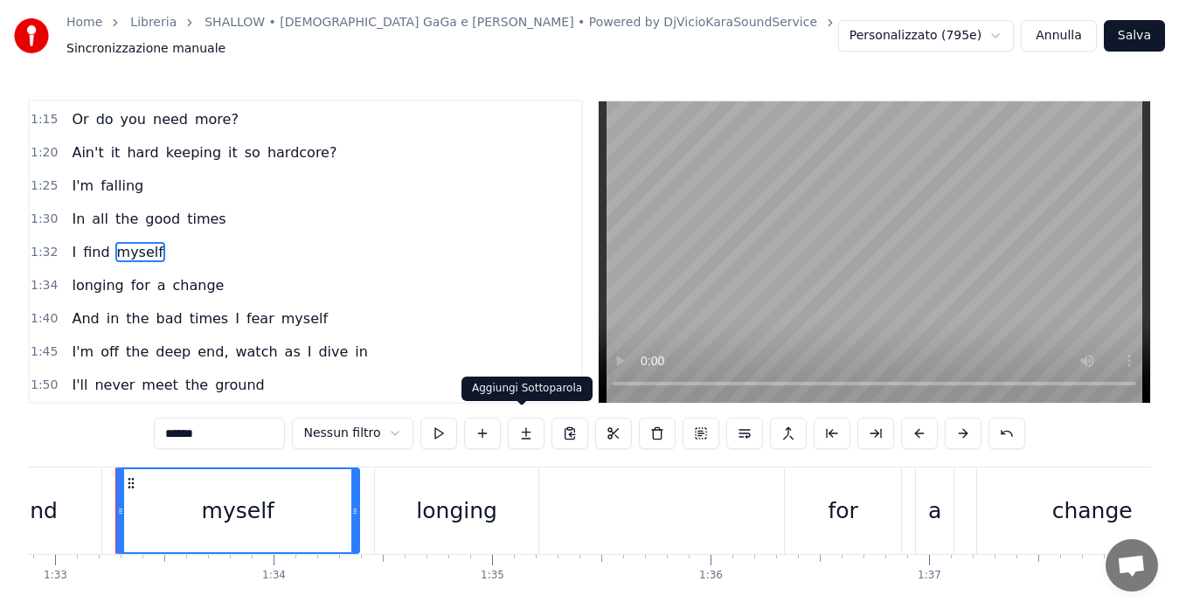
click at [510, 422] on button at bounding box center [526, 433] width 37 height 31
click at [41, 244] on span "1:32" at bounding box center [44, 252] width 27 height 17
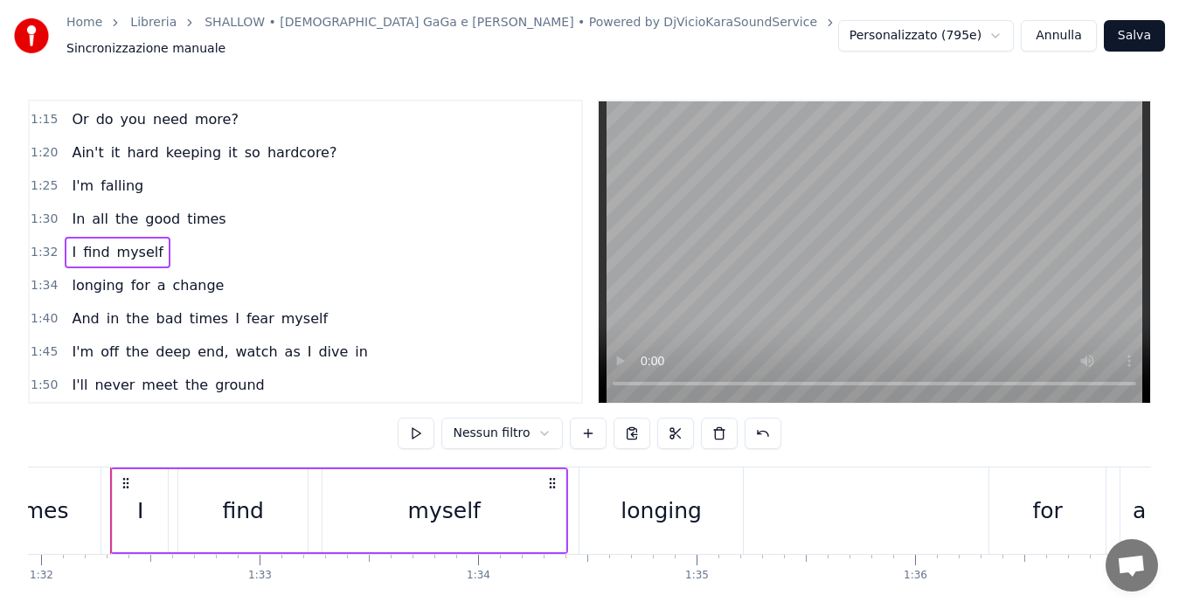
scroll to position [0, 20078]
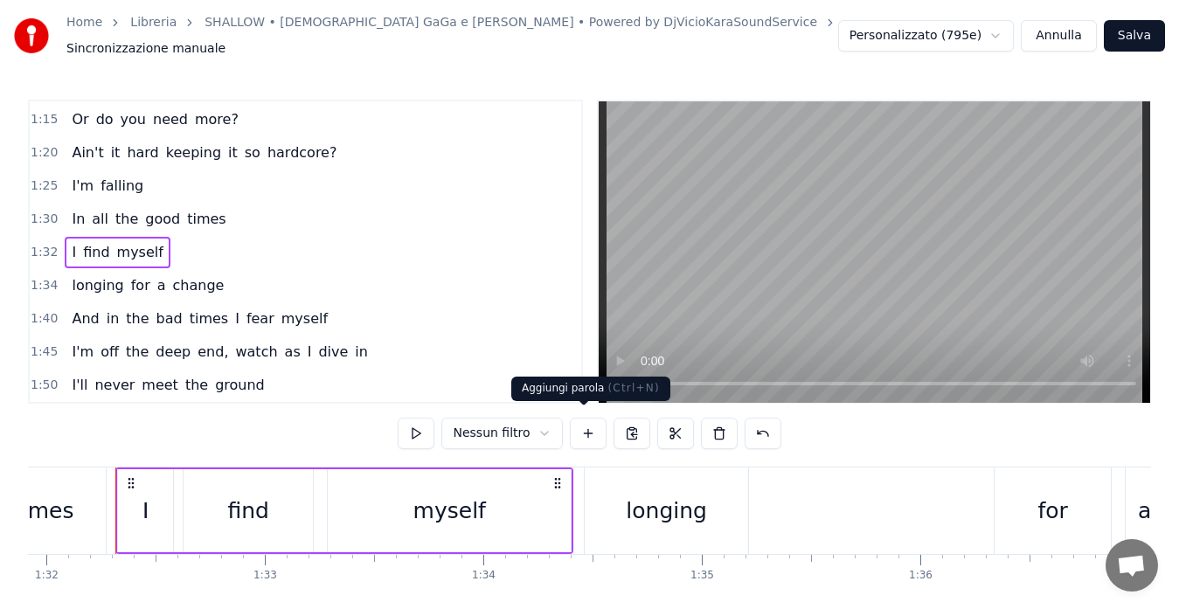
click at [579, 428] on button at bounding box center [588, 433] width 37 height 31
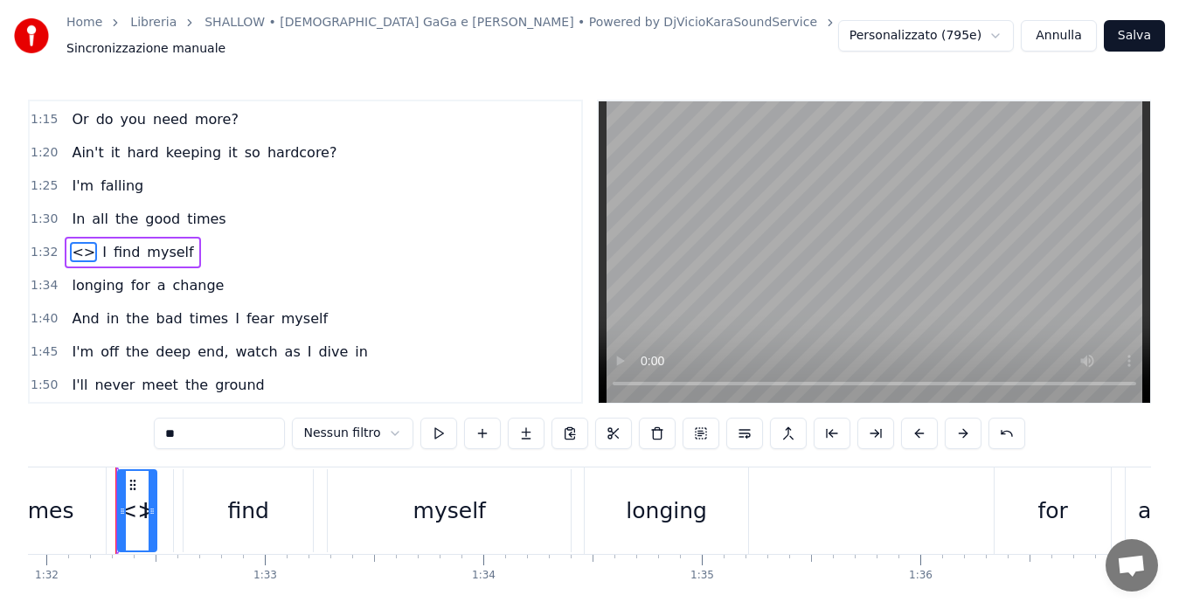
click at [178, 427] on input "**" at bounding box center [219, 433] width 131 height 31
click at [190, 426] on input "**" at bounding box center [219, 433] width 131 height 31
drag, startPoint x: 190, startPoint y: 426, endPoint x: 149, endPoint y: 424, distance: 42.0
click at [149, 424] on div "0:15 Tell me something, girl [DEMOGRAPHIC_DATA]:20 Are you happy in this modern…" at bounding box center [589, 372] width 1123 height 544
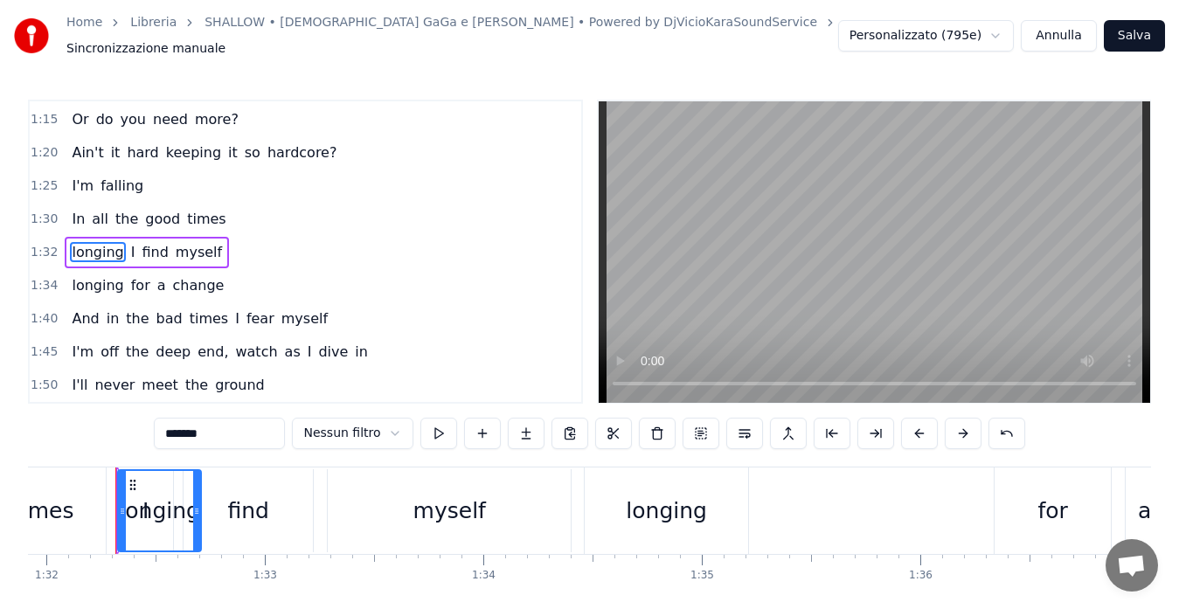
type input "*******"
click at [41, 246] on span "1:32" at bounding box center [44, 252] width 27 height 17
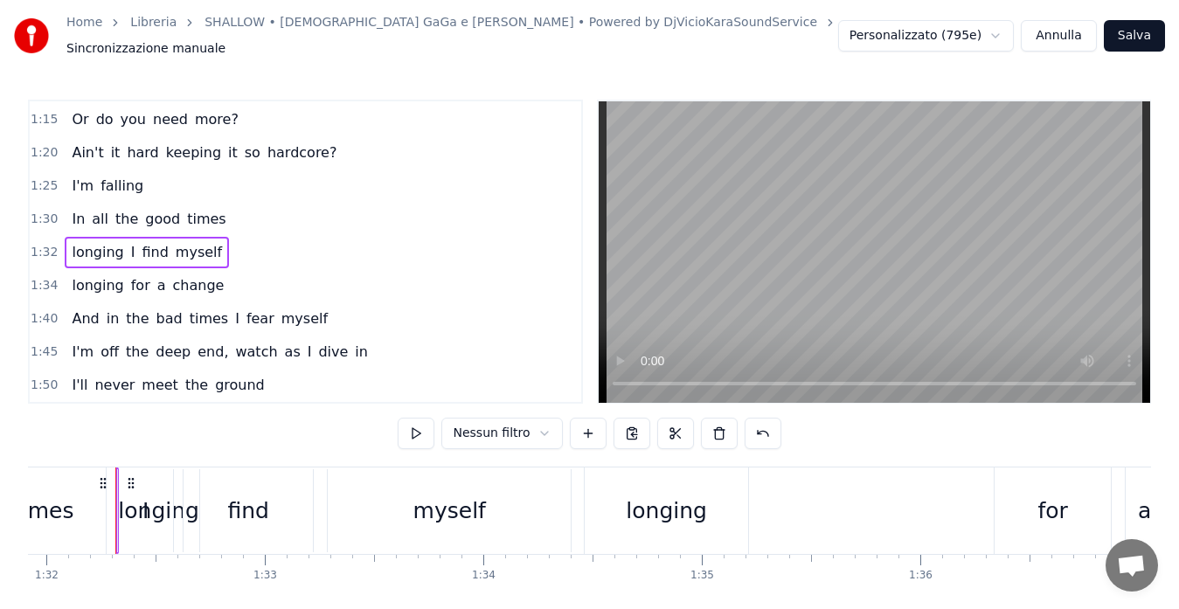
drag, startPoint x: 77, startPoint y: 246, endPoint x: 204, endPoint y: 239, distance: 127.7
click at [204, 239] on div "longing I find myself" at bounding box center [147, 252] width 164 height 31
drag, startPoint x: 91, startPoint y: 246, endPoint x: 168, endPoint y: 241, distance: 77.0
click at [168, 241] on div "longing I find myself" at bounding box center [147, 252] width 164 height 31
click at [145, 495] on div "I" at bounding box center [145, 511] width 6 height 33
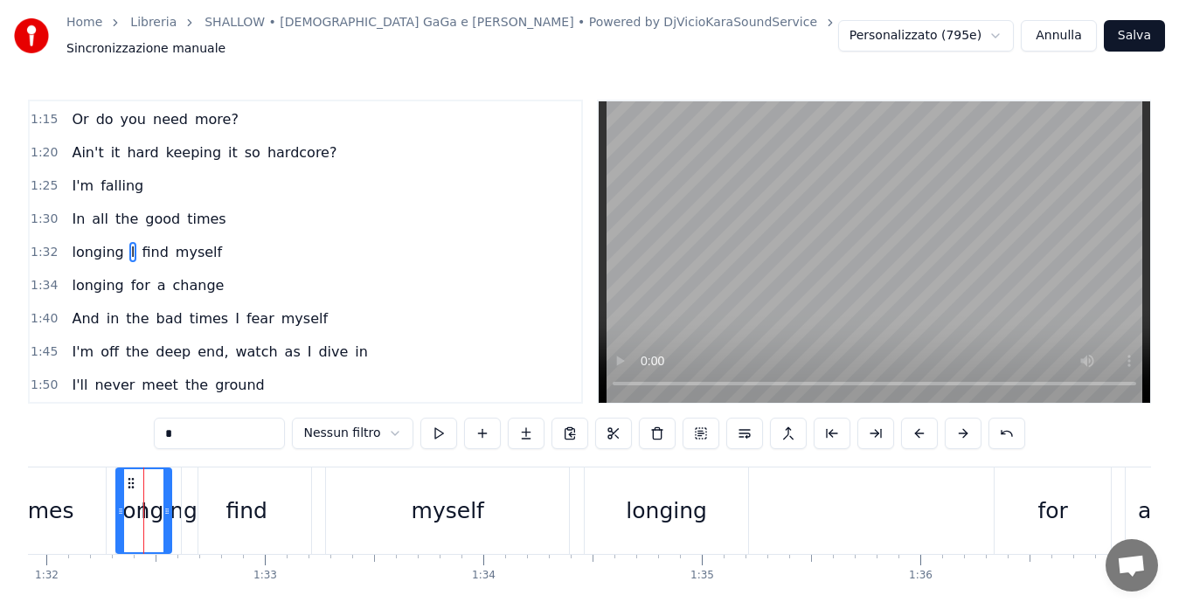
drag, startPoint x: 145, startPoint y: 486, endPoint x: 273, endPoint y: 481, distance: 127.6
click at [117, 481] on div "longing I find myself" at bounding box center [116, 510] width 2 height 87
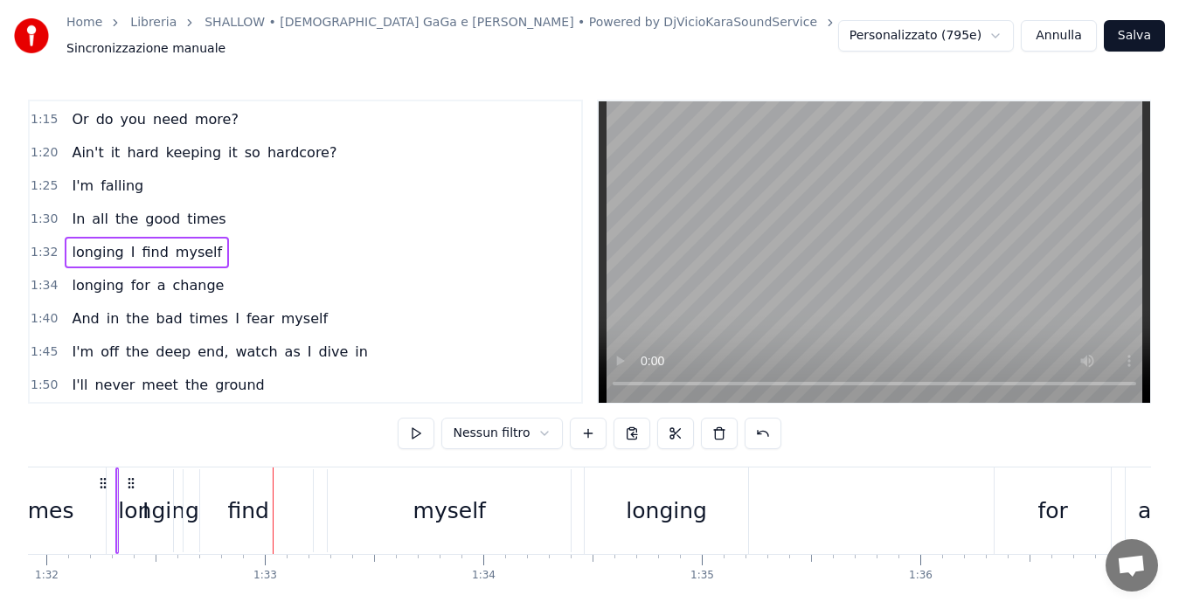
click at [102, 247] on span "longing" at bounding box center [97, 252] width 55 height 20
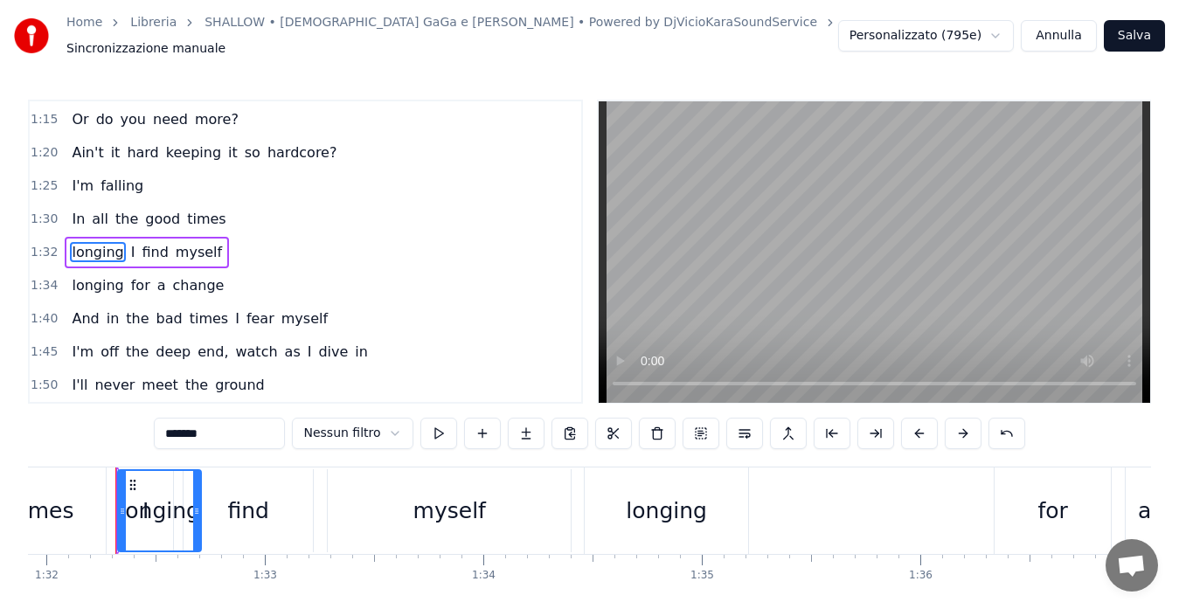
type input "*"
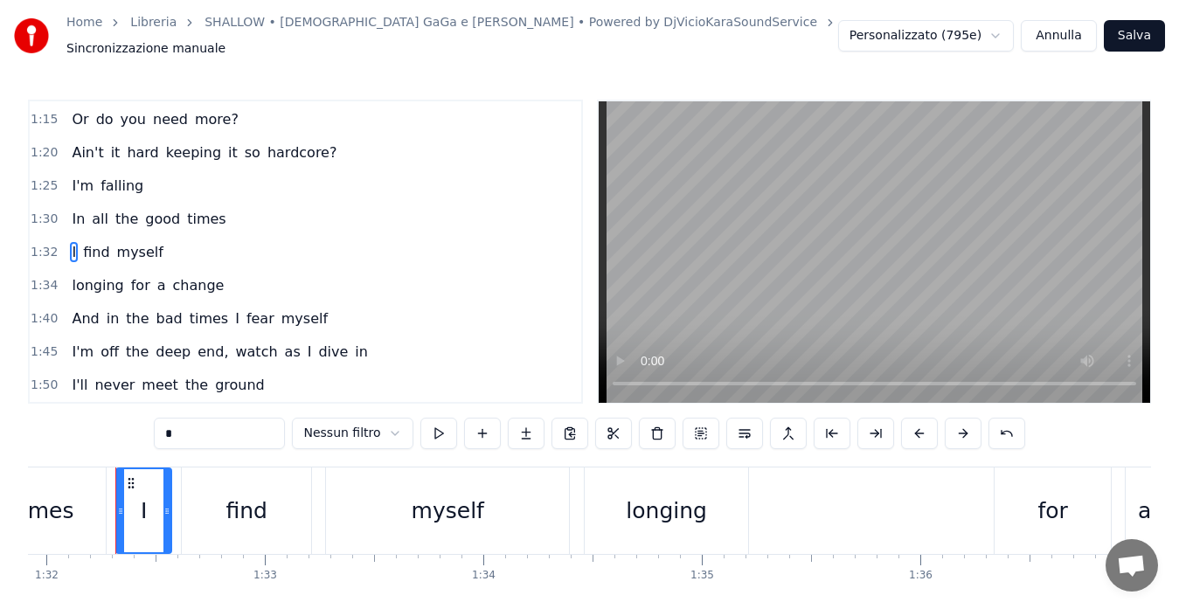
click at [40, 244] on span "1:32" at bounding box center [44, 252] width 27 height 17
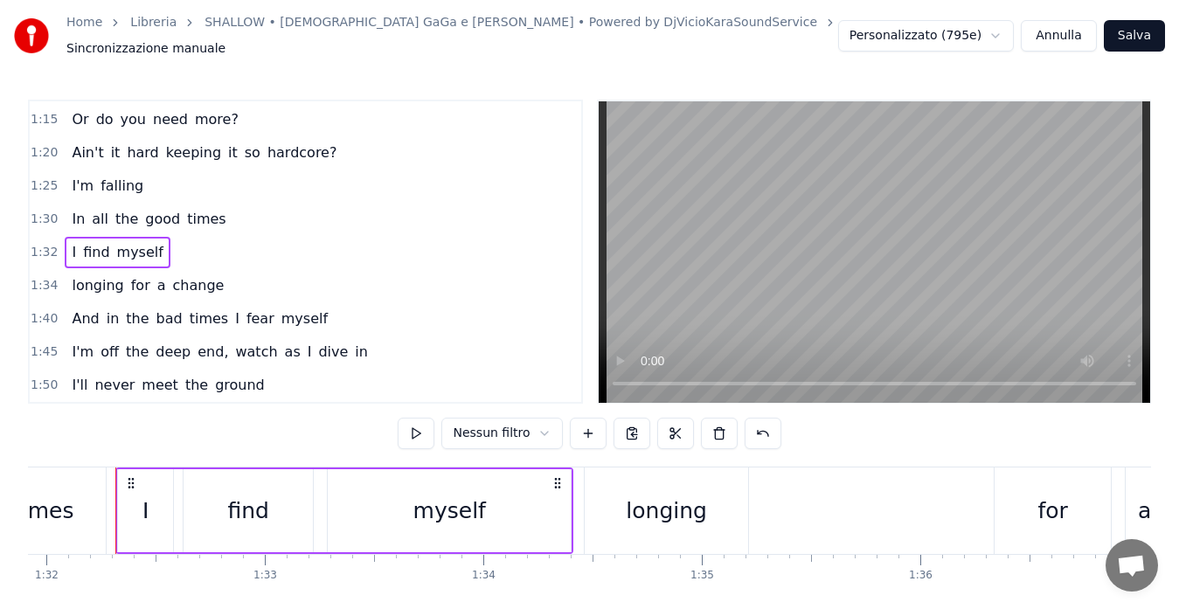
click at [144, 242] on span "myself" at bounding box center [140, 252] width 50 height 20
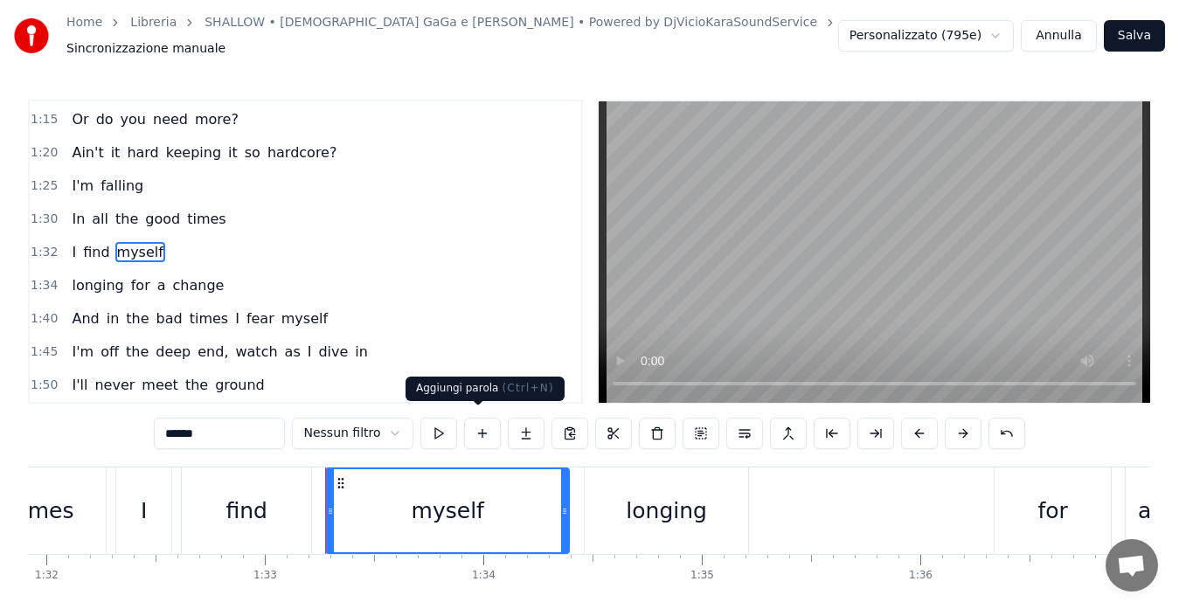
click at [471, 429] on button at bounding box center [482, 433] width 37 height 31
click at [526, 425] on button at bounding box center [526, 433] width 37 height 31
click at [542, 488] on div "myself" at bounding box center [447, 510] width 241 height 83
click at [517, 427] on button at bounding box center [526, 433] width 37 height 31
click at [245, 419] on input "******" at bounding box center [219, 433] width 131 height 31
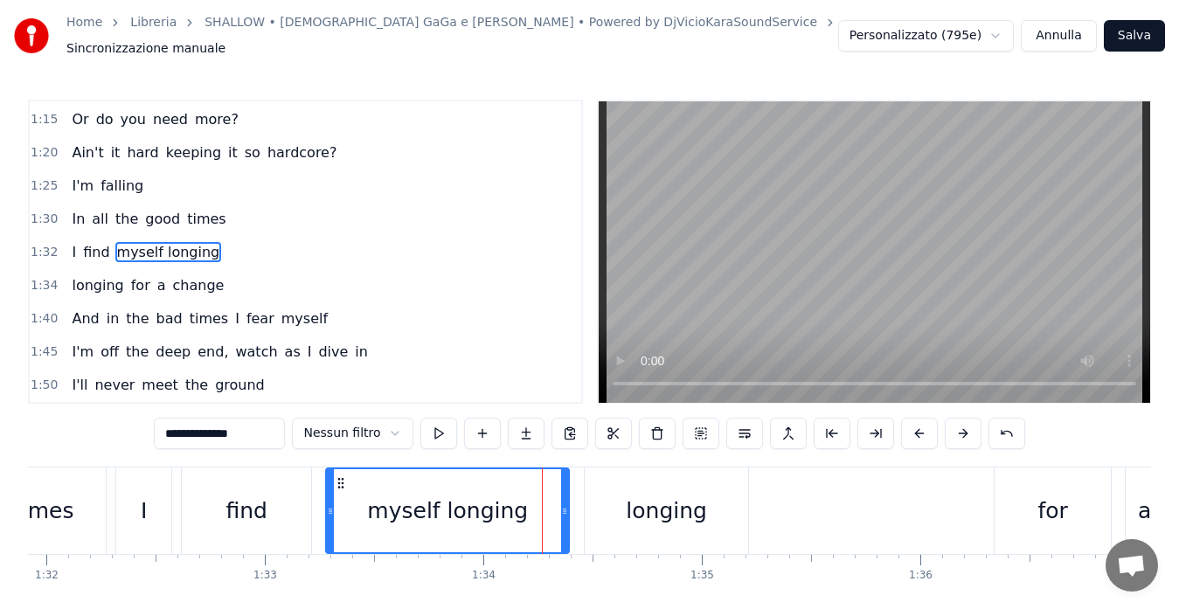
click at [615, 503] on div "longing" at bounding box center [666, 510] width 163 height 87
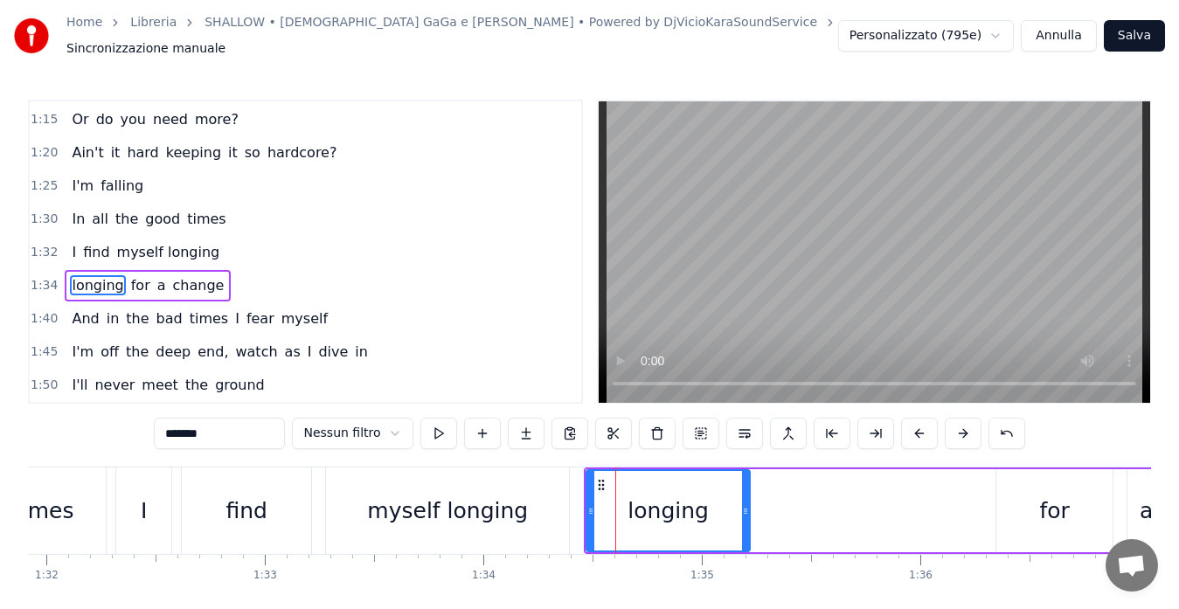
scroll to position [363, 0]
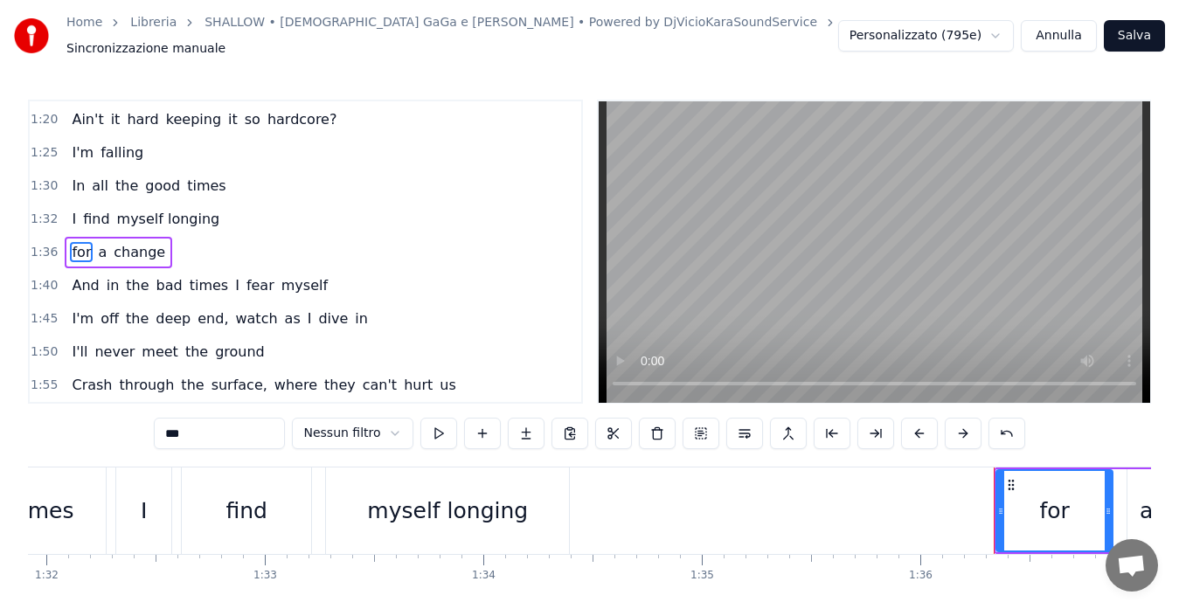
click at [516, 502] on div "myself longing" at bounding box center [447, 511] width 161 height 33
type input "**********"
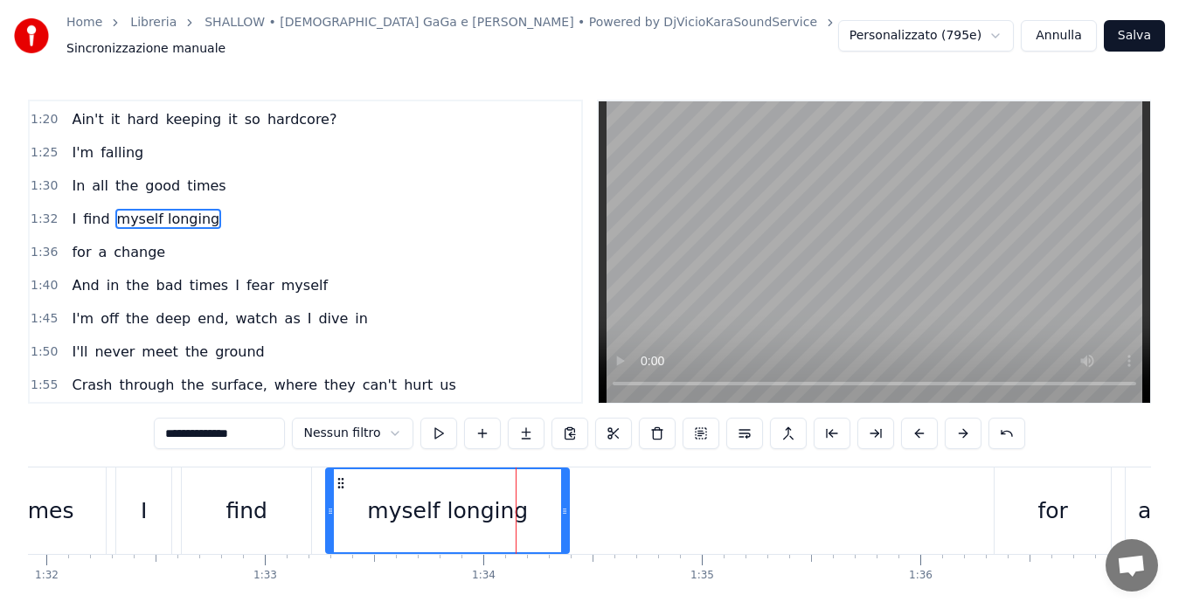
scroll to position [330, 0]
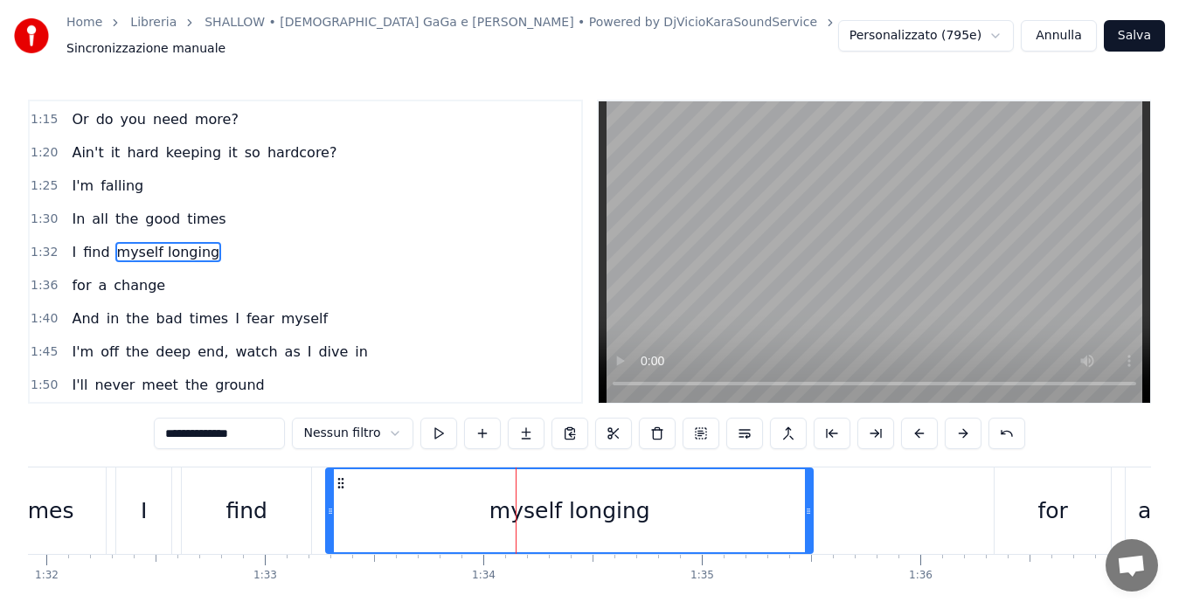
drag, startPoint x: 562, startPoint y: 505, endPoint x: 806, endPoint y: 500, distance: 243.8
click at [806, 504] on icon at bounding box center [808, 511] width 7 height 14
click at [37, 211] on span "1:30" at bounding box center [44, 219] width 27 height 17
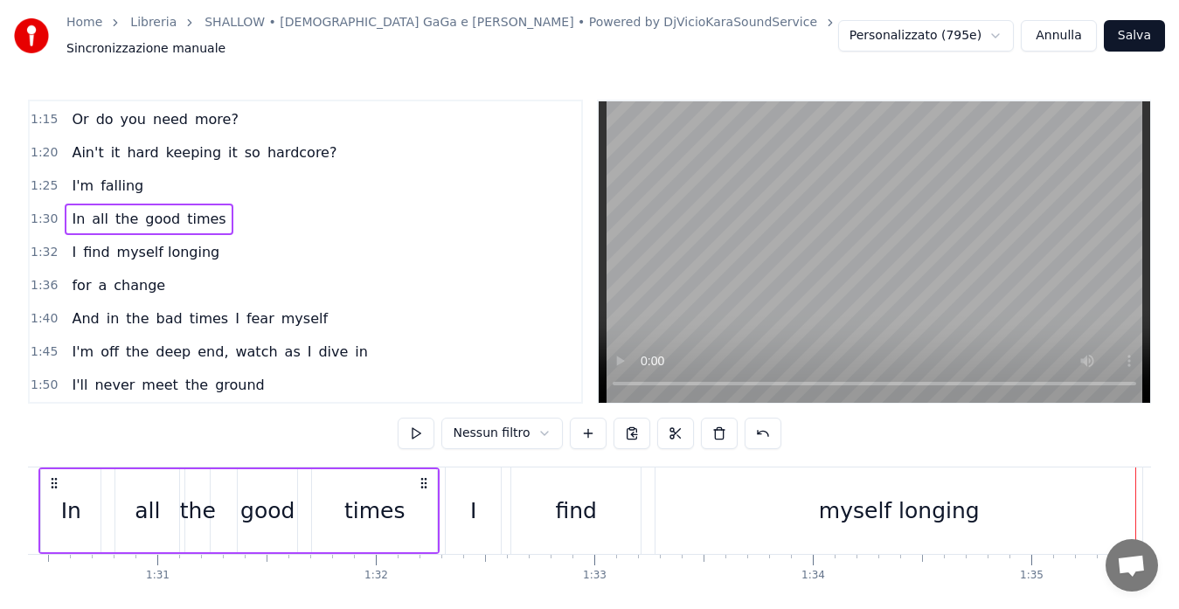
scroll to position [0, 19672]
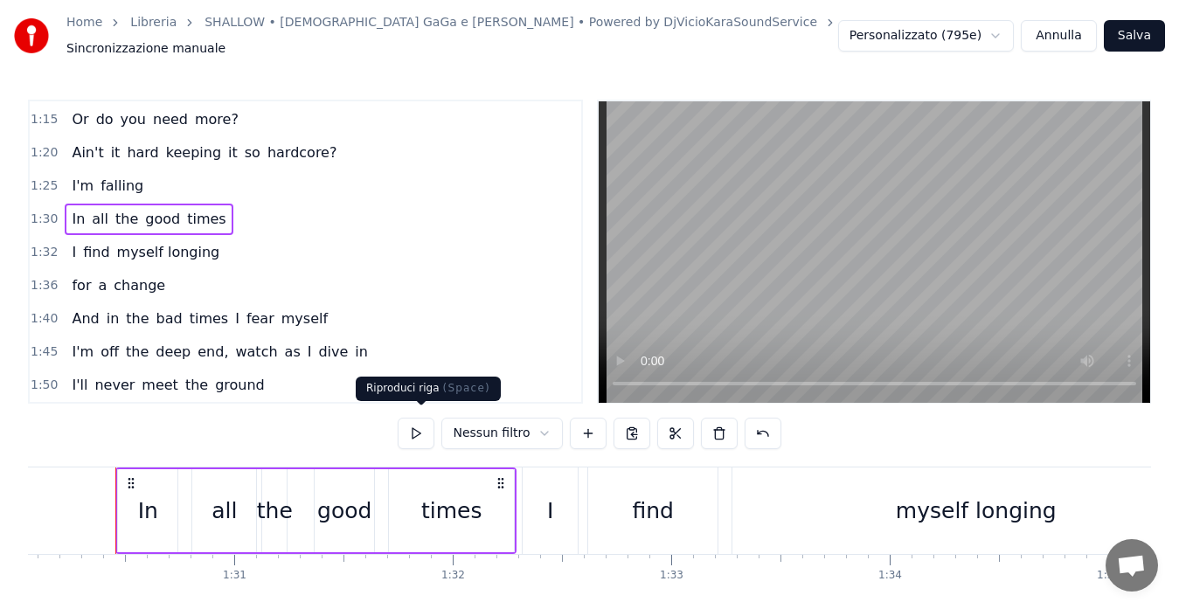
click at [419, 425] on button at bounding box center [416, 433] width 37 height 31
click at [38, 246] on span "1:32" at bounding box center [44, 252] width 27 height 17
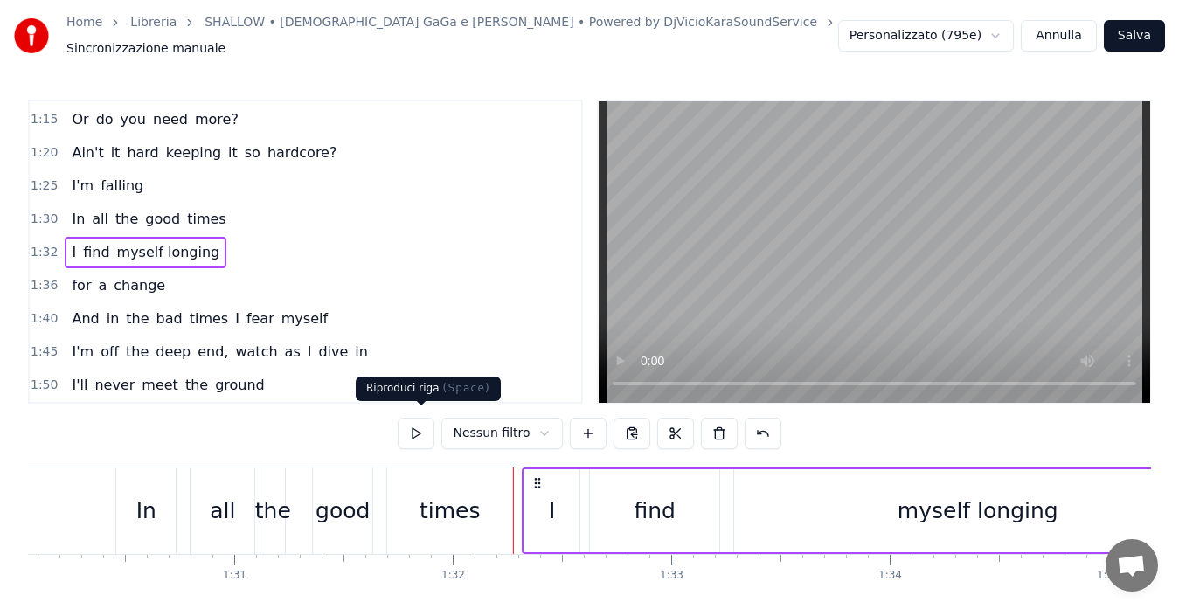
click at [415, 422] on button at bounding box center [416, 433] width 37 height 31
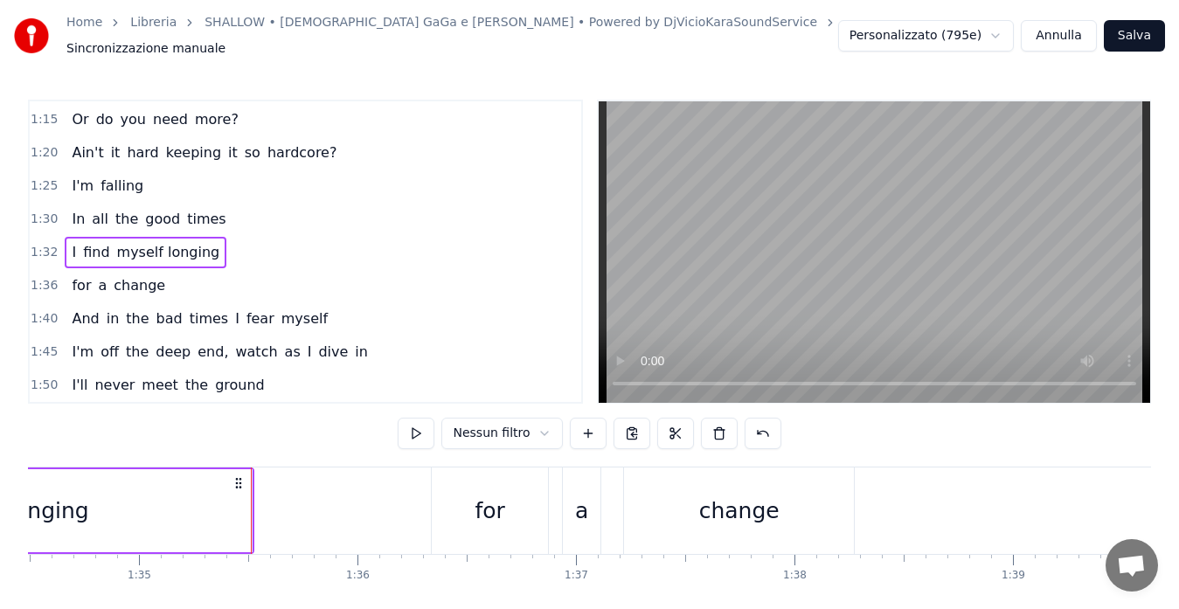
scroll to position [0, 20651]
click at [41, 277] on span "1:36" at bounding box center [44, 285] width 27 height 17
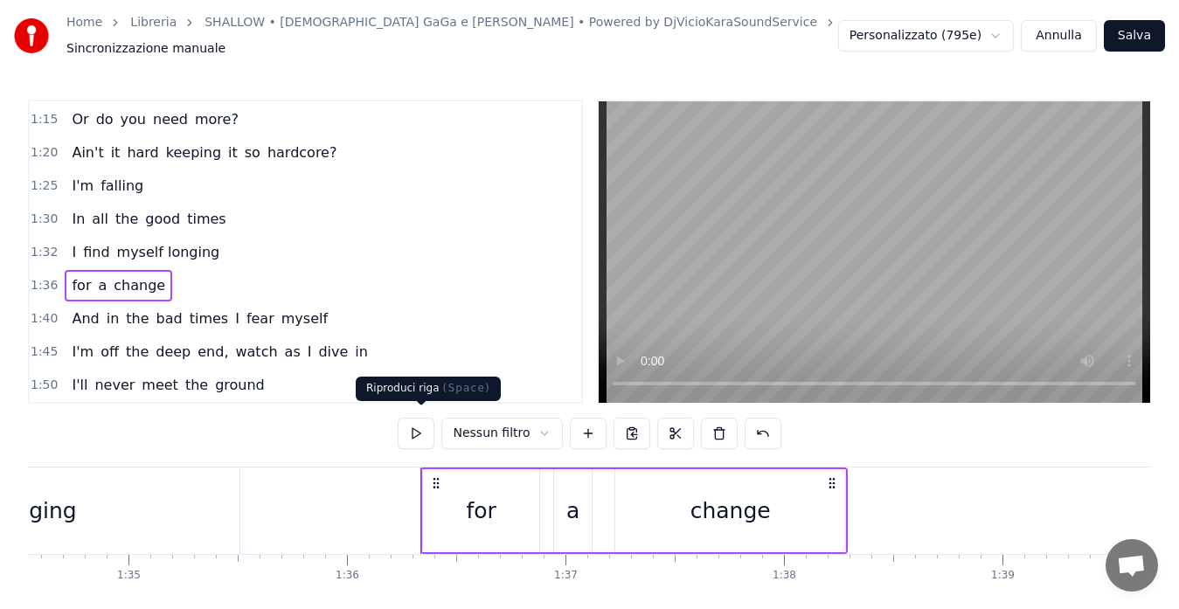
click at [419, 422] on button at bounding box center [416, 433] width 37 height 31
click at [168, 244] on span "myself longing" at bounding box center [168, 252] width 107 height 20
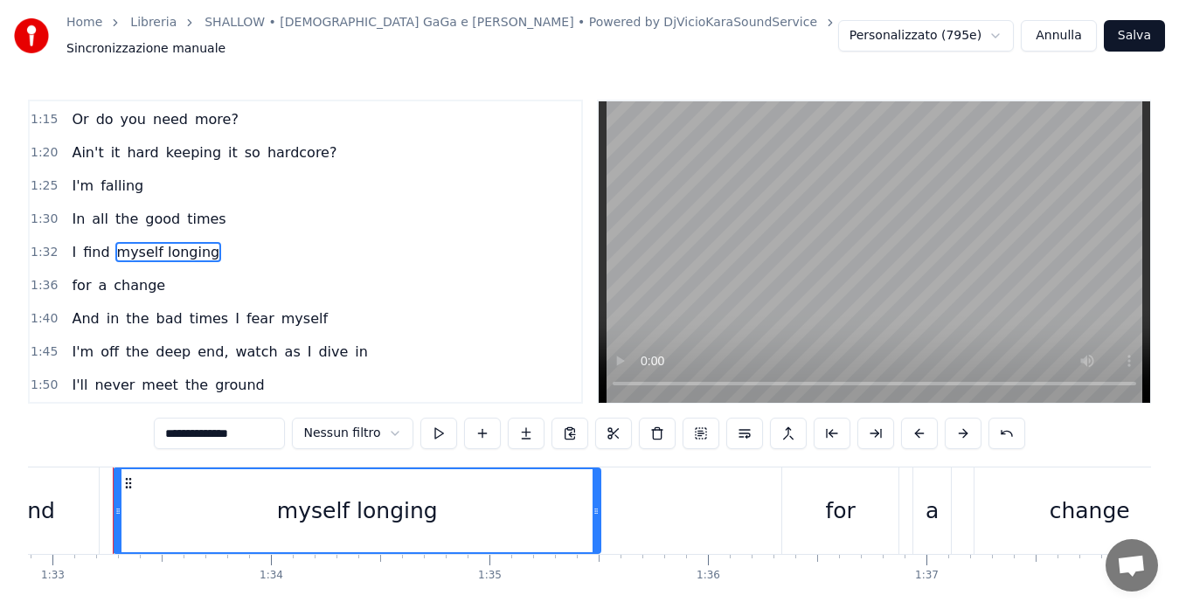
scroll to position [0, 20288]
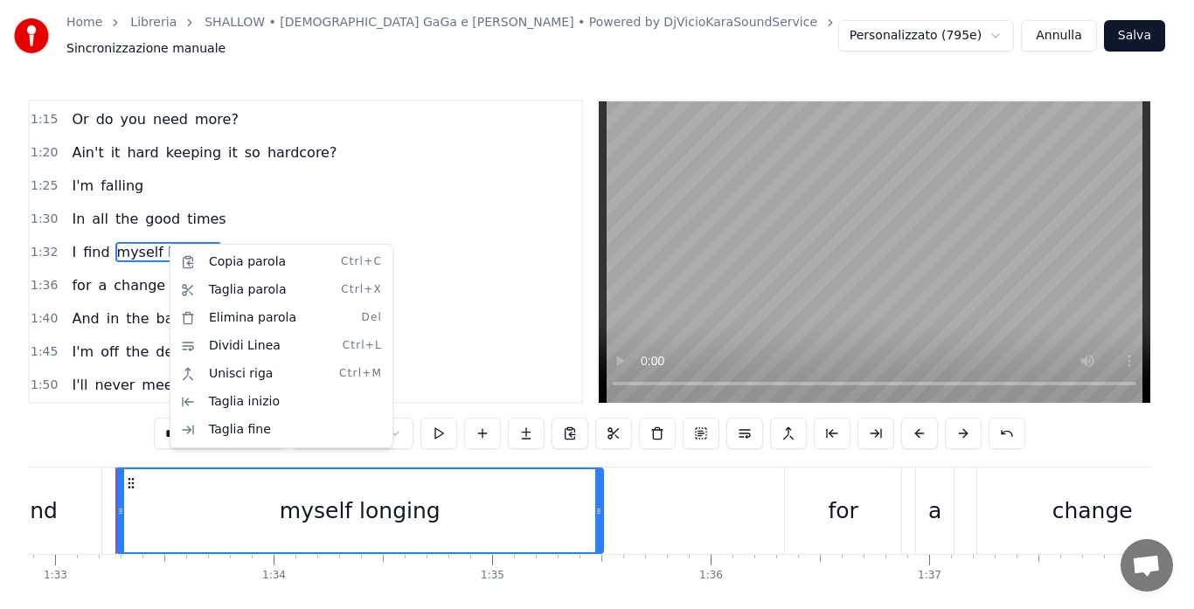
click at [156, 244] on html "Home Libreria SHALLOW • [DEMOGRAPHIC_DATA] GaGa e [PERSON_NAME] • Powered by Dj…" at bounding box center [597, 335] width 1194 height 671
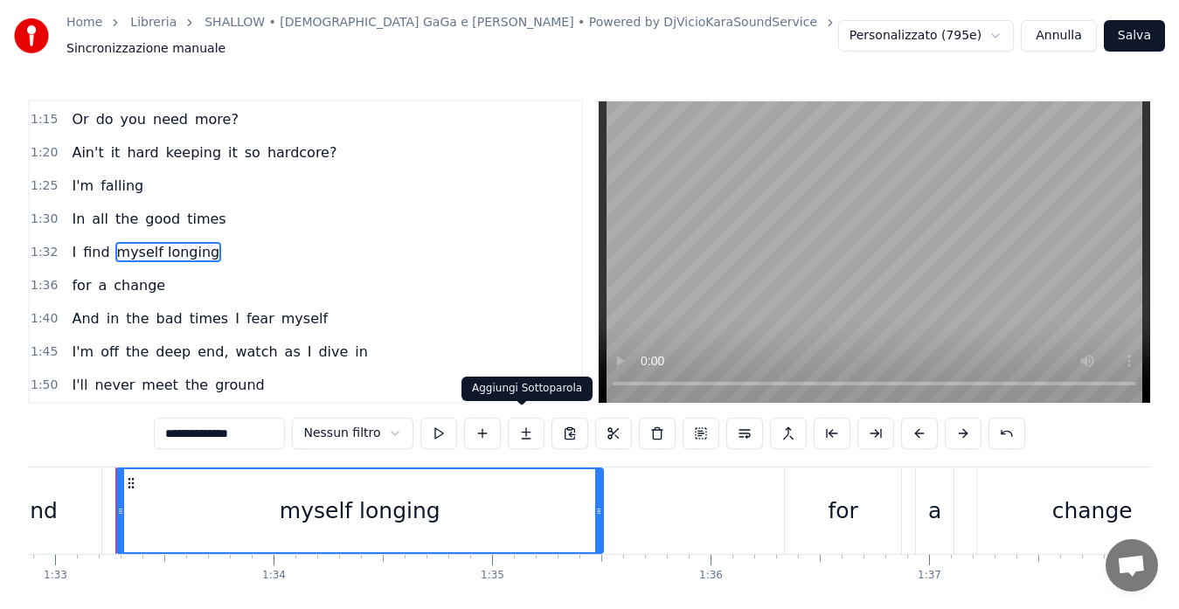
click at [520, 422] on button at bounding box center [526, 433] width 37 height 31
click at [474, 427] on button at bounding box center [482, 433] width 37 height 31
click at [135, 248] on span "myself longing" at bounding box center [168, 252] width 107 height 20
click at [37, 244] on span "1:32" at bounding box center [44, 252] width 27 height 17
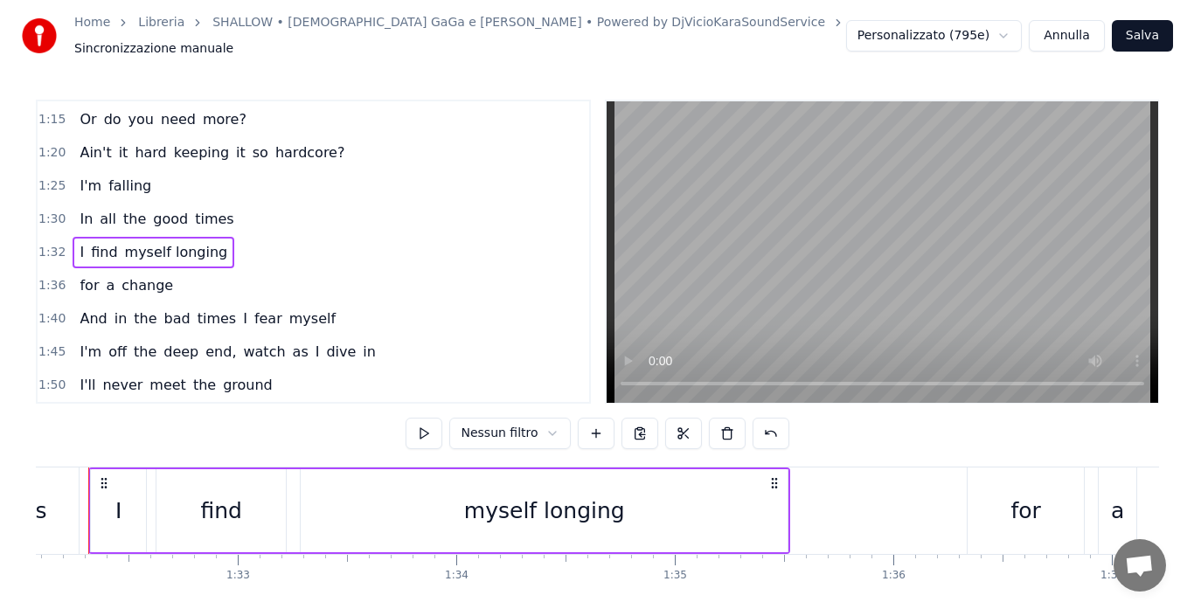
scroll to position [0, 20078]
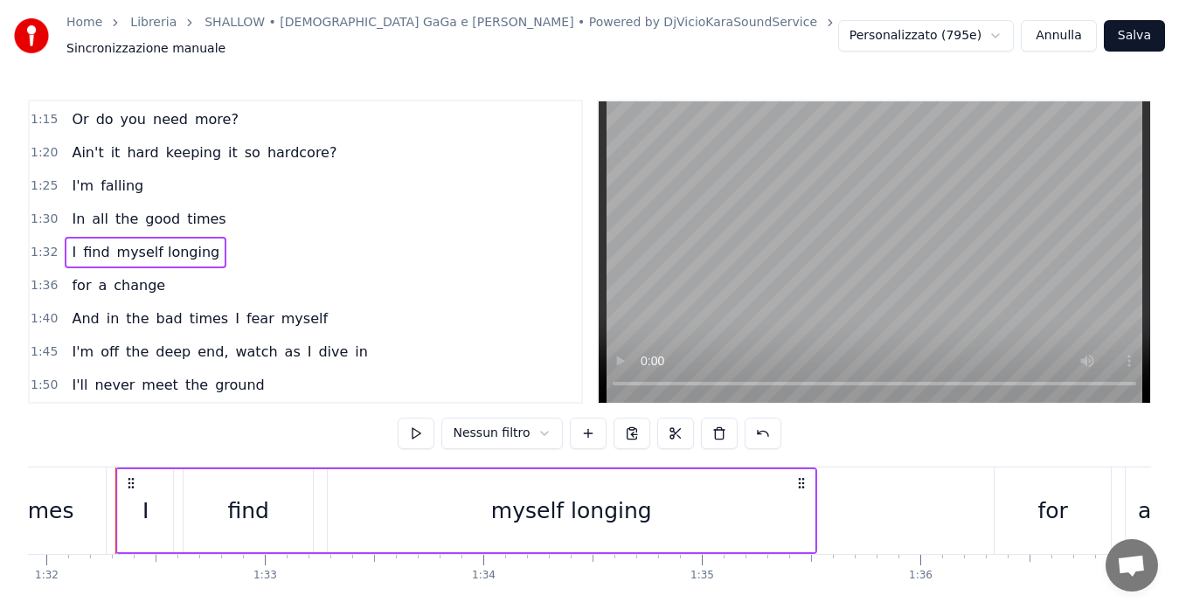
click at [201, 243] on span "myself longing" at bounding box center [168, 252] width 107 height 21
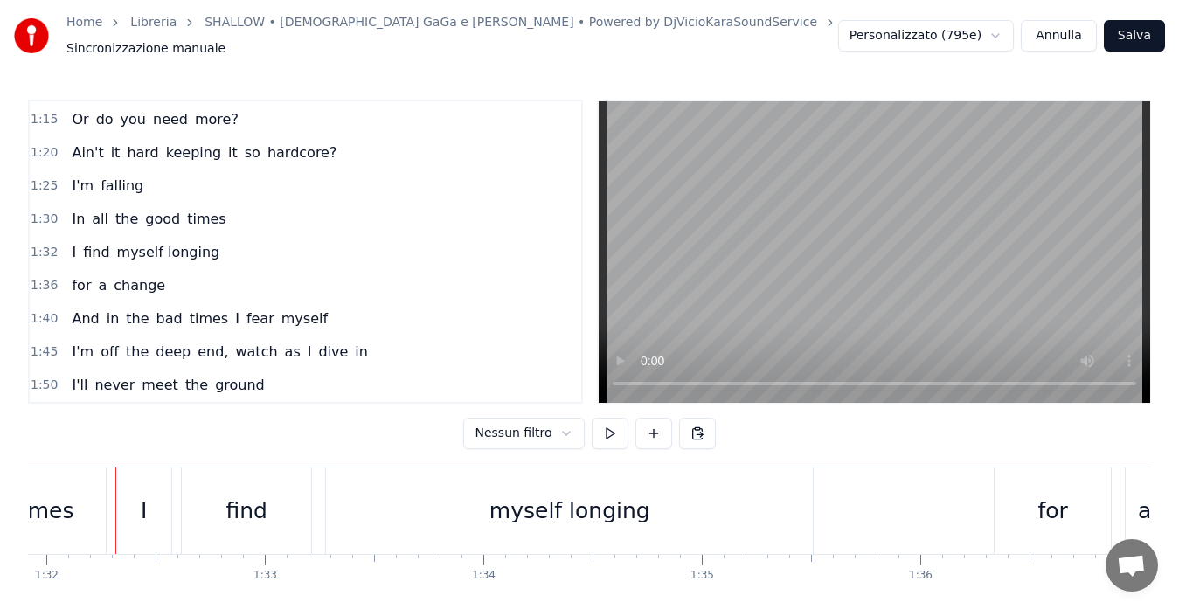
click at [781, 509] on div "myself longing" at bounding box center [569, 510] width 487 height 87
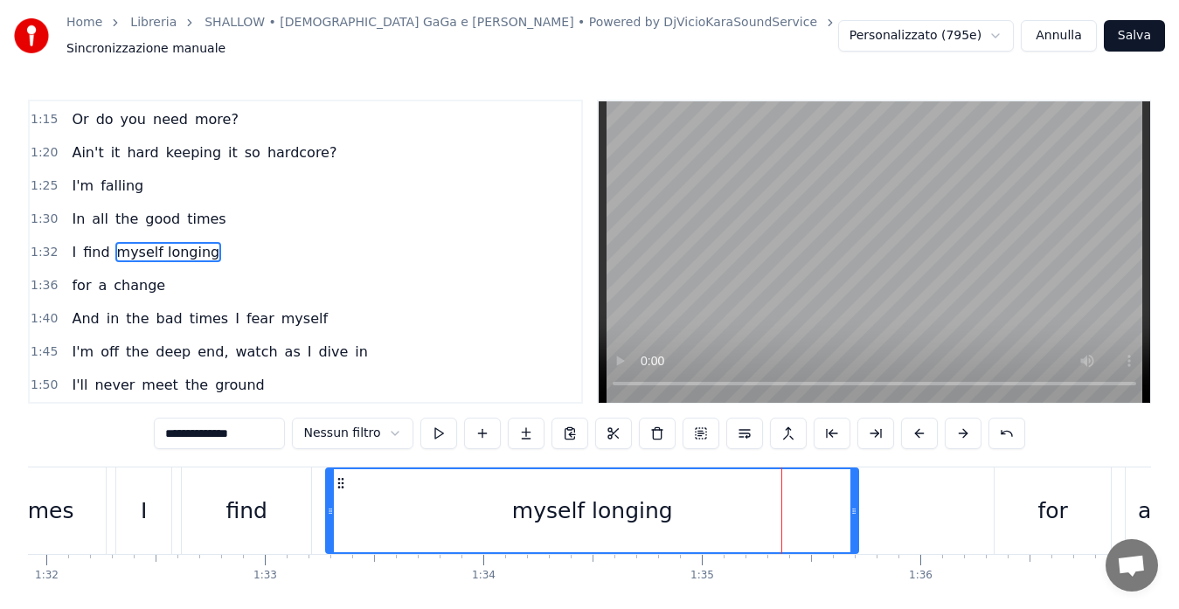
drag, startPoint x: 808, startPoint y: 501, endPoint x: 856, endPoint y: 493, distance: 48.7
click at [856, 493] on div at bounding box center [853, 510] width 7 height 83
click at [159, 242] on span "myself longing" at bounding box center [168, 252] width 107 height 20
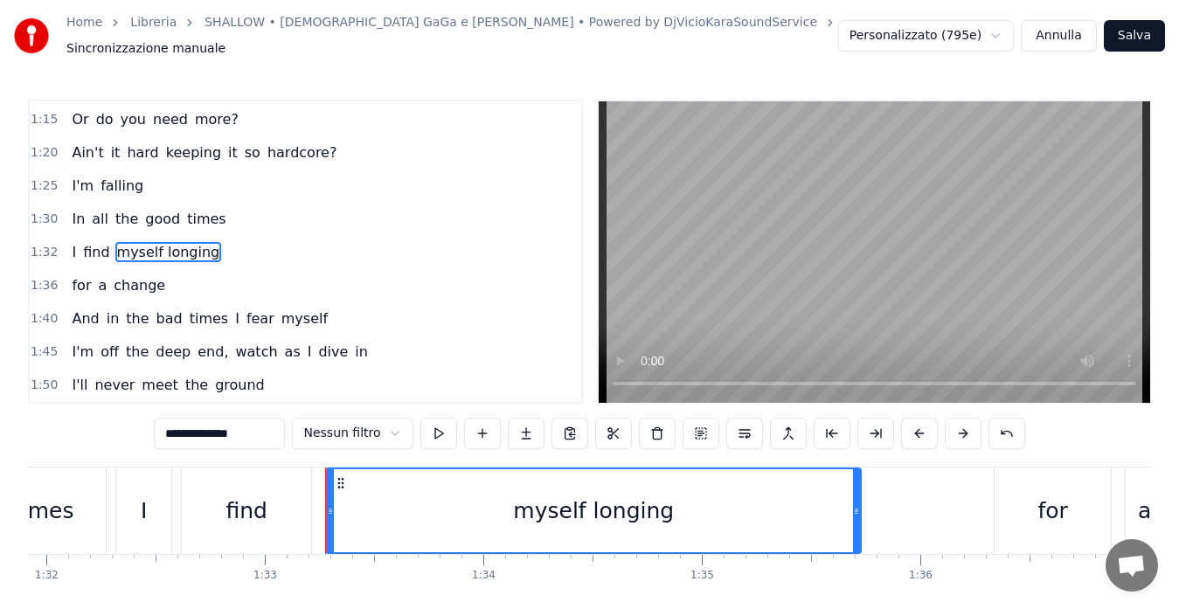
click at [159, 242] on span "myself longing" at bounding box center [168, 252] width 107 height 20
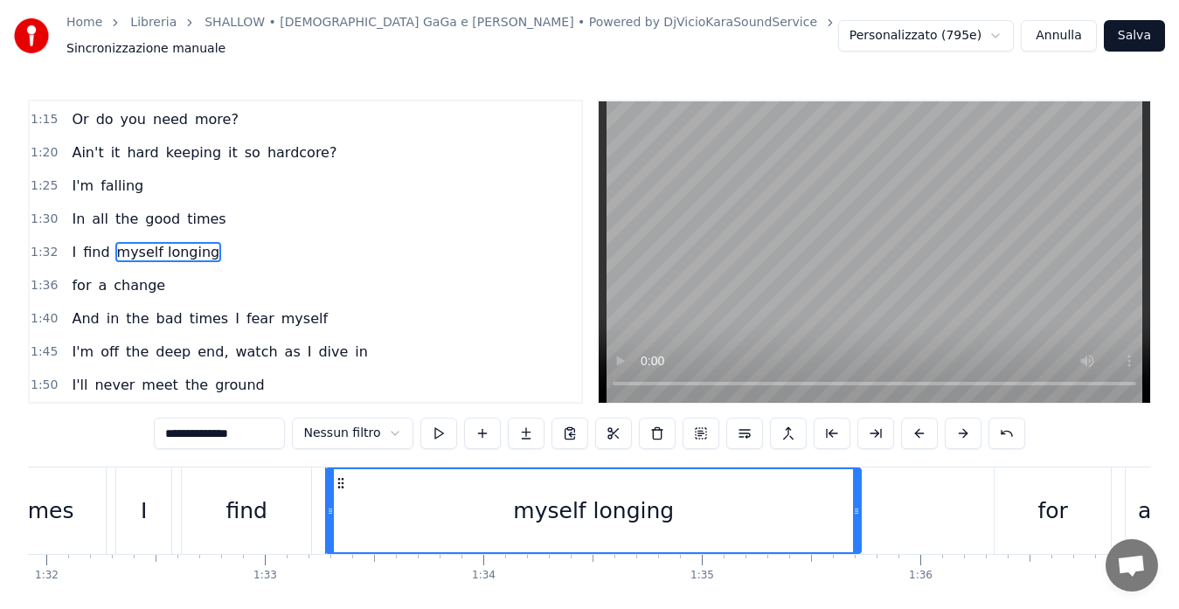
click at [159, 242] on span "myself longing" at bounding box center [168, 252] width 107 height 20
click at [381, 426] on html "Home Libreria SHALLOW • [DEMOGRAPHIC_DATA] GaGa e [PERSON_NAME] • Powered by Dj…" at bounding box center [589, 335] width 1179 height 671
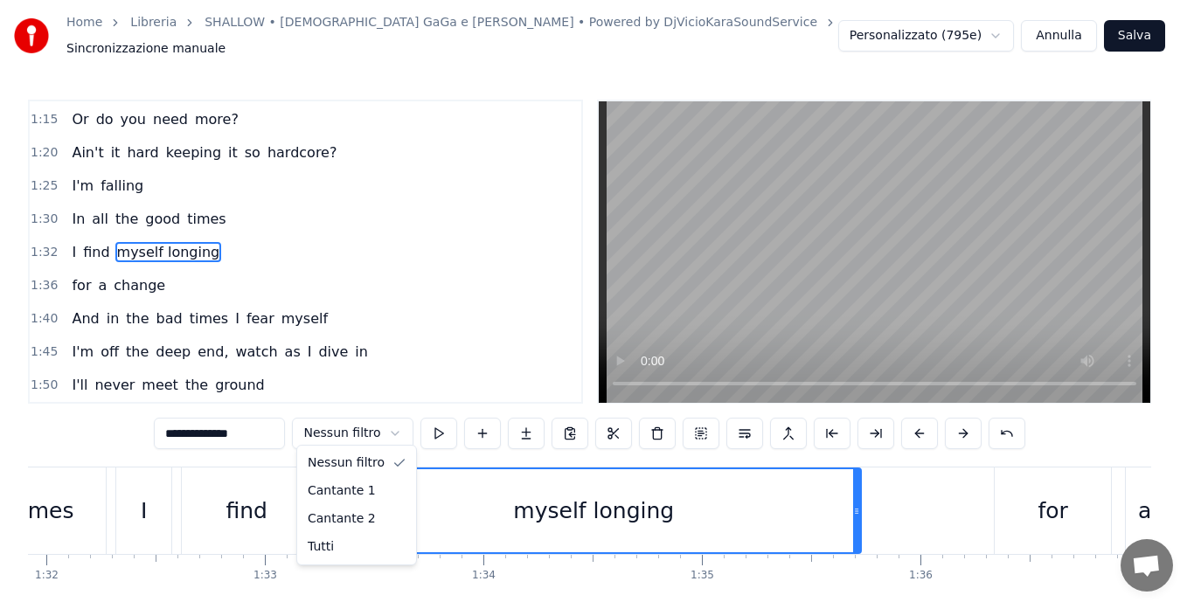
click at [381, 425] on html "Home Libreria SHALLOW • [DEMOGRAPHIC_DATA] GaGa e [PERSON_NAME] • Powered by Dj…" at bounding box center [597, 335] width 1194 height 671
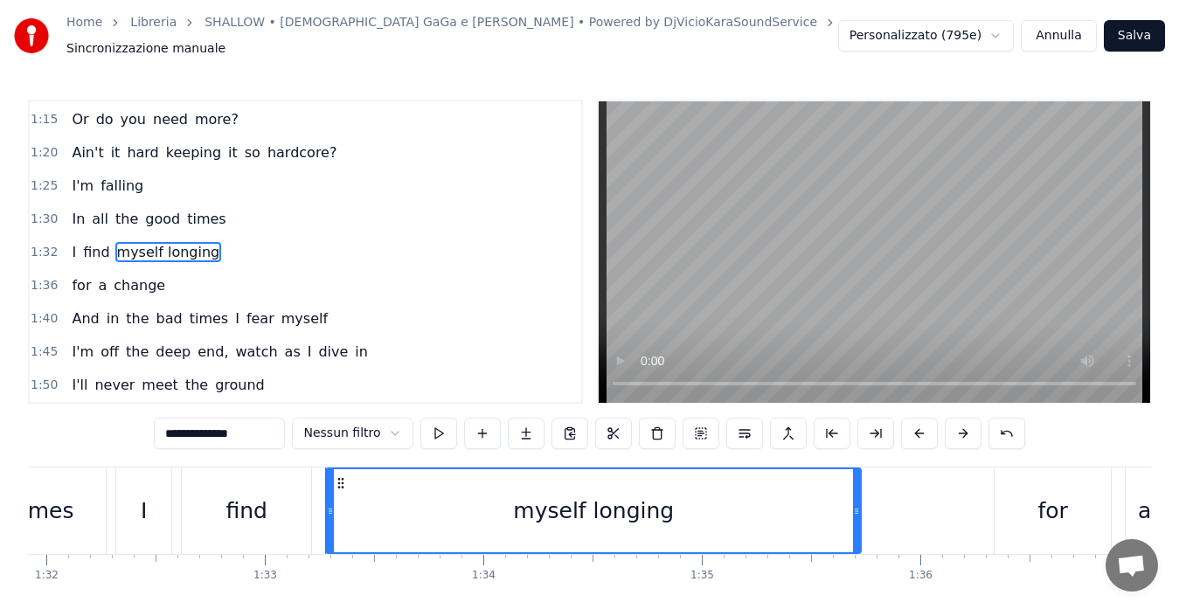
click at [381, 424] on html "Home Libreria SHALLOW • [DEMOGRAPHIC_DATA] GaGa e [PERSON_NAME] • Powered by Dj…" at bounding box center [589, 335] width 1179 height 671
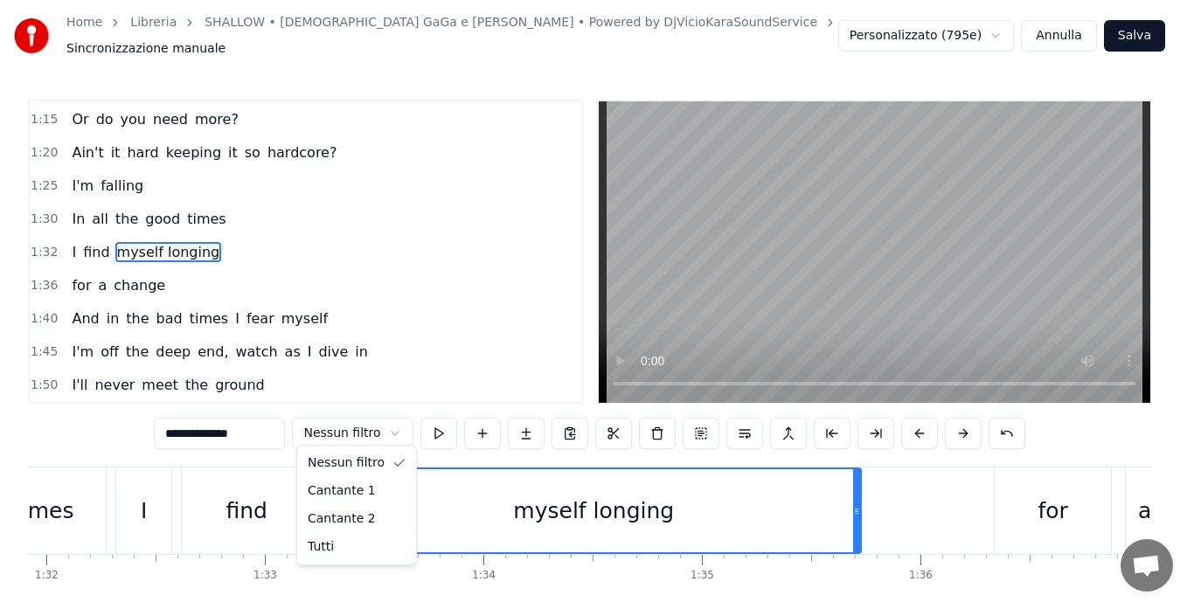
click at [381, 424] on html "Home Libreria SHALLOW • [DEMOGRAPHIC_DATA] GaGa e [PERSON_NAME] • Powered by Dj…" at bounding box center [597, 335] width 1194 height 671
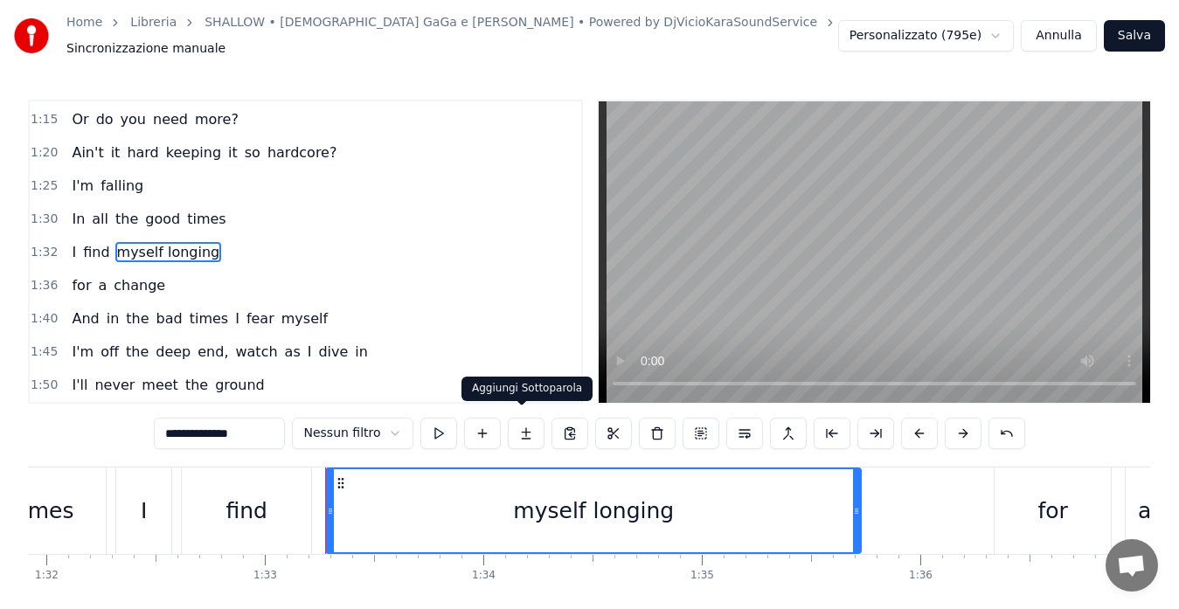
click at [517, 420] on button at bounding box center [526, 433] width 37 height 31
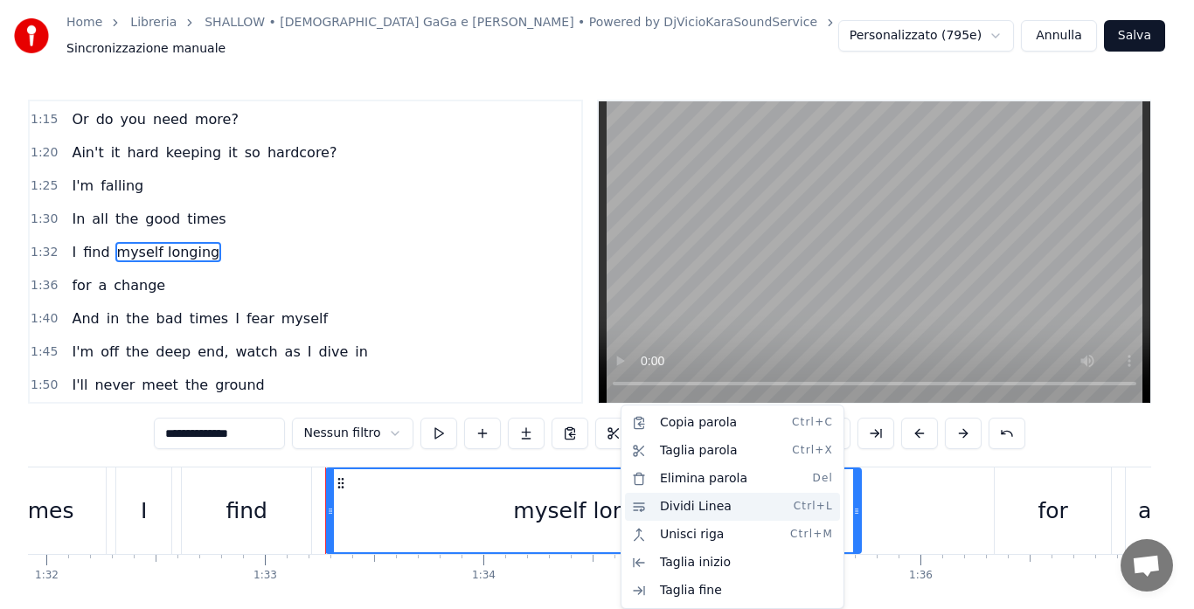
click at [722, 507] on div "Dividi Linea Ctrl+L" at bounding box center [732, 507] width 215 height 28
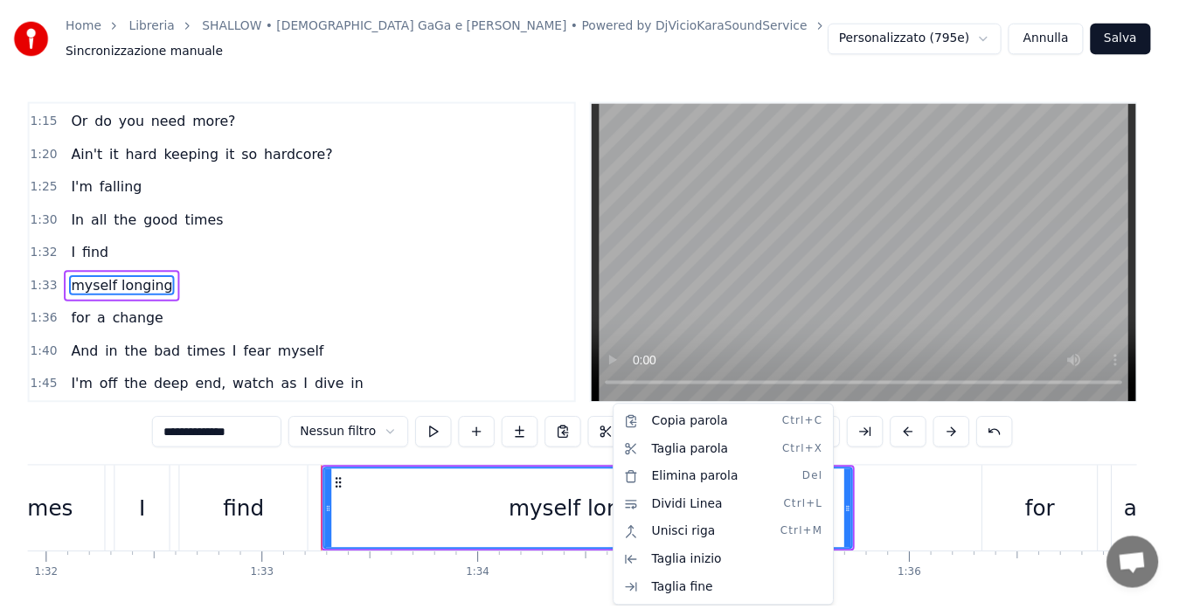
scroll to position [363, 0]
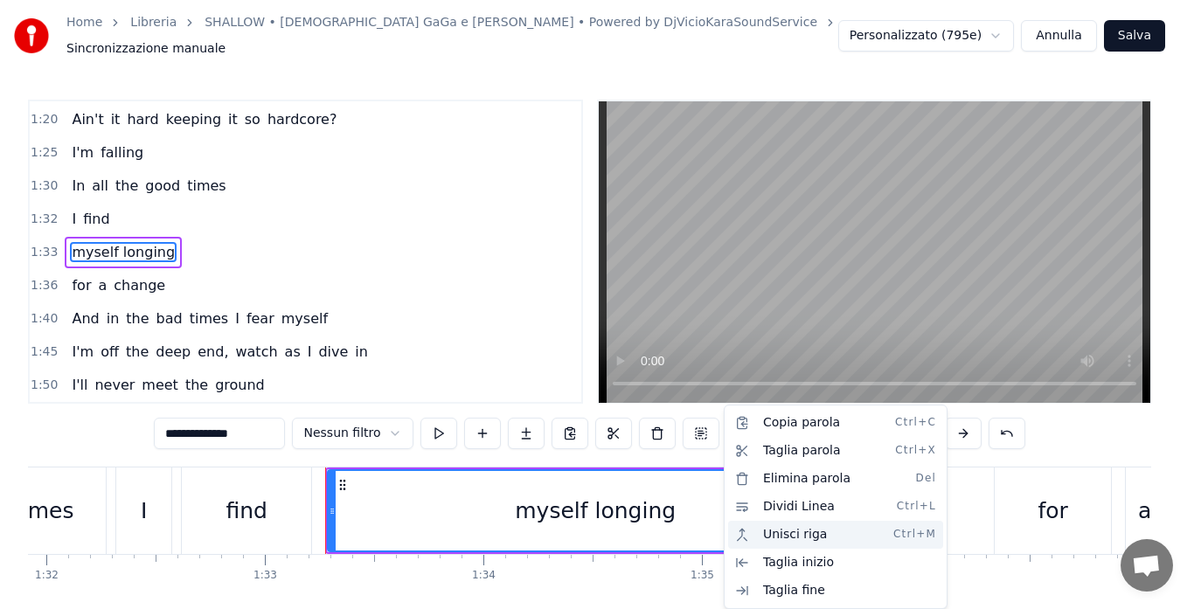
click at [755, 526] on div "Unisci riga Ctrl+M" at bounding box center [835, 535] width 215 height 28
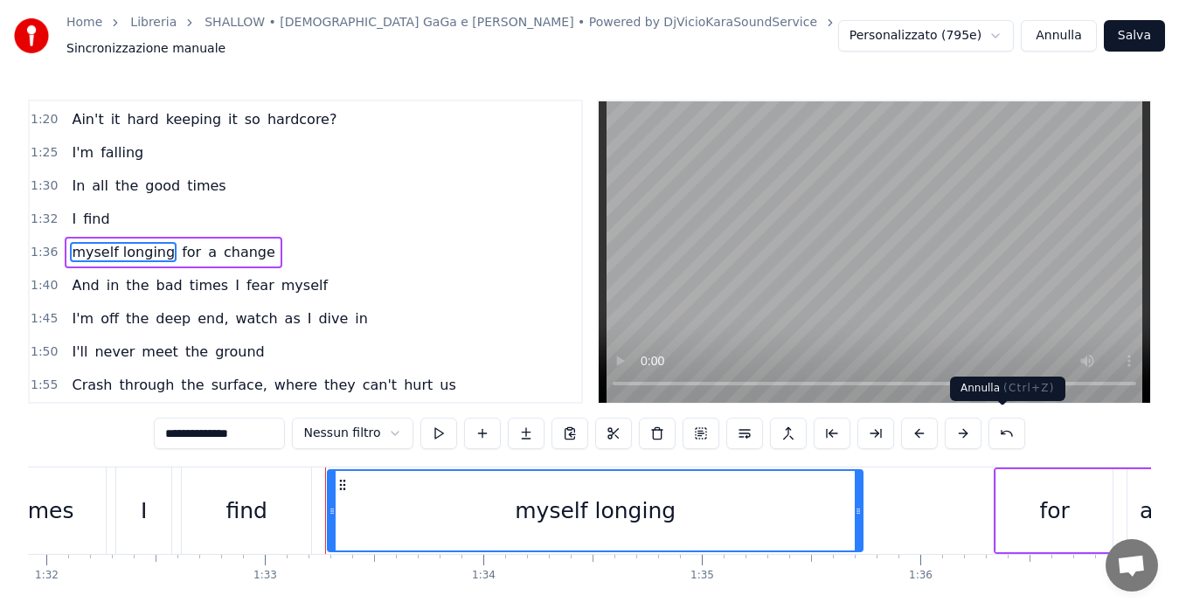
click at [1007, 426] on button at bounding box center [1006, 433] width 37 height 31
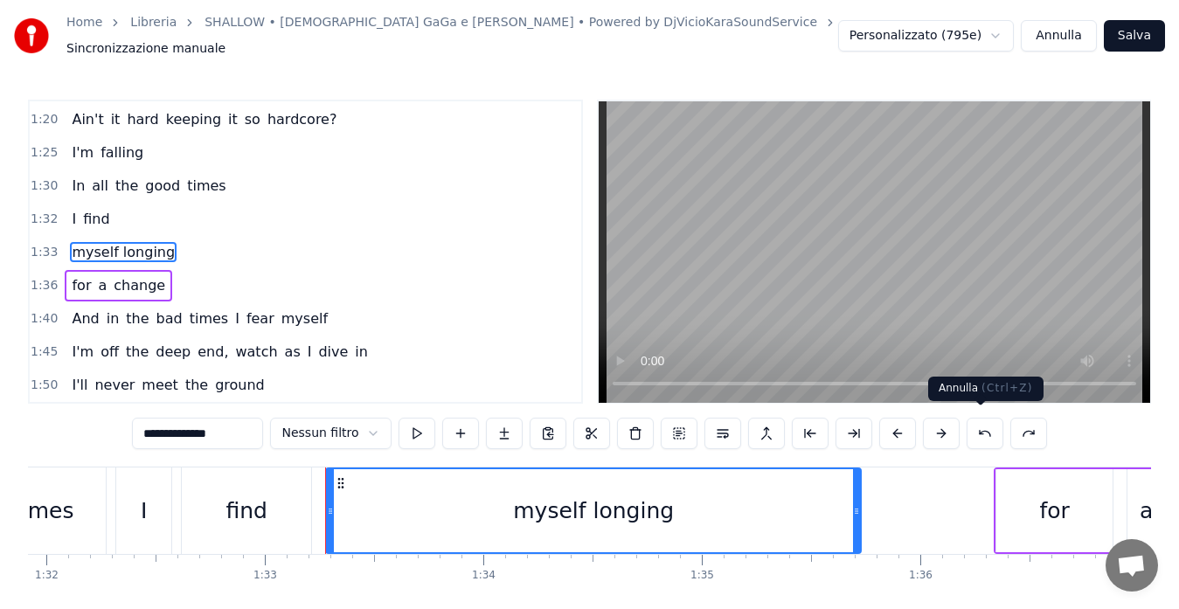
click at [1001, 401] on div "0:15 Tell me something, girl [DEMOGRAPHIC_DATA]:20 Are you happy in this modern…" at bounding box center [589, 372] width 1123 height 544
click at [986, 431] on button at bounding box center [984, 433] width 37 height 31
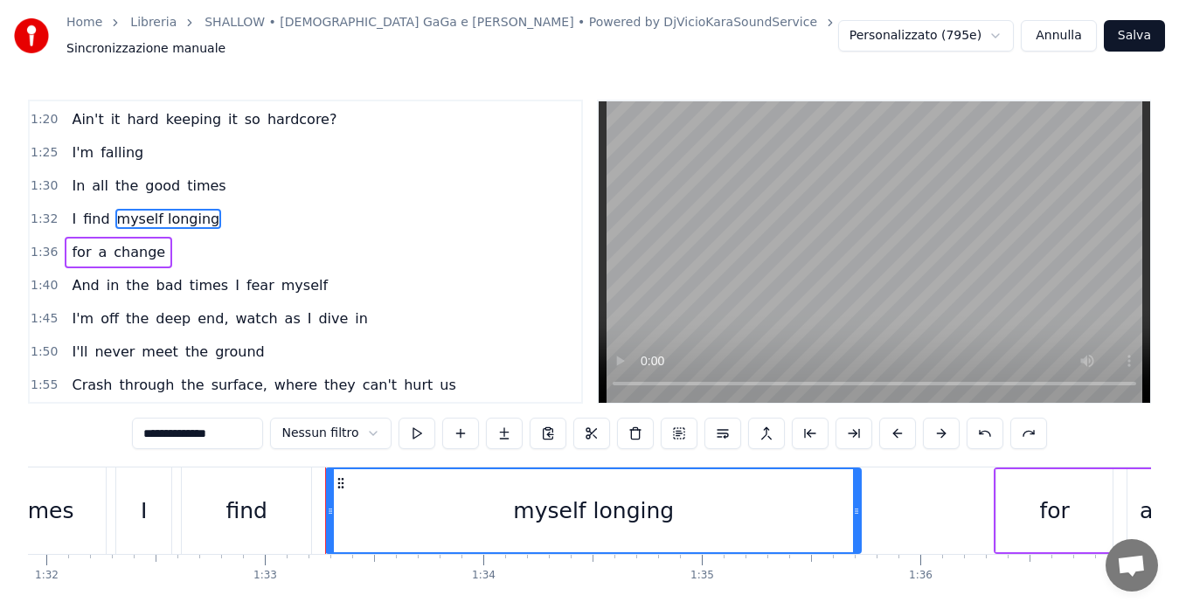
click at [163, 214] on span "myself longing" at bounding box center [168, 219] width 107 height 20
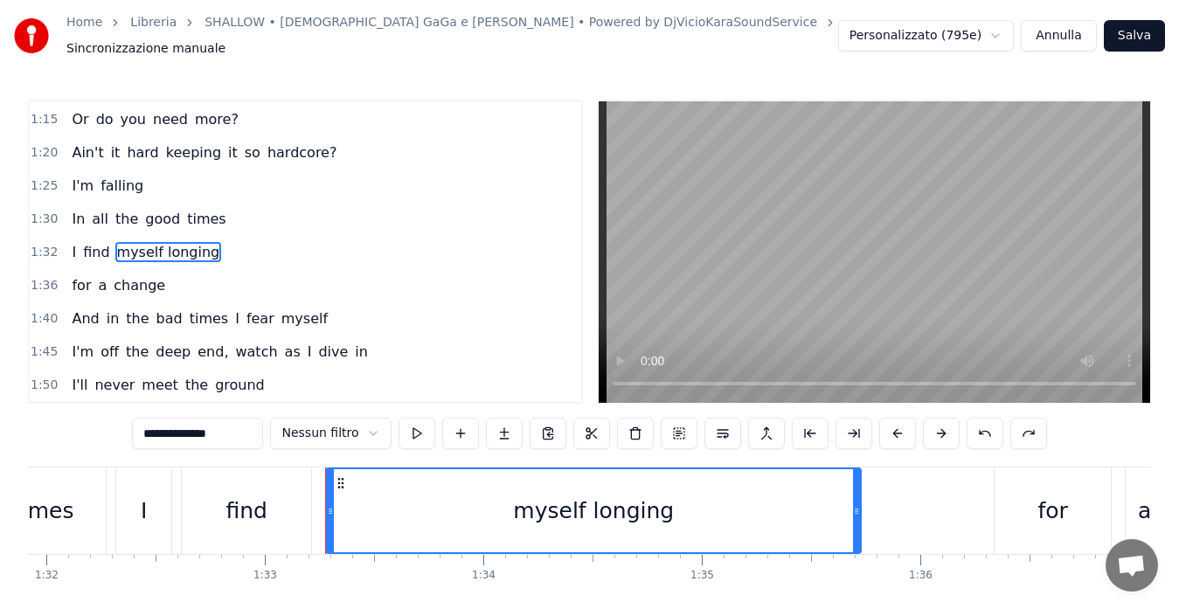
click at [163, 214] on div "0:15 Tell me something, girl [DEMOGRAPHIC_DATA]:20 Are you happy in this modern…" at bounding box center [305, 252] width 555 height 305
click at [170, 242] on span "myself longing" at bounding box center [168, 252] width 107 height 20
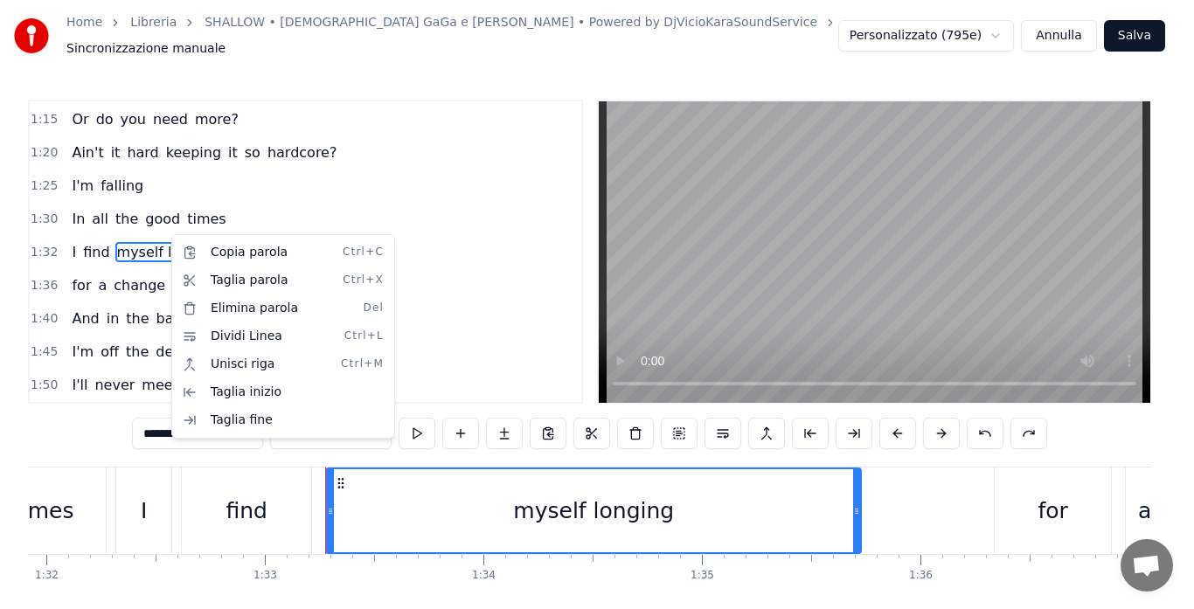
click at [168, 245] on html "Home Libreria SHALLOW • [DEMOGRAPHIC_DATA] GaGa e [PERSON_NAME] • Powered by Dj…" at bounding box center [597, 335] width 1194 height 671
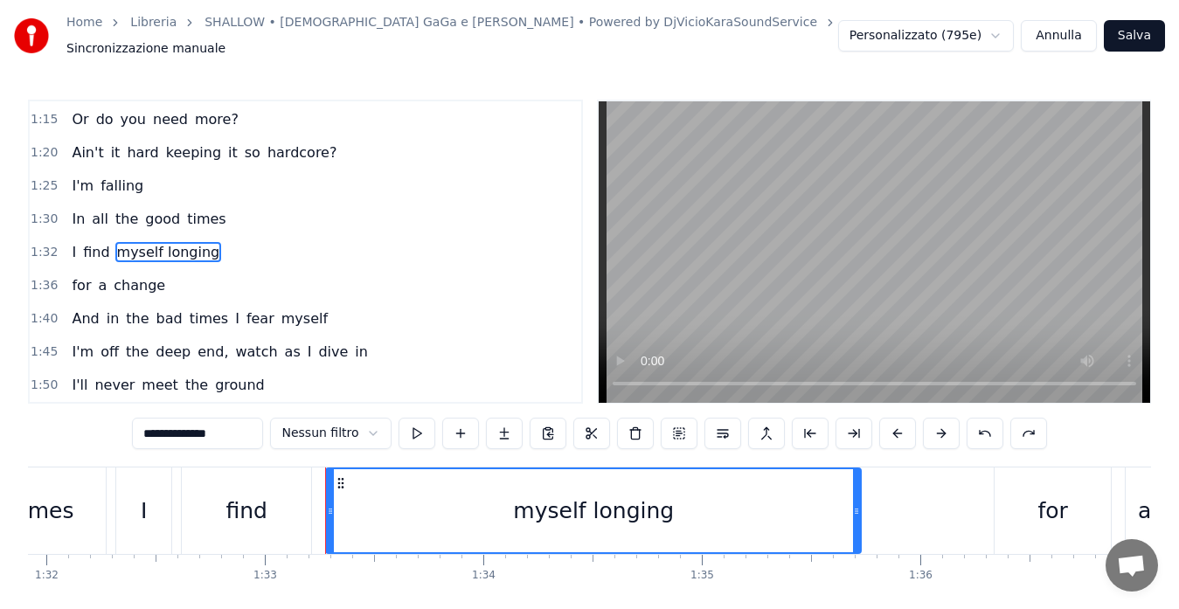
click at [168, 245] on span "myself longing" at bounding box center [168, 252] width 107 height 20
click at [44, 246] on span "1:32" at bounding box center [44, 252] width 27 height 17
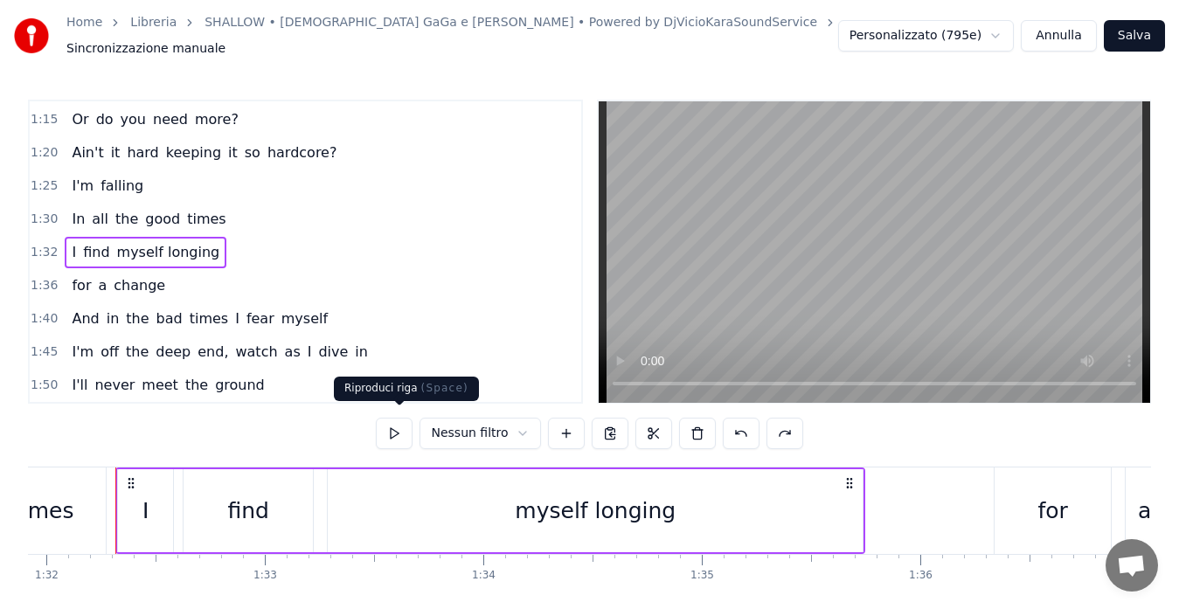
click at [386, 421] on button at bounding box center [394, 433] width 37 height 31
click at [45, 277] on span "1:36" at bounding box center [44, 285] width 27 height 17
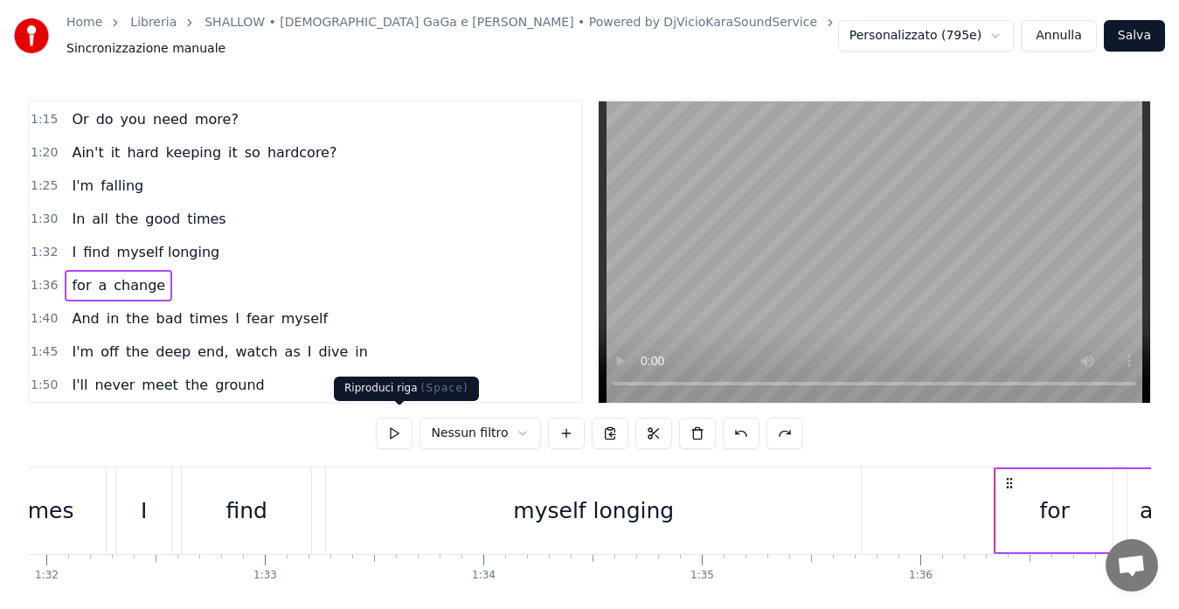
click at [389, 422] on button at bounding box center [394, 433] width 37 height 31
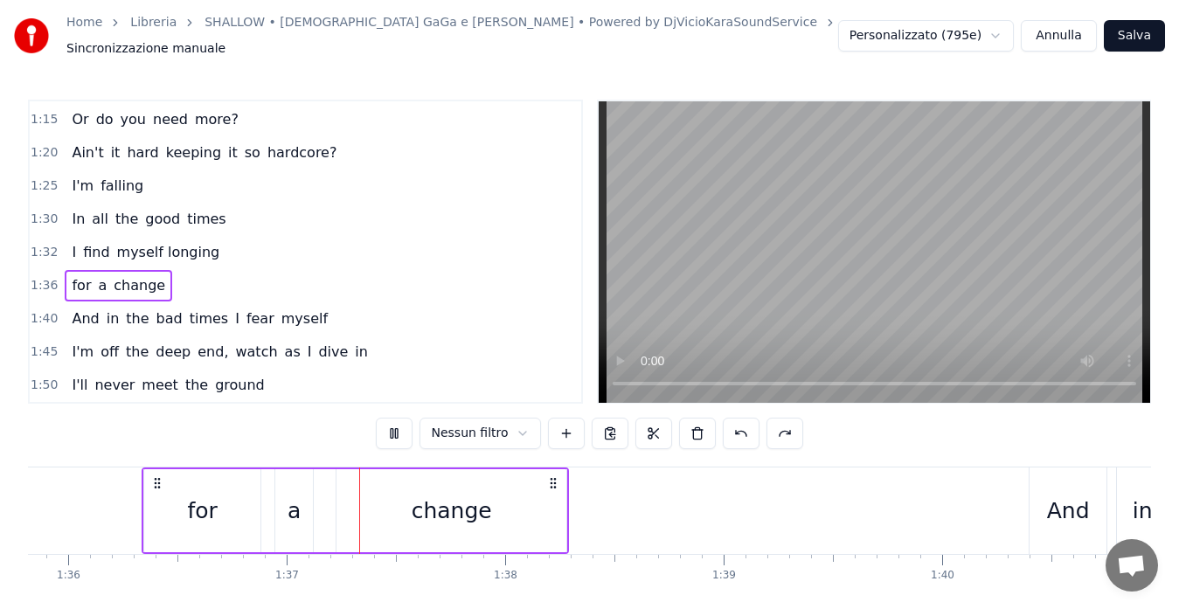
scroll to position [0, 21060]
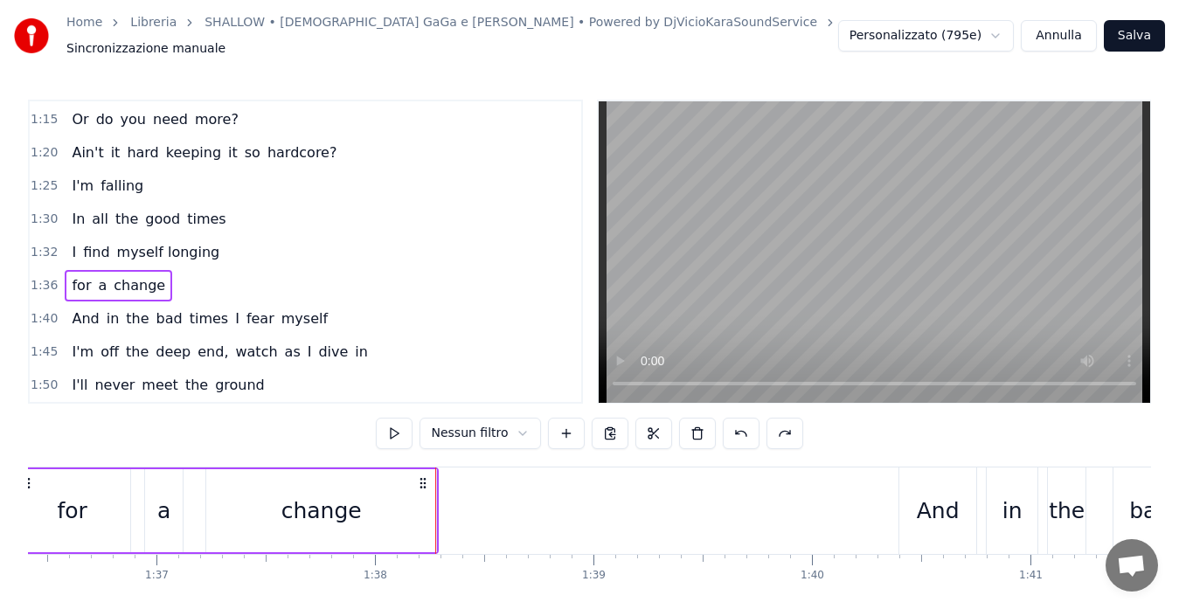
click at [37, 310] on span "1:40" at bounding box center [44, 318] width 27 height 17
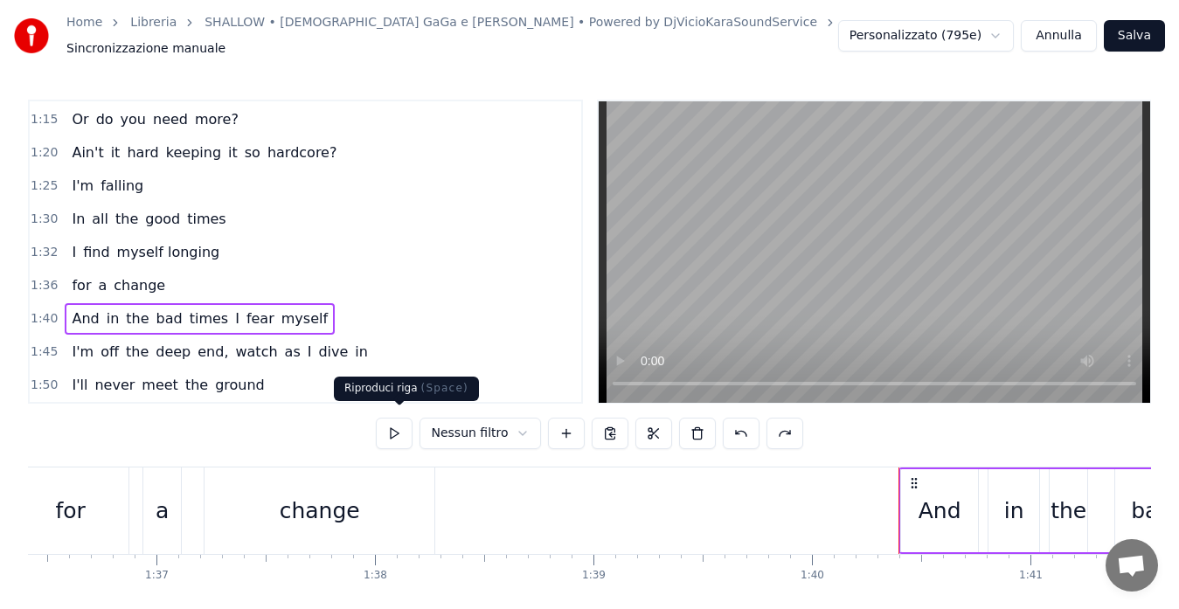
click at [394, 428] on button at bounding box center [394, 433] width 37 height 31
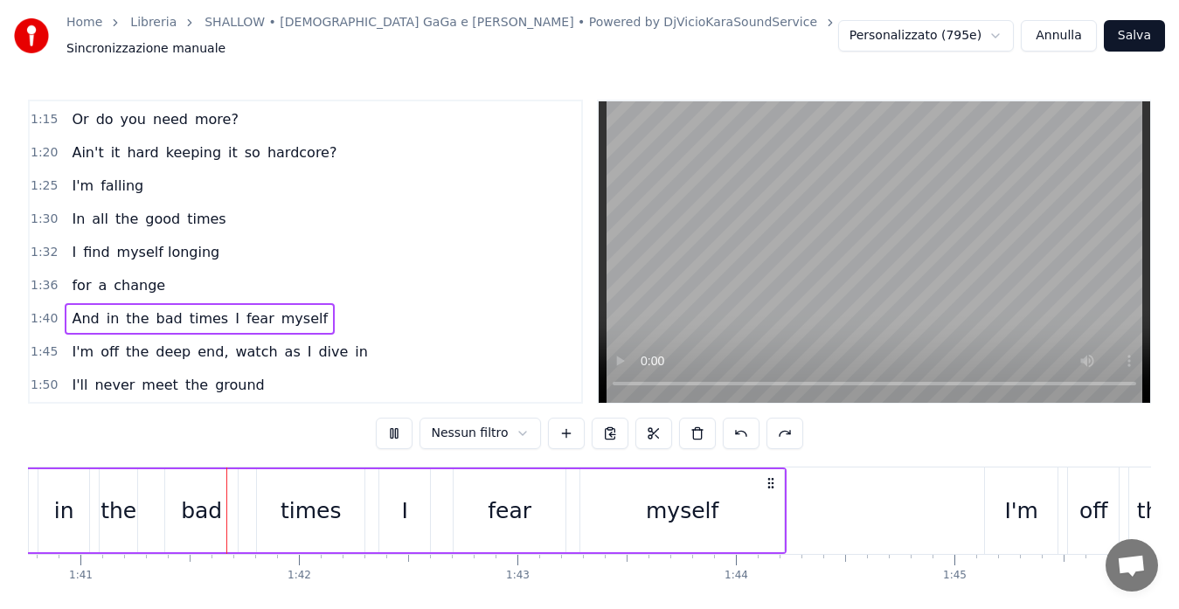
scroll to position [0, 22018]
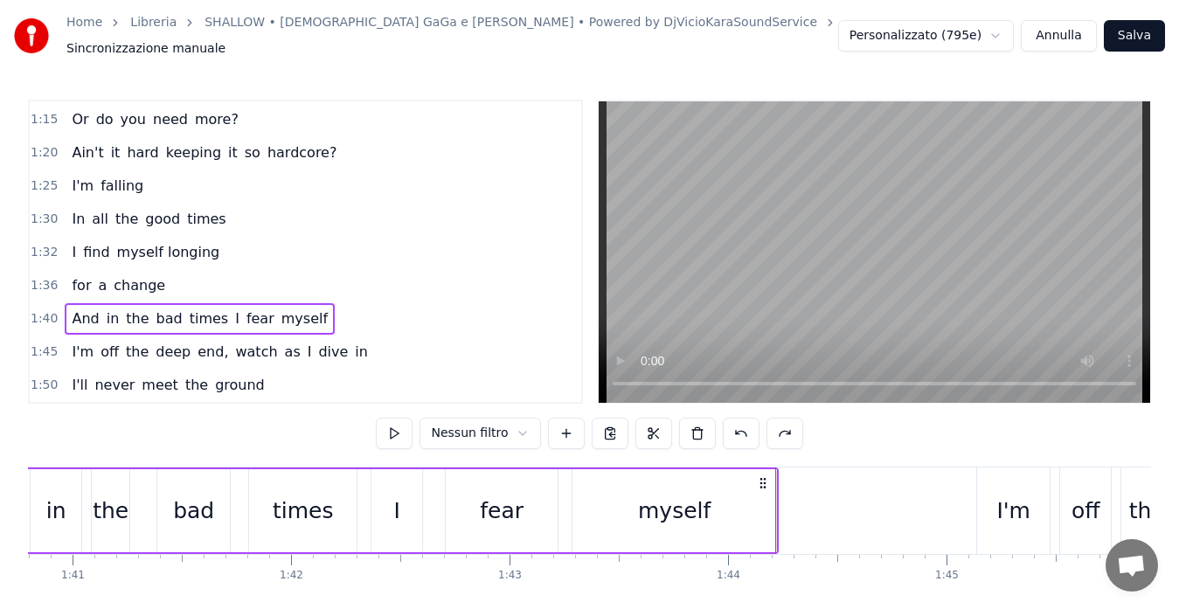
click at [1123, 25] on button "Salva" at bounding box center [1134, 35] width 61 height 31
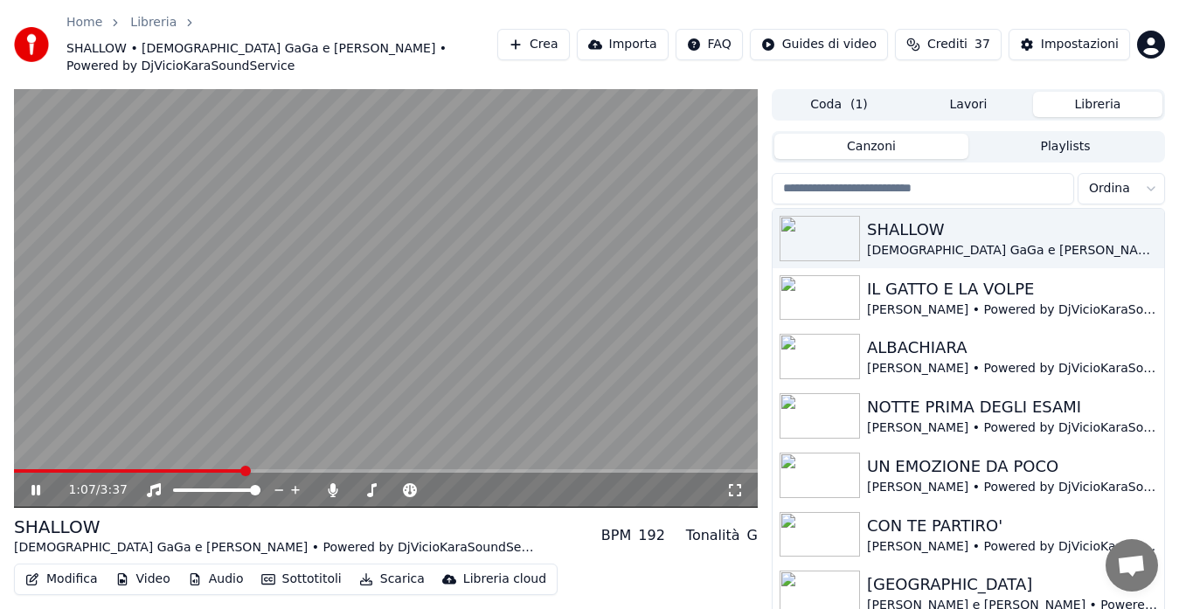
click at [244, 469] on span at bounding box center [386, 470] width 744 height 3
click at [272, 469] on span at bounding box center [386, 470] width 744 height 3
click at [291, 469] on span at bounding box center [386, 470] width 744 height 3
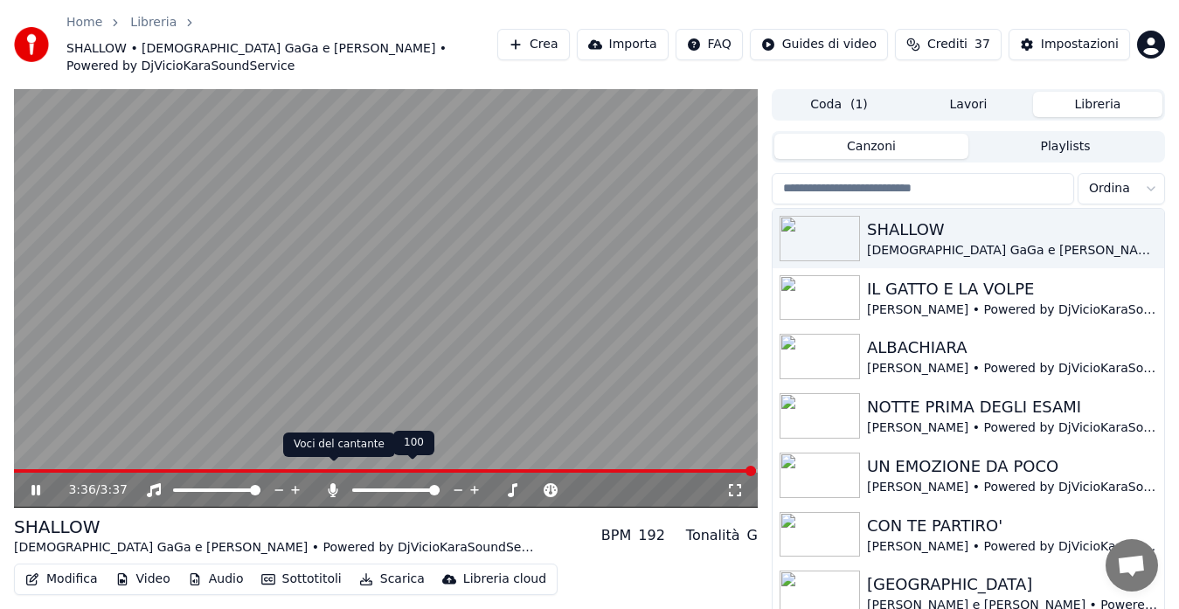
click at [332, 483] on icon at bounding box center [334, 490] width 10 height 14
click at [360, 573] on icon "button" at bounding box center [366, 579] width 12 height 12
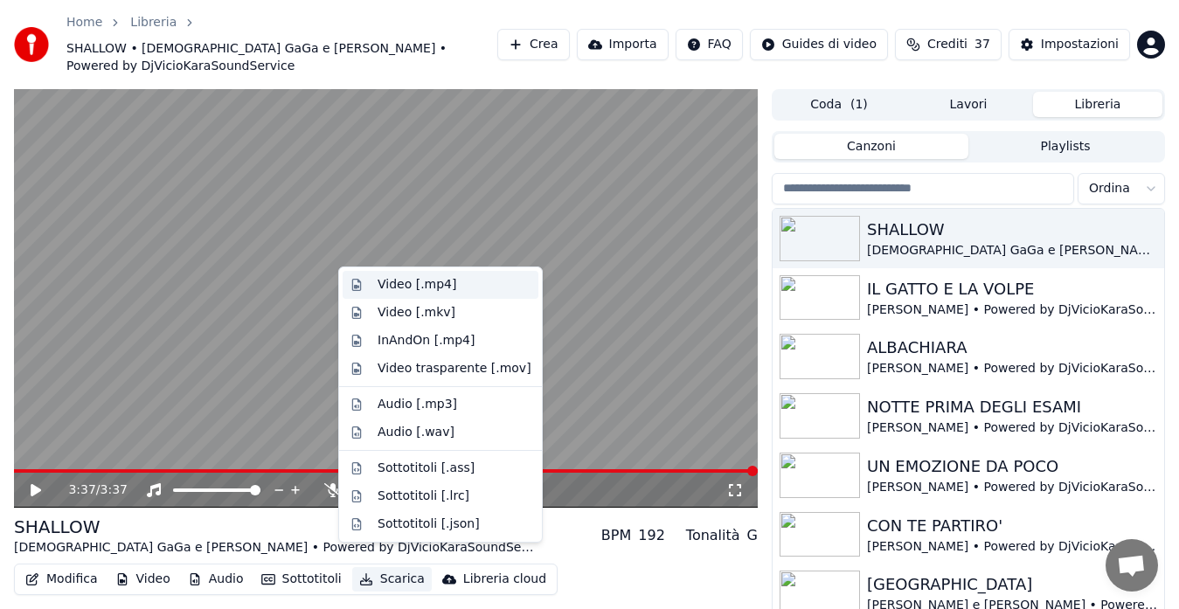
click at [408, 281] on div "Video [.mp4]" at bounding box center [416, 284] width 79 height 17
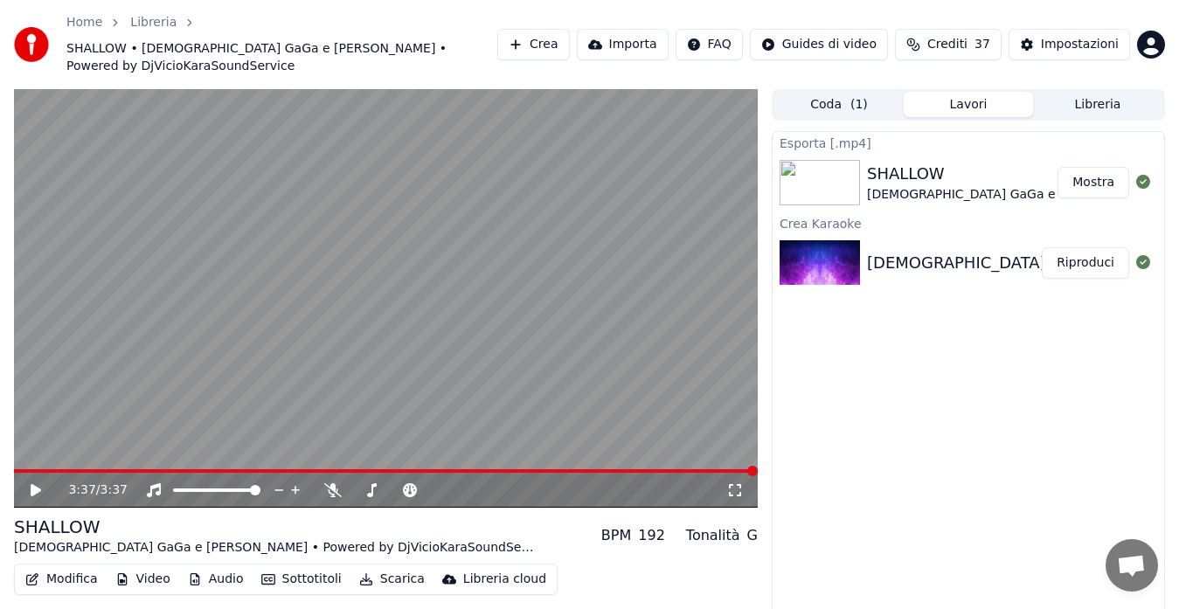
click at [1094, 171] on button "Mostra" at bounding box center [1093, 182] width 72 height 31
